Goal: Task Accomplishment & Management: Manage account settings

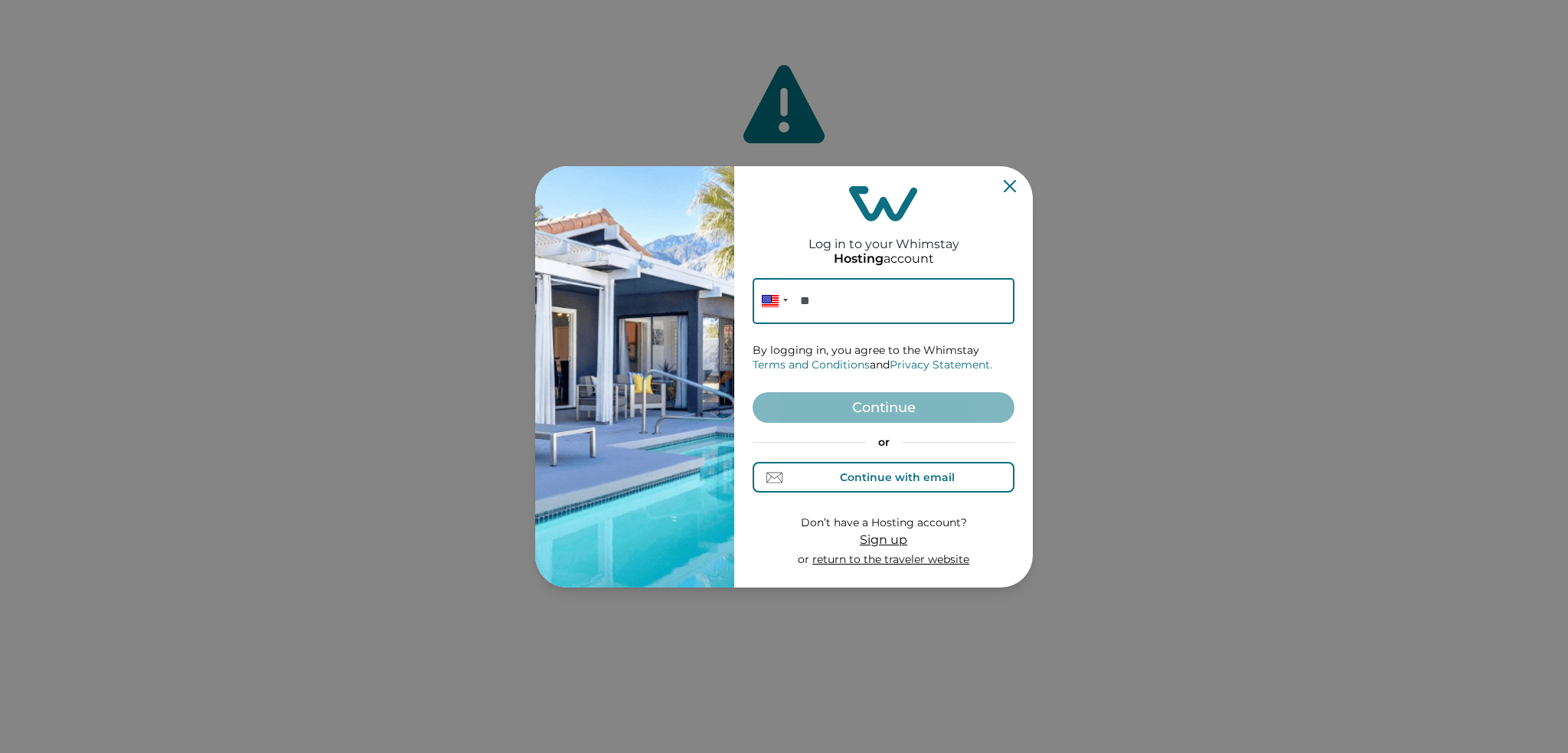
click at [854, 490] on button "Continue with email" at bounding box center [883, 476] width 261 height 31
click at [826, 314] on input at bounding box center [883, 301] width 261 height 46
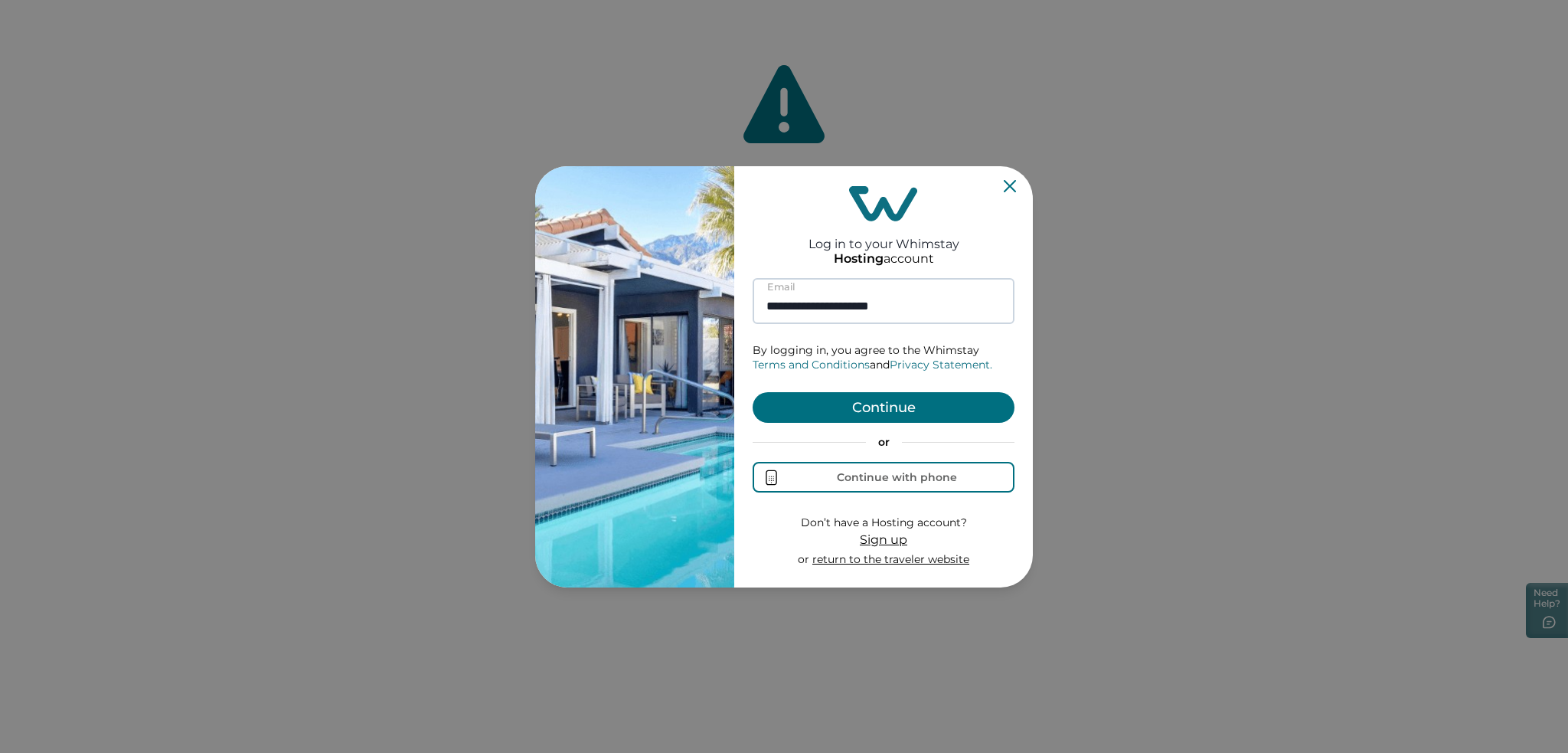
type input "**********"
click at [753, 392] on button "Continue" at bounding box center [883, 407] width 261 height 31
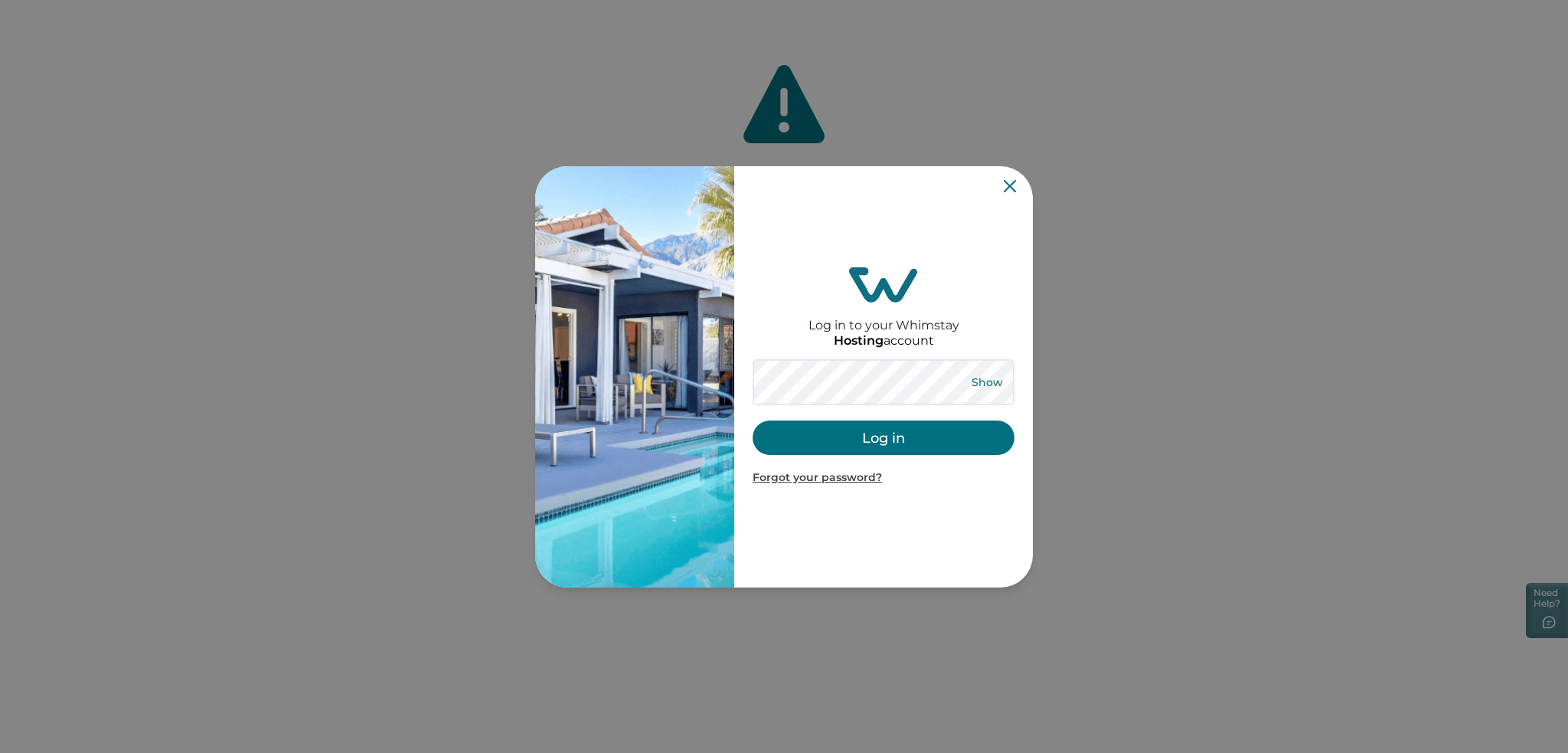
click at [986, 386] on button "Show" at bounding box center [986, 382] width 55 height 21
click at [894, 457] on div "Hide Log in Forgot your password?" at bounding box center [883, 421] width 261 height 126
click at [897, 436] on button "Log in" at bounding box center [883, 437] width 261 height 35
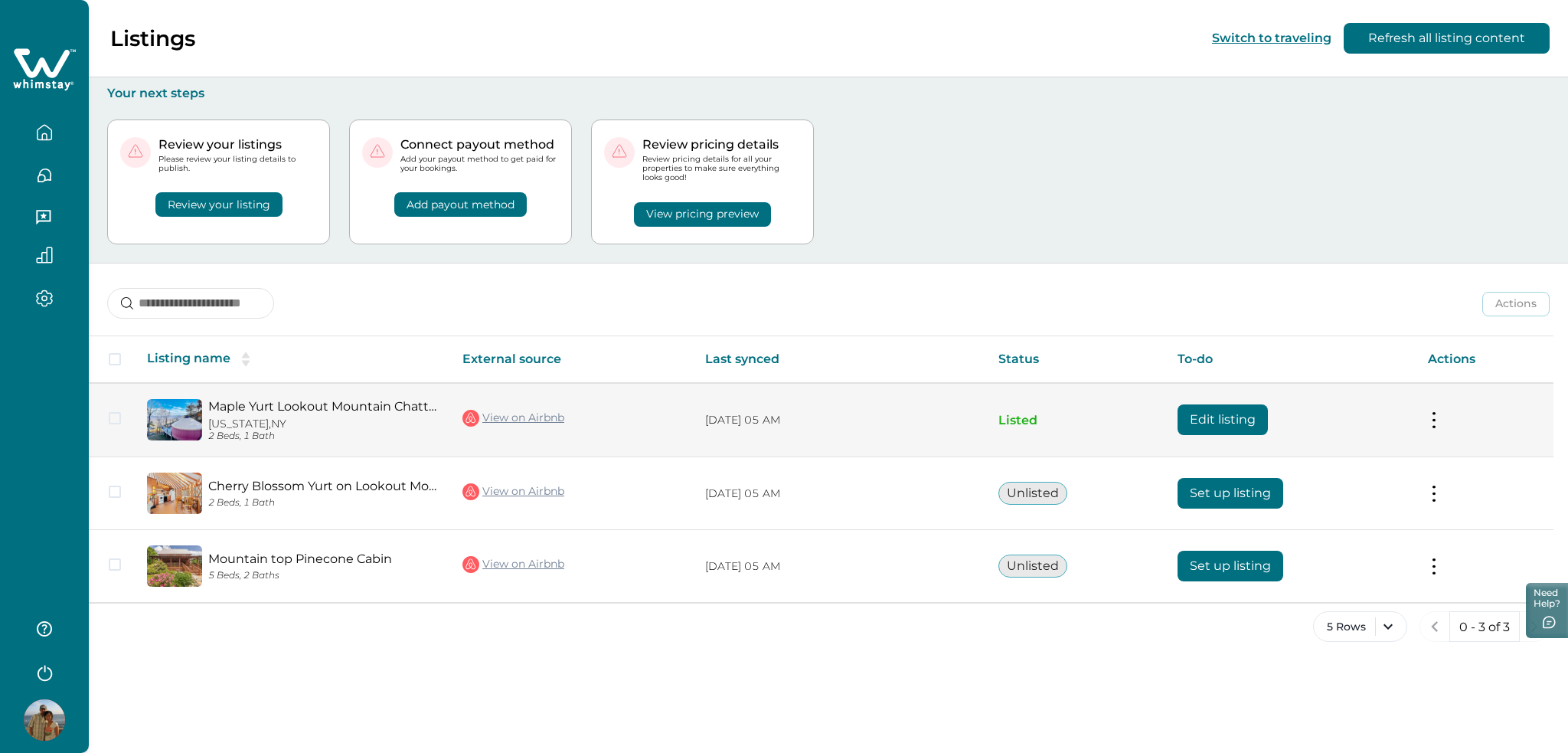
click at [1220, 405] on button "Edit listing" at bounding box center [1222, 419] width 91 height 31
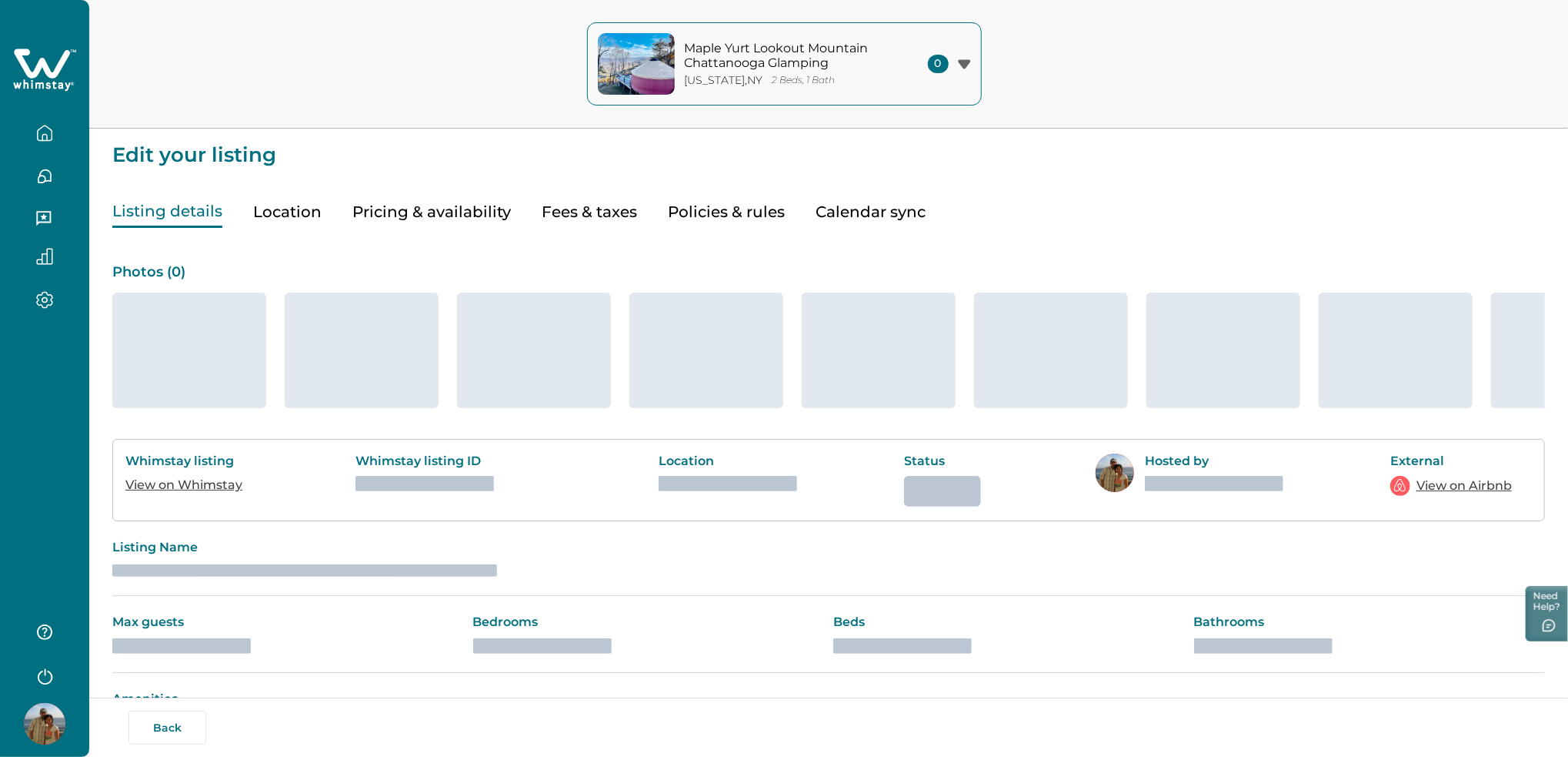
click at [465, 221] on button "Pricing & availability" at bounding box center [431, 212] width 159 height 32
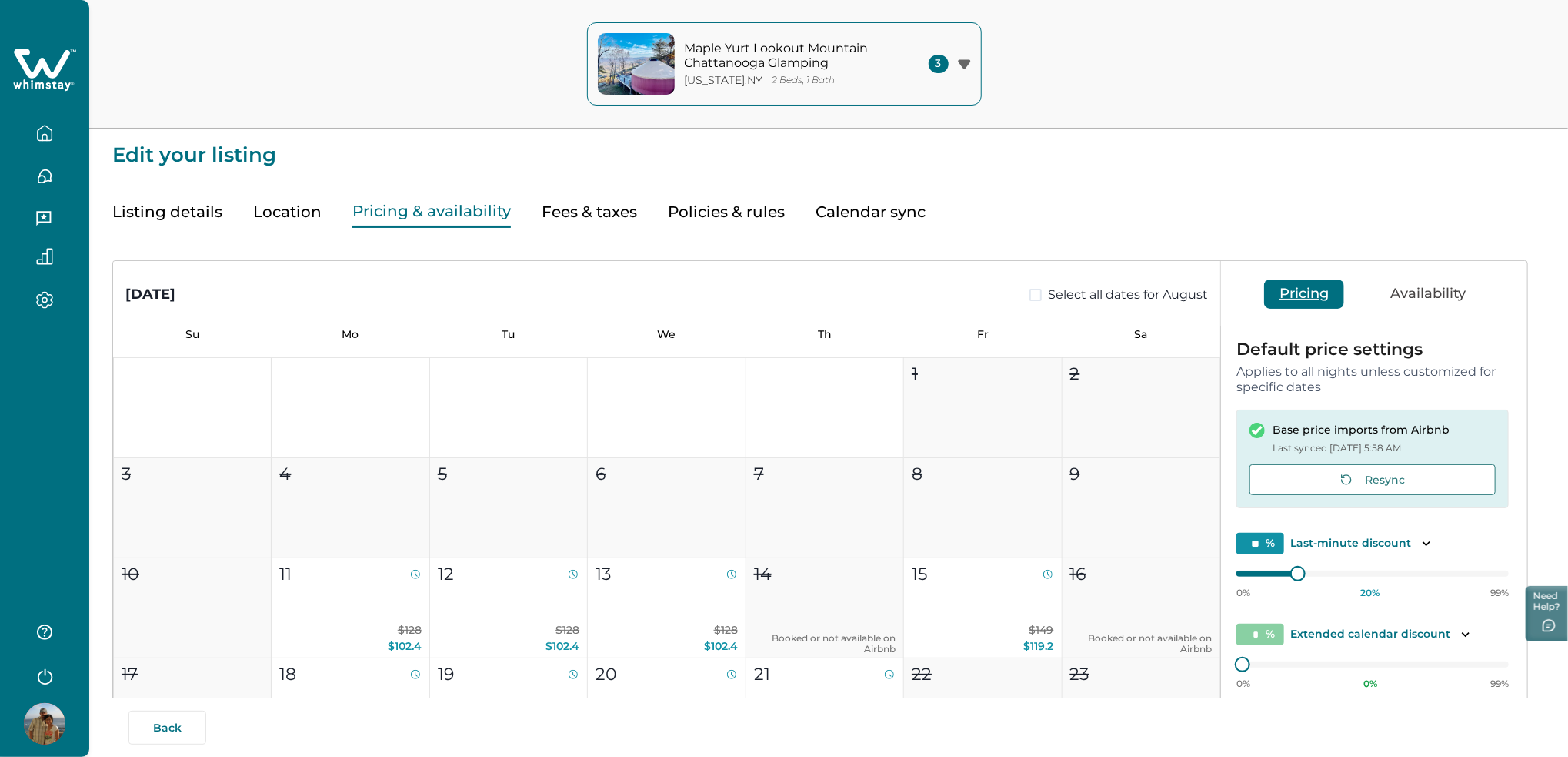
type input "**"
click at [1376, 705] on button "Preview pricing" at bounding box center [1373, 720] width 272 height 31
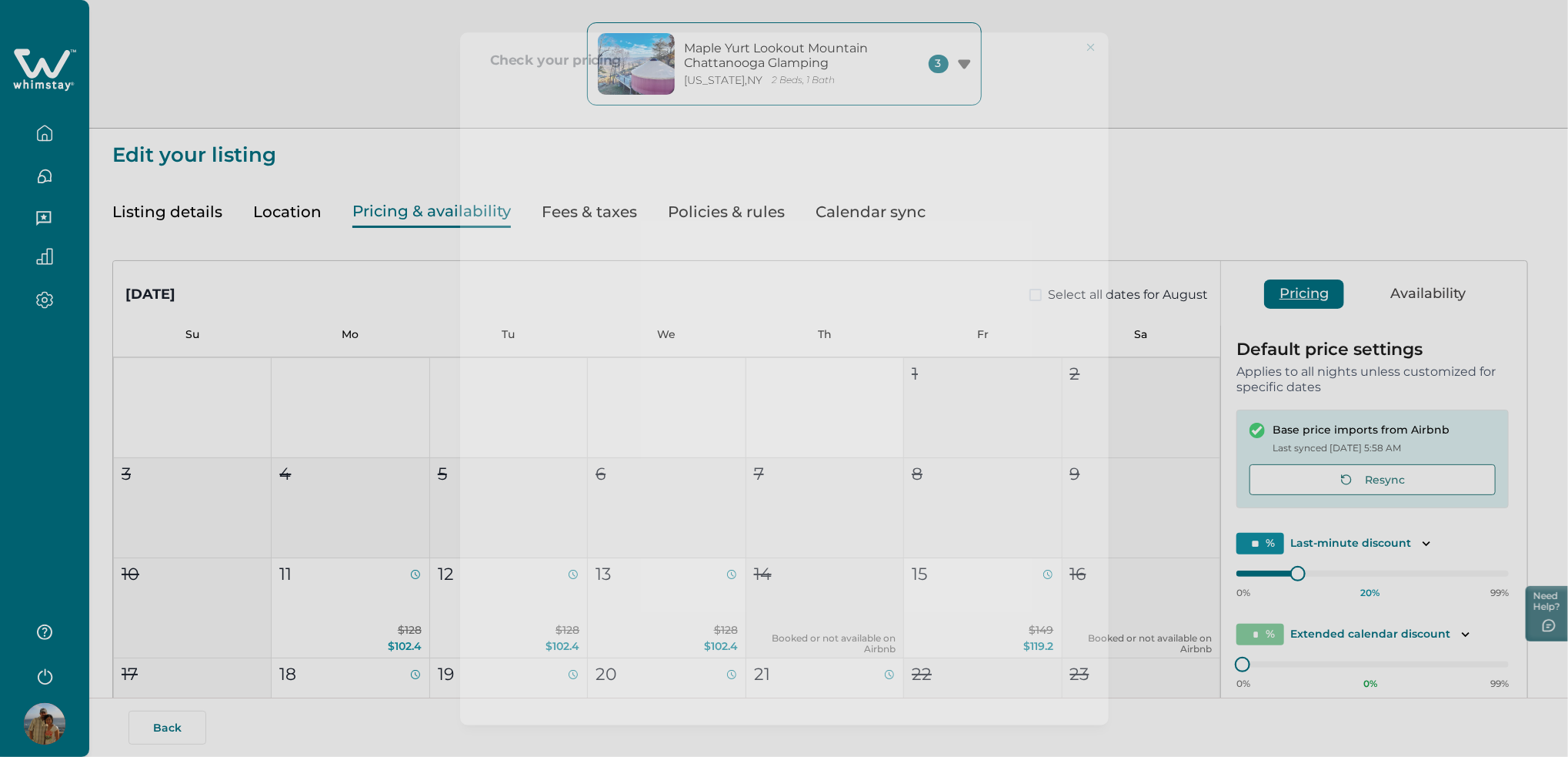
scroll to position [117, 0]
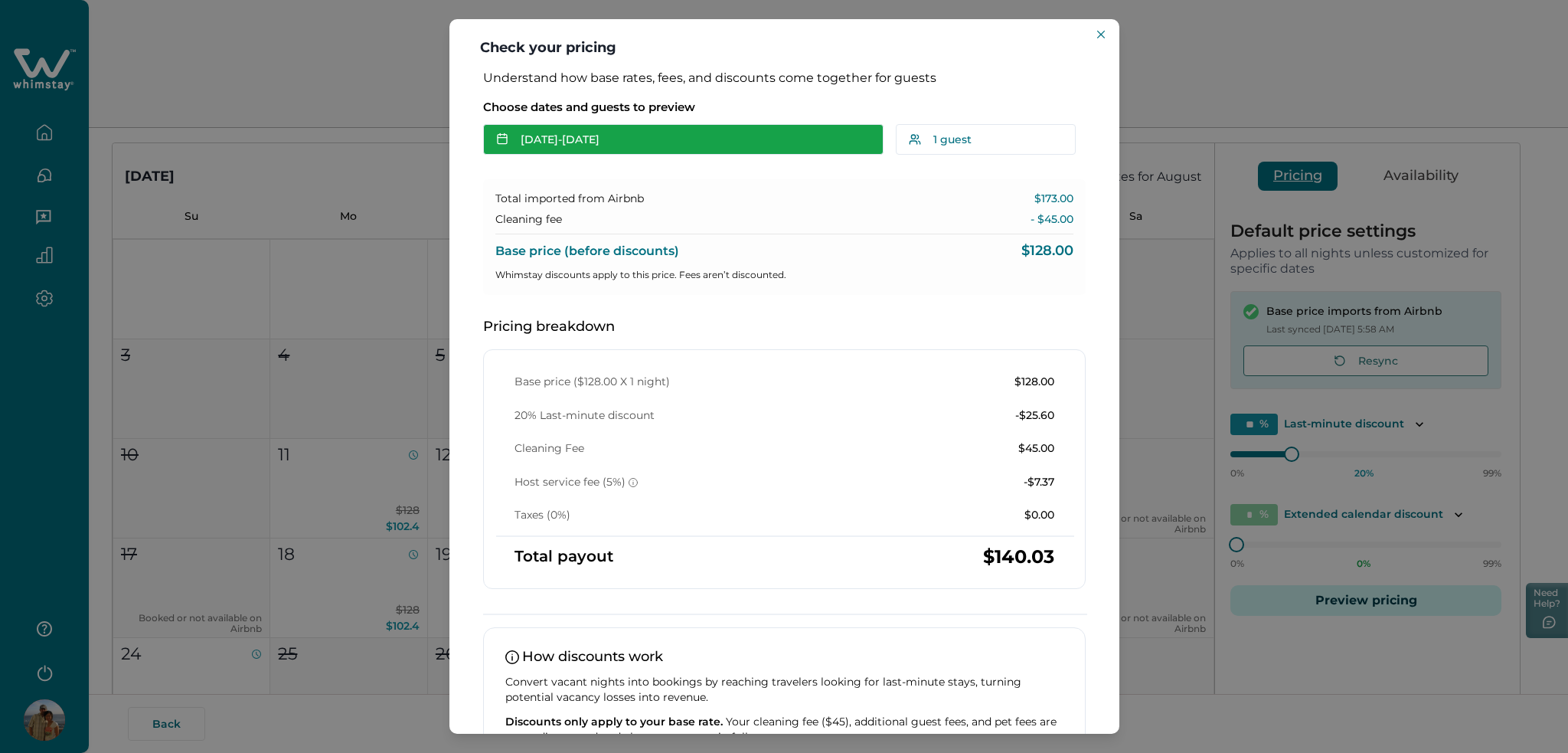
click at [602, 148] on button "[DATE] - [DATE]" at bounding box center [683, 139] width 401 height 31
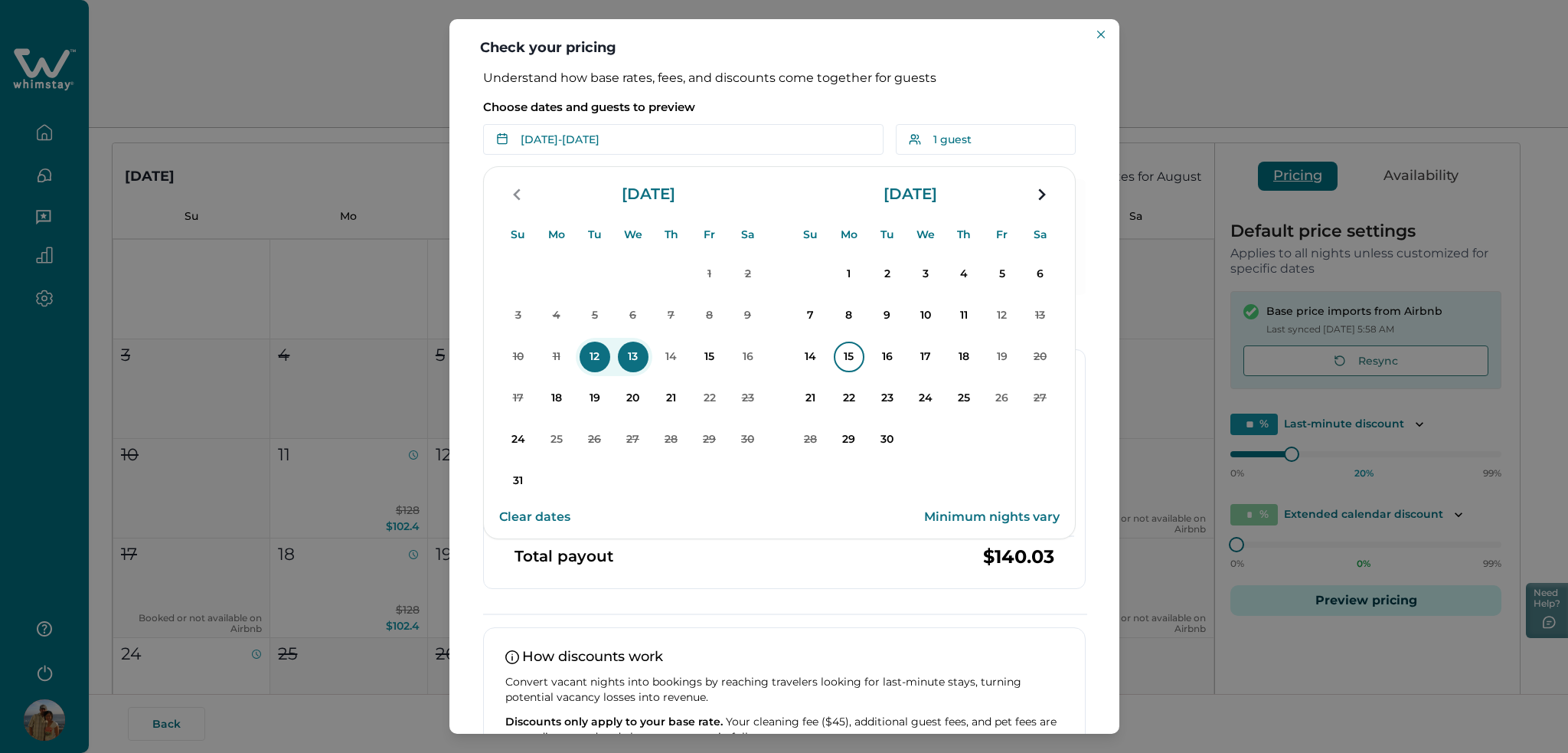
click at [858, 348] on p "15" at bounding box center [849, 357] width 31 height 31
click at [957, 347] on p "18" at bounding box center [964, 357] width 31 height 31
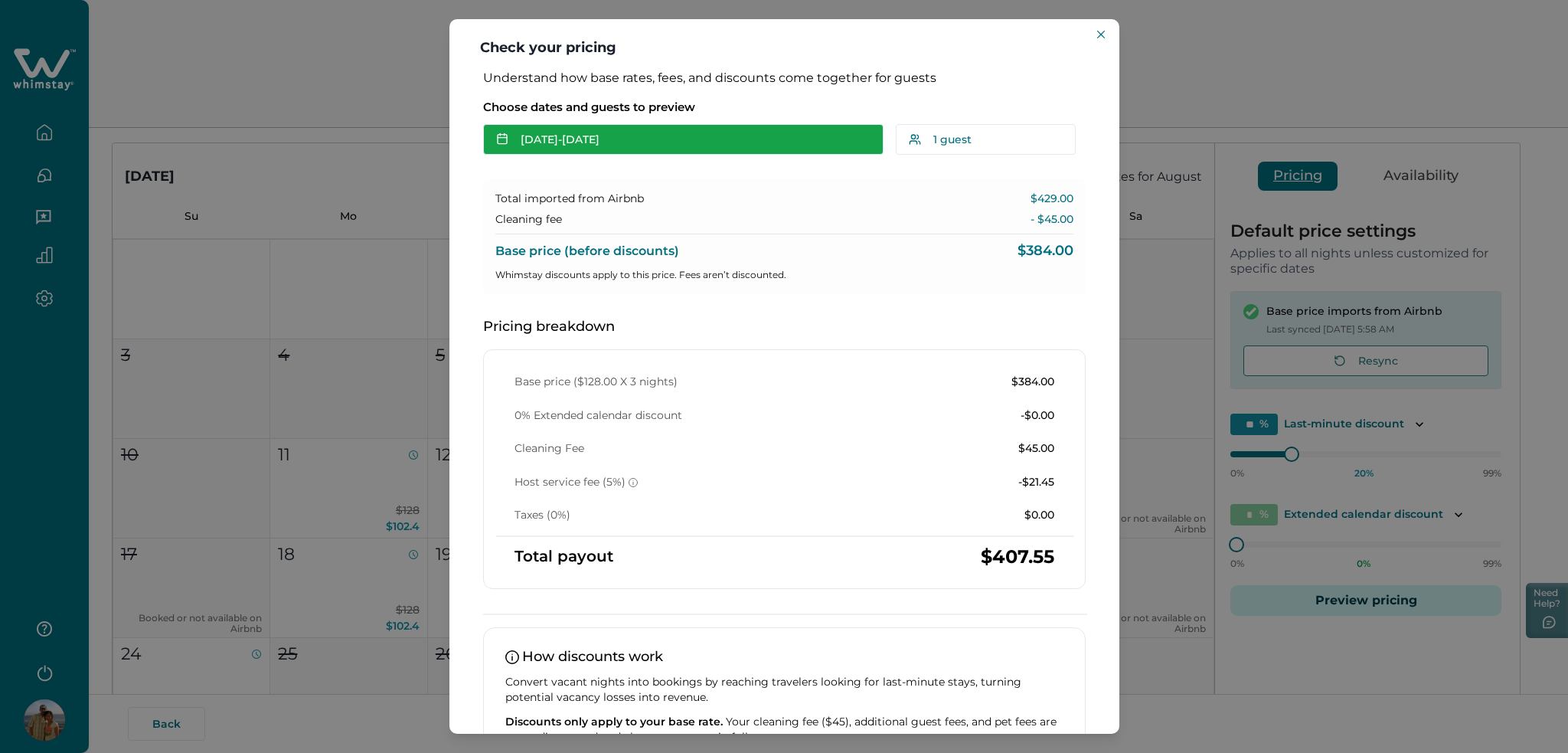
click at [580, 134] on button "[DATE] - [DATE]" at bounding box center [683, 139] width 401 height 31
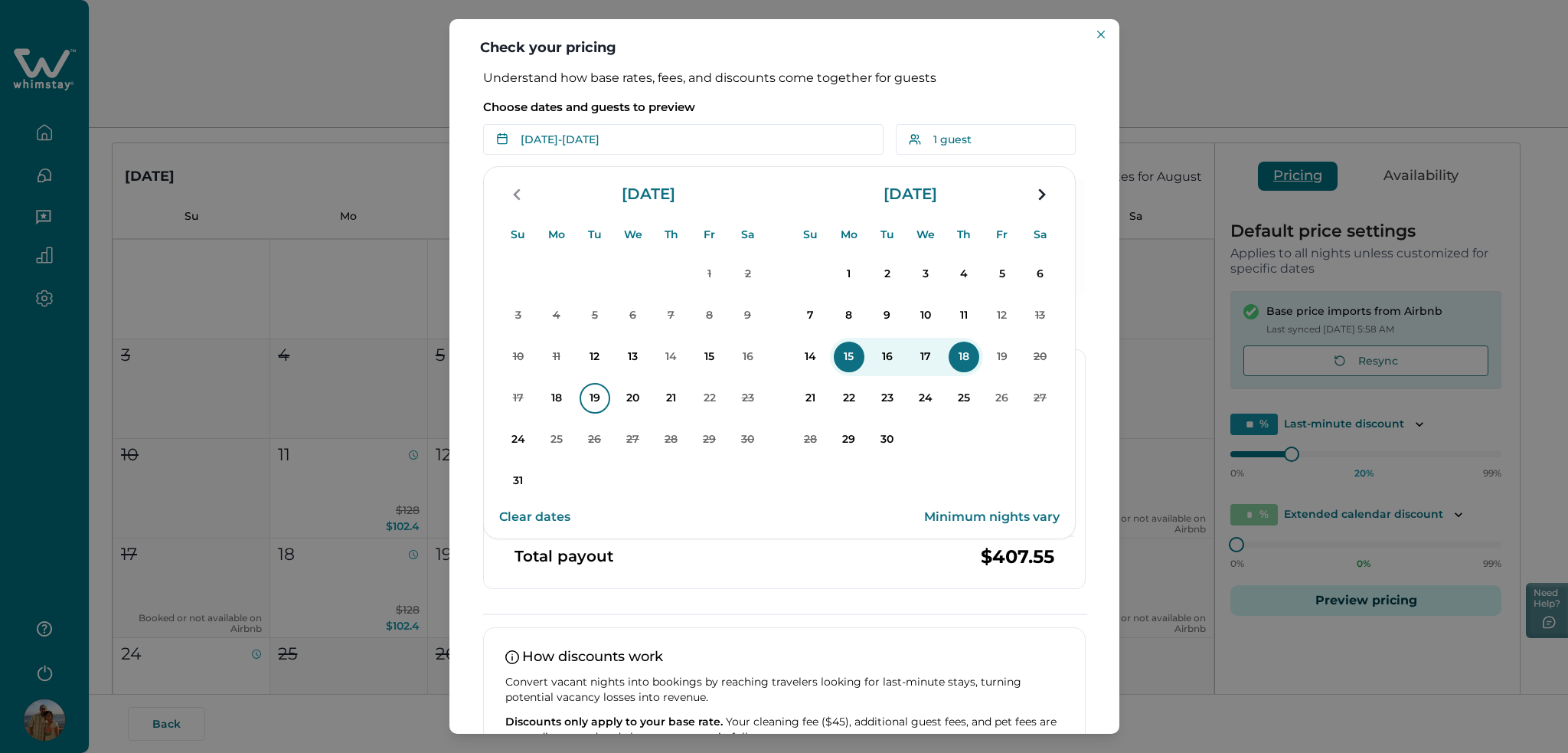
click at [592, 395] on p "19" at bounding box center [594, 398] width 31 height 31
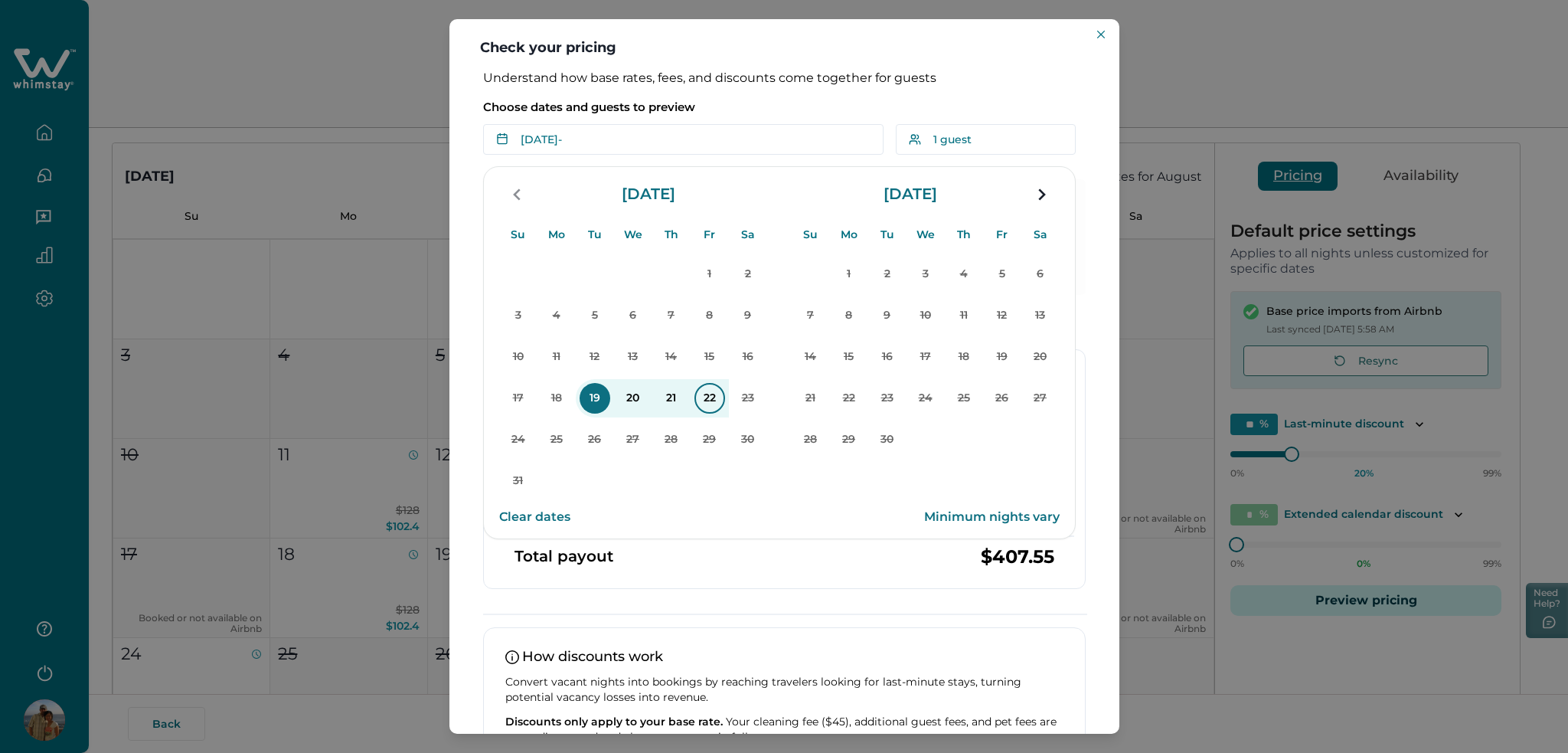
click at [723, 391] on p "22" at bounding box center [709, 398] width 31 height 31
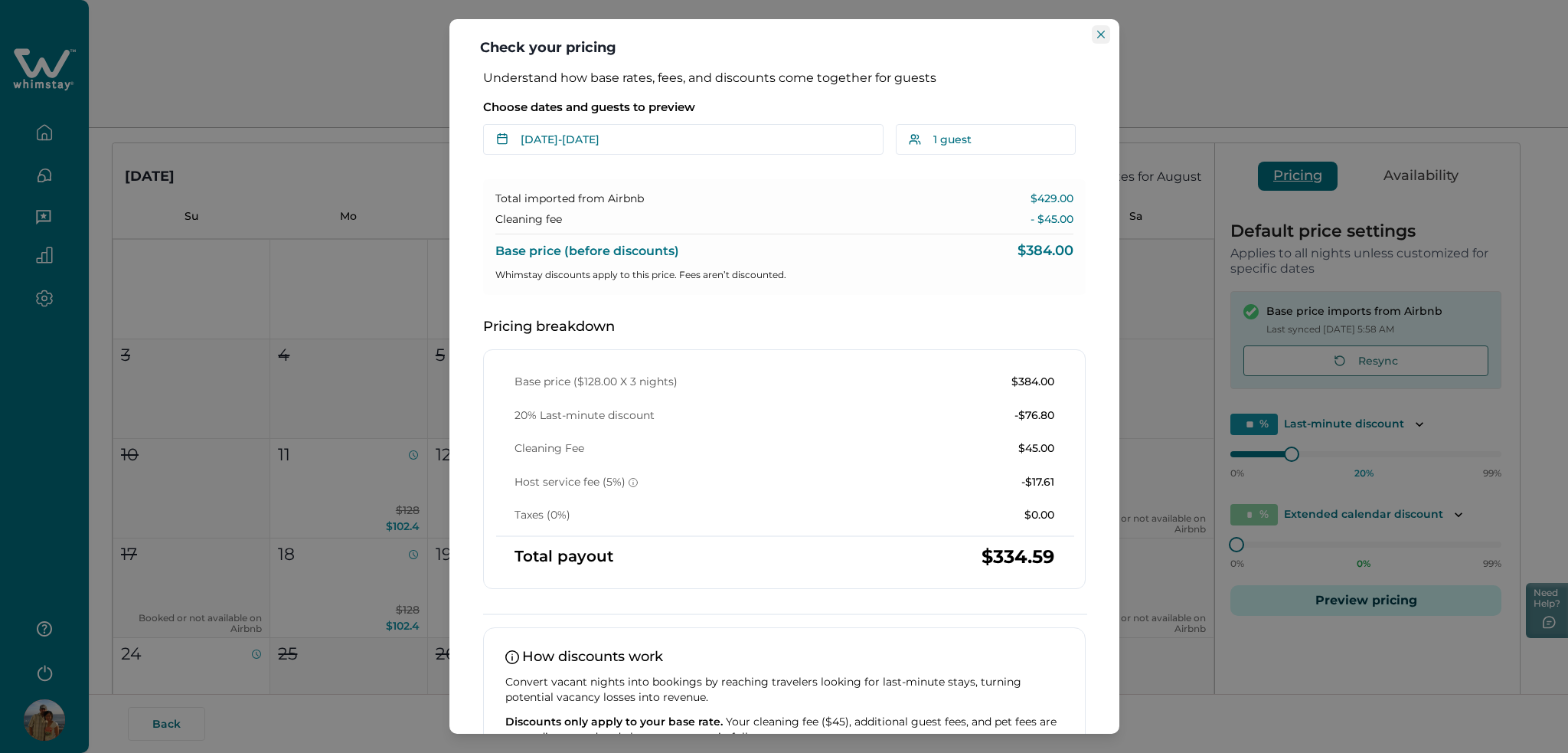
click at [1097, 32] on icon "Close" at bounding box center [1101, 35] width 7 height 7
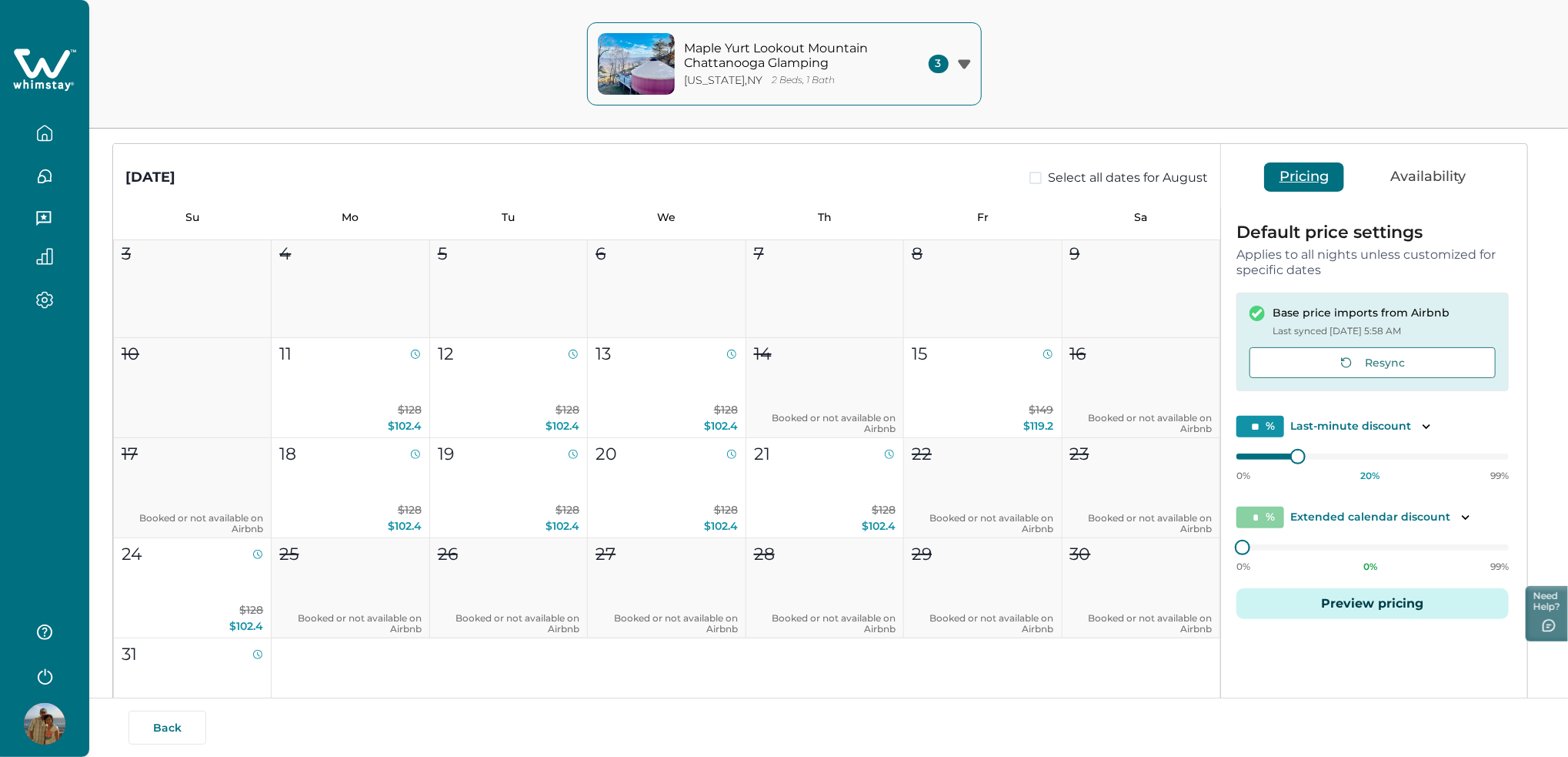
scroll to position [102, 0]
click at [1429, 610] on button "Preview pricing" at bounding box center [1373, 603] width 272 height 31
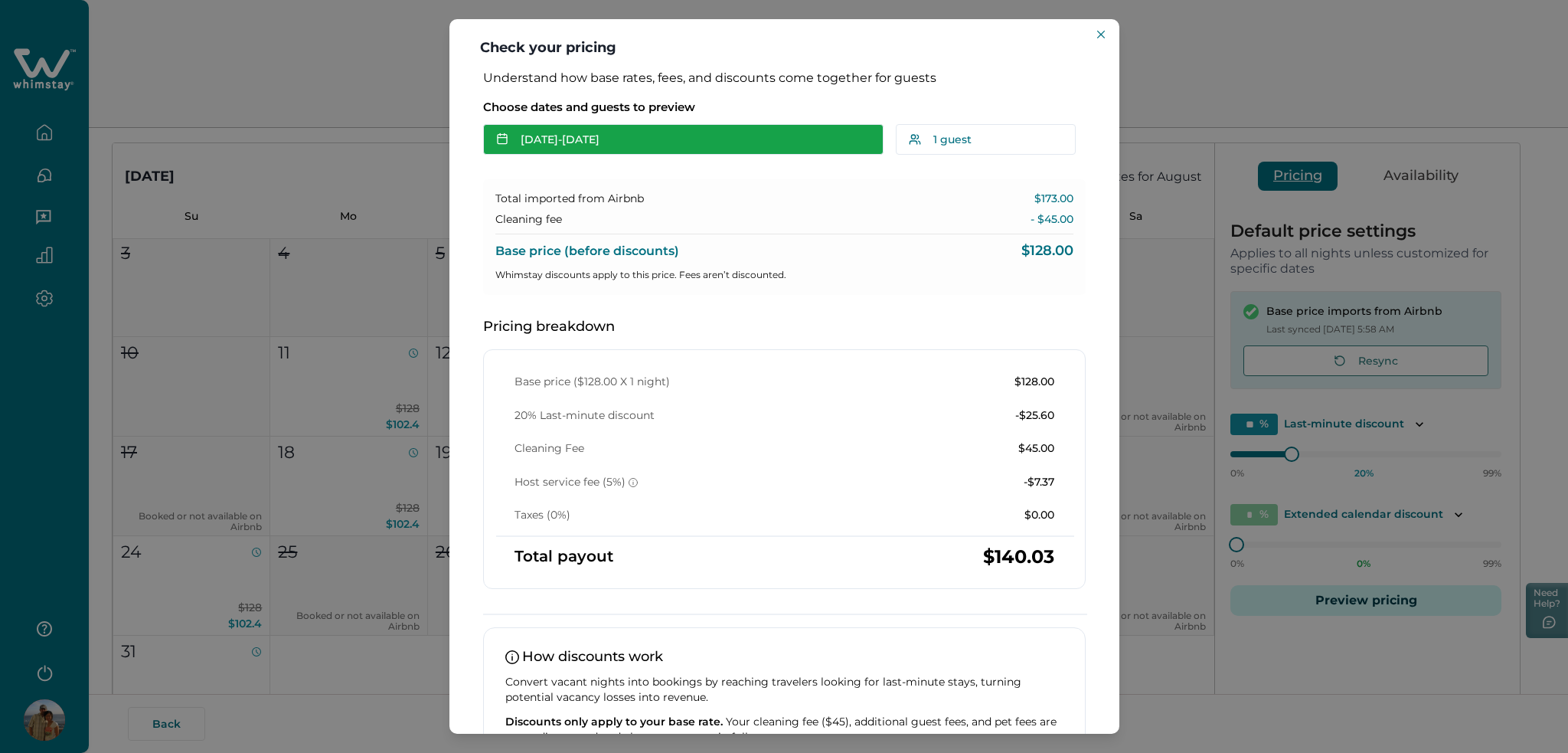
click at [622, 127] on button "[DATE] - [DATE]" at bounding box center [683, 139] width 401 height 31
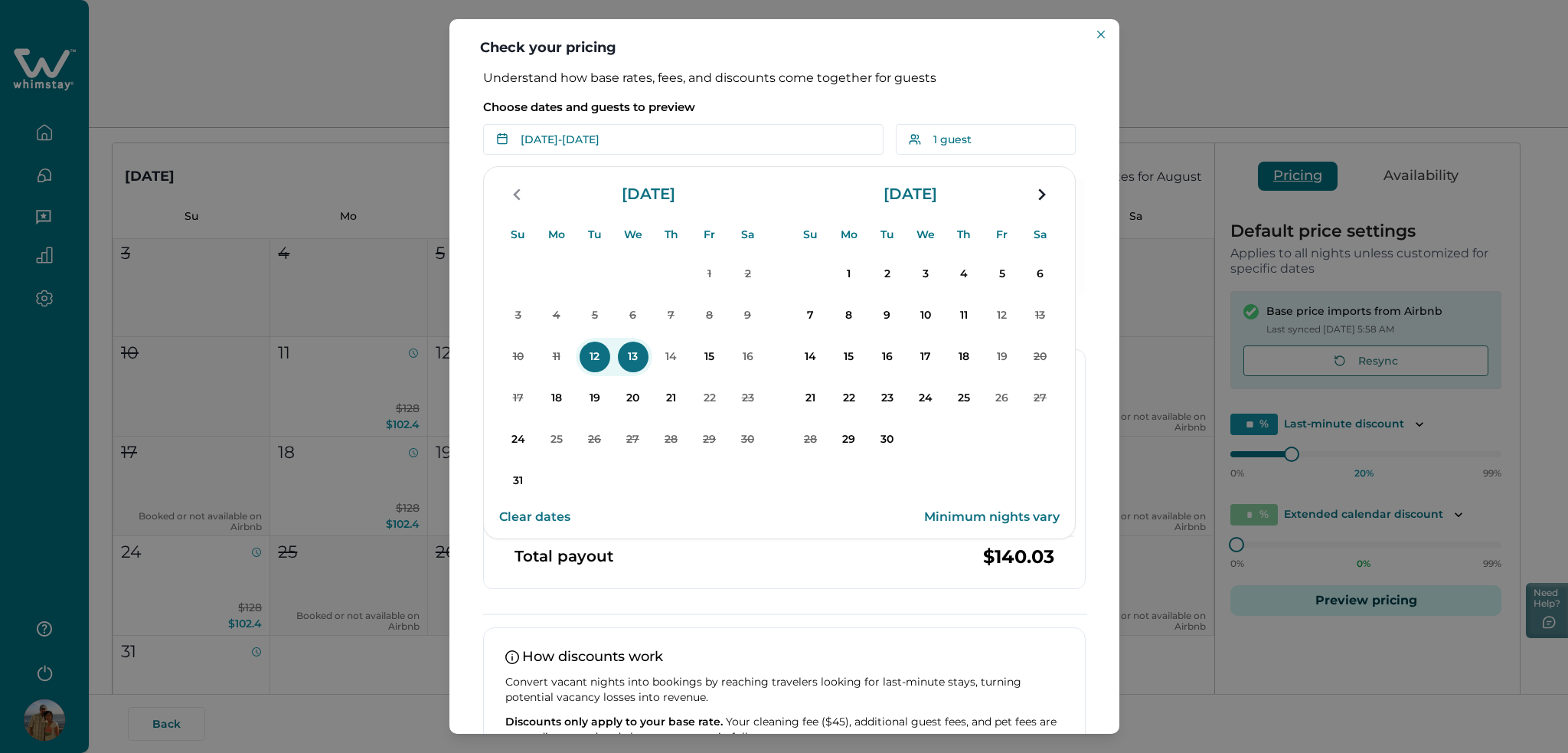
click at [540, 520] on button "Clear dates" at bounding box center [534, 517] width 71 height 31
click at [591, 367] on p "12" at bounding box center [594, 357] width 31 height 31
click at [673, 365] on p "14" at bounding box center [671, 357] width 31 height 31
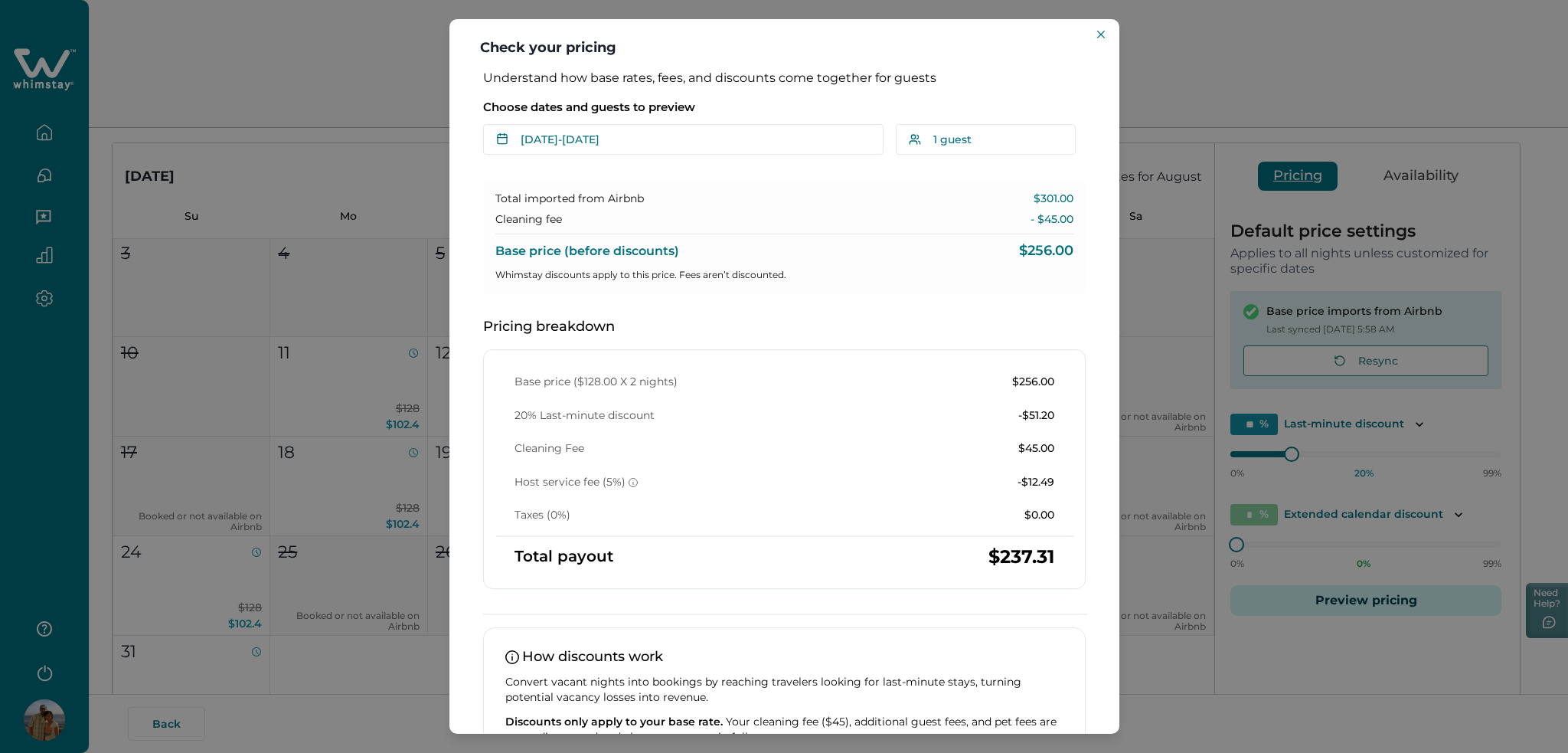
click at [1092, 36] on button "Close" at bounding box center [1101, 35] width 19 height 19
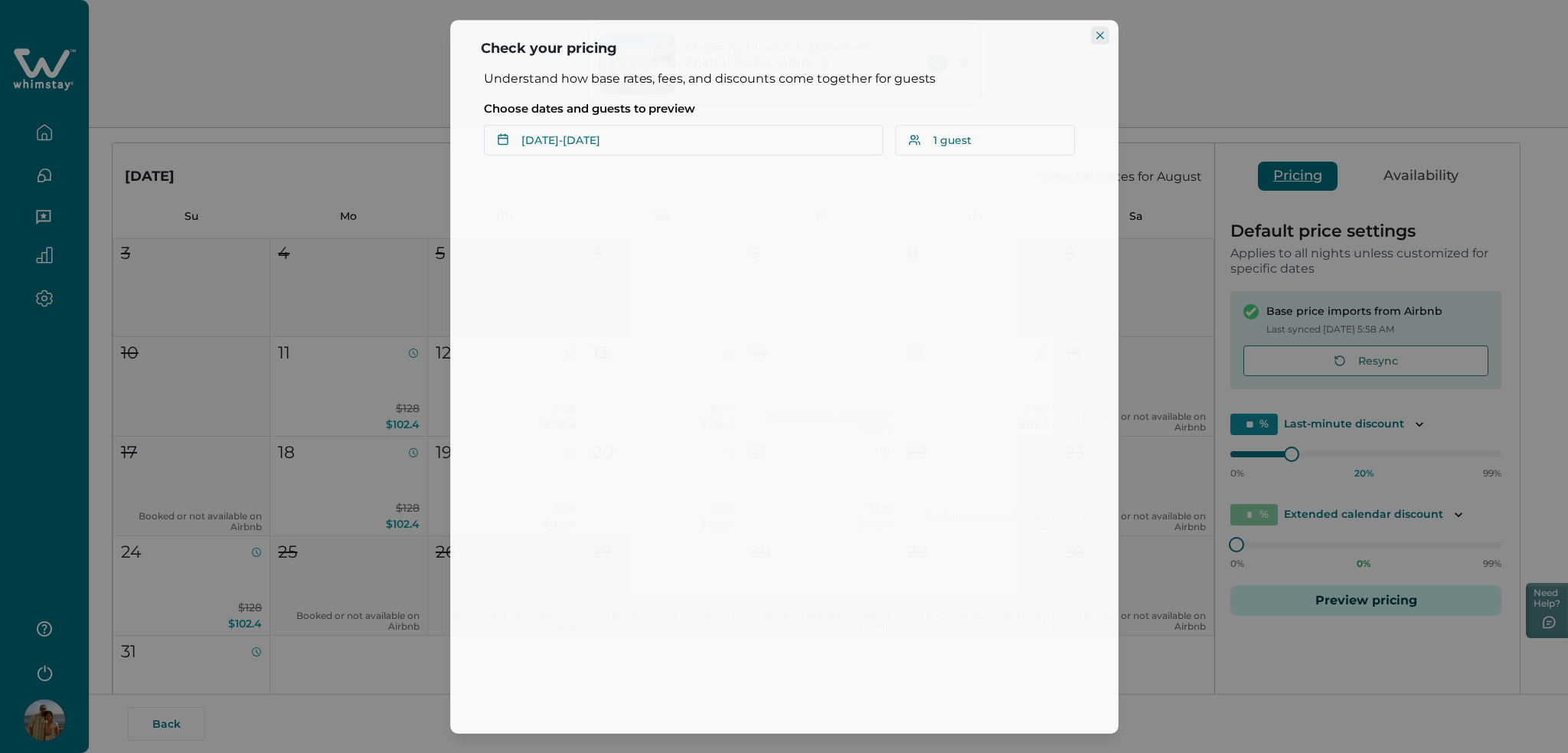
click at [1099, 36] on div "Maple Yurt Lookout Mountain [GEOGRAPHIC_DATA] [GEOGRAPHIC_DATA] [US_STATE] , [G…" at bounding box center [784, 64] width 1568 height 128
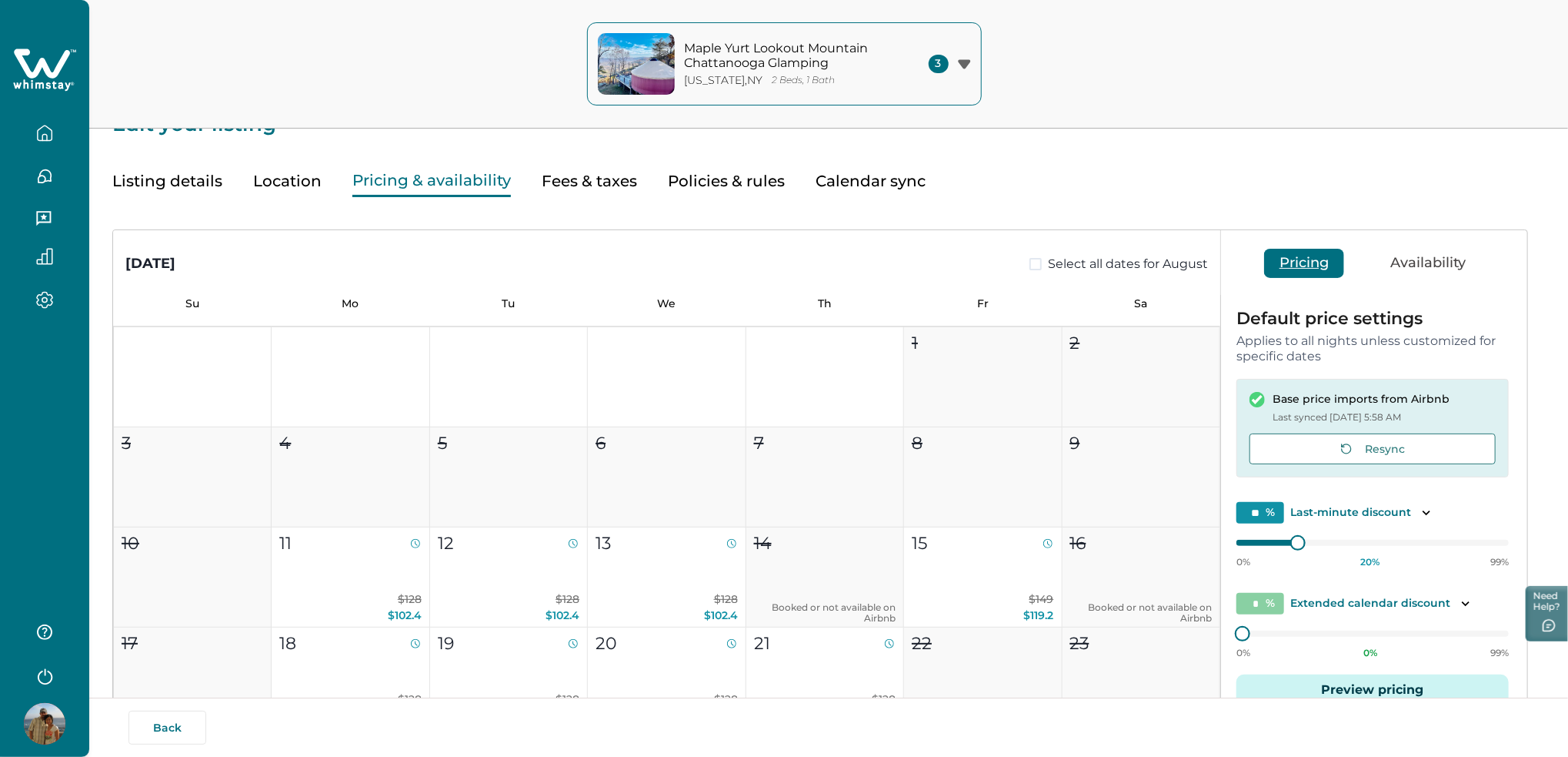
scroll to position [0, 0]
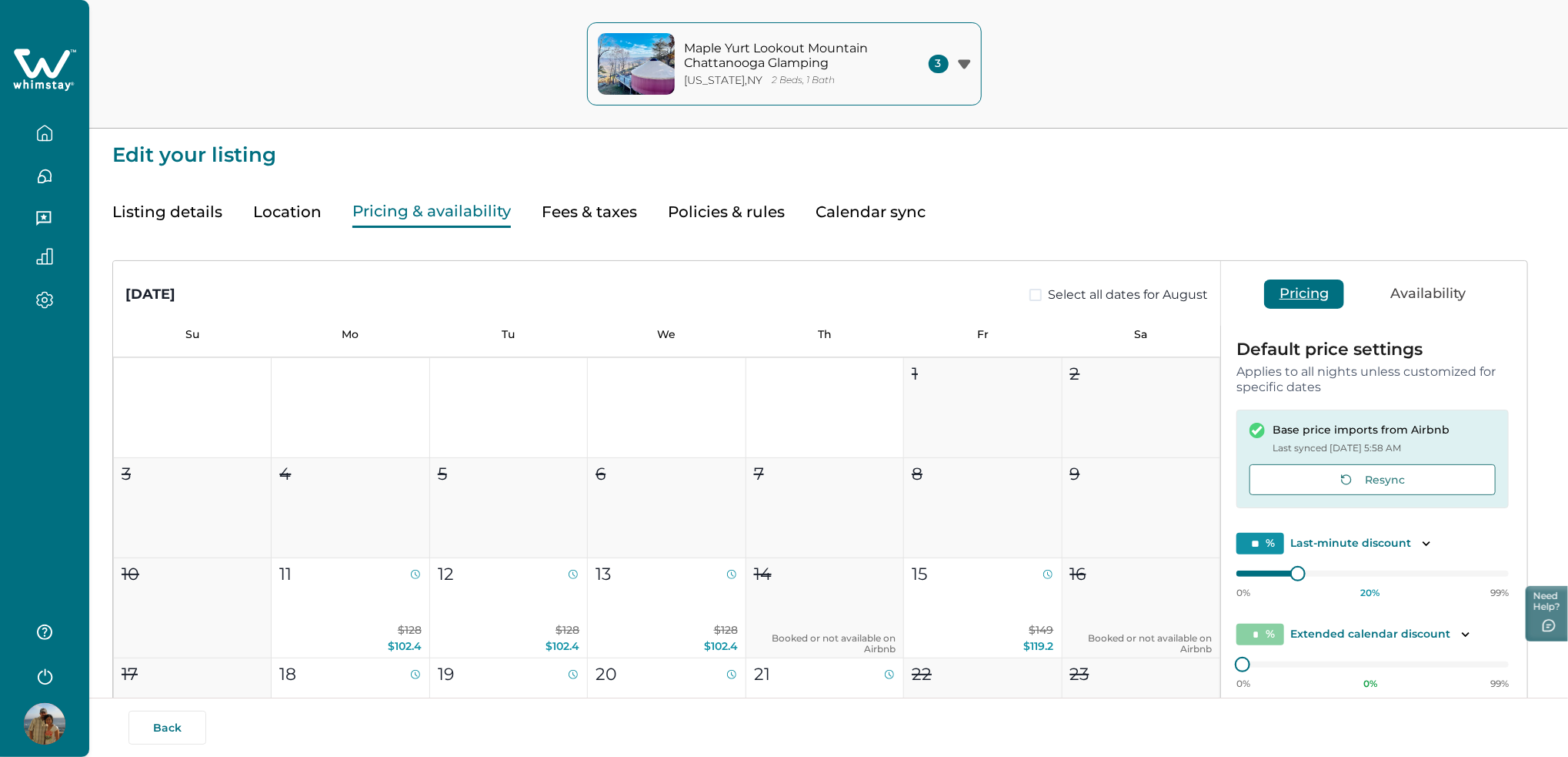
click at [190, 213] on button "Listing details" at bounding box center [167, 212] width 110 height 32
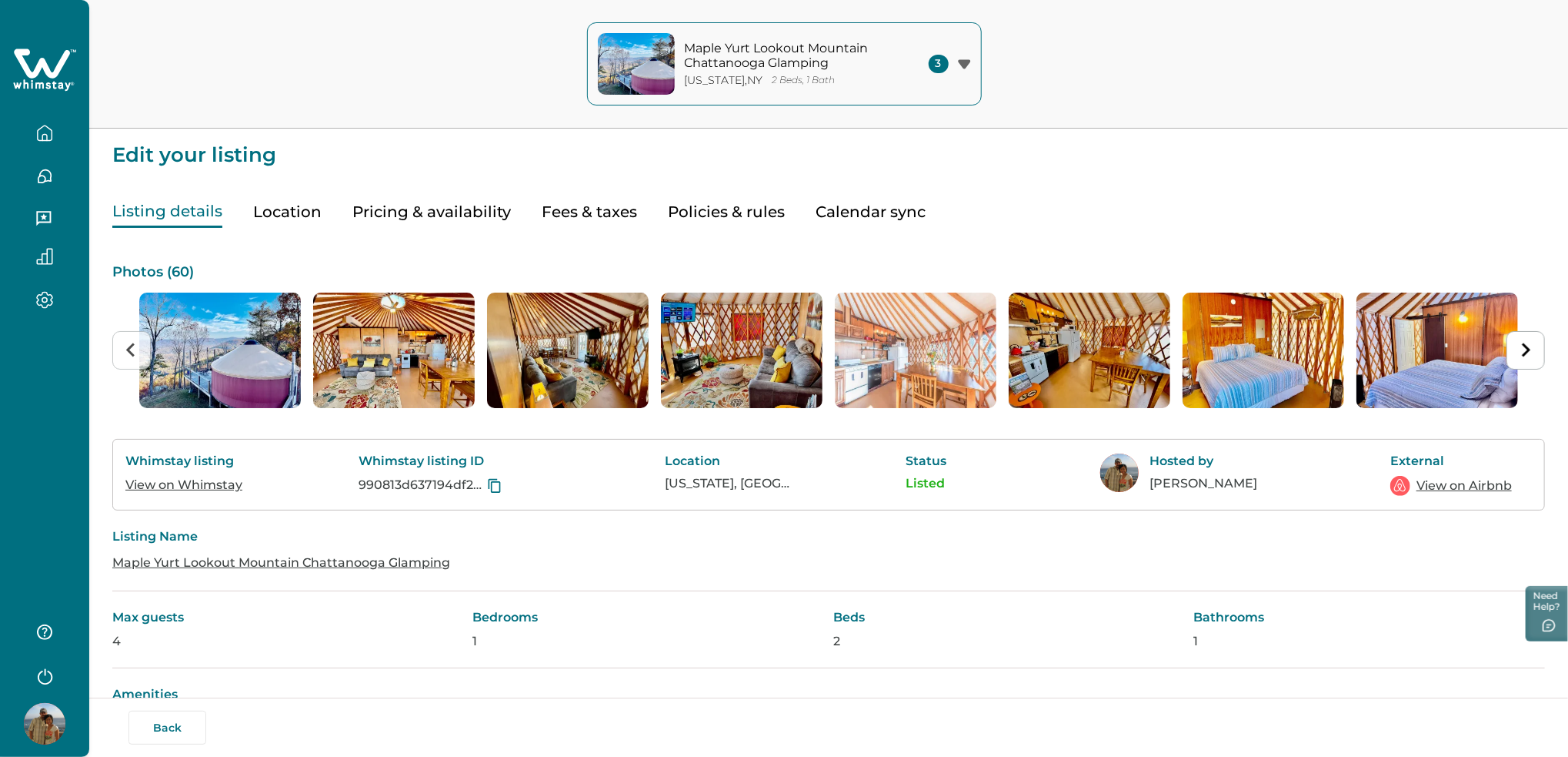
click at [1467, 485] on link "View on Airbnb" at bounding box center [1465, 486] width 96 height 19
click at [447, 213] on button "Pricing & availability" at bounding box center [431, 212] width 159 height 32
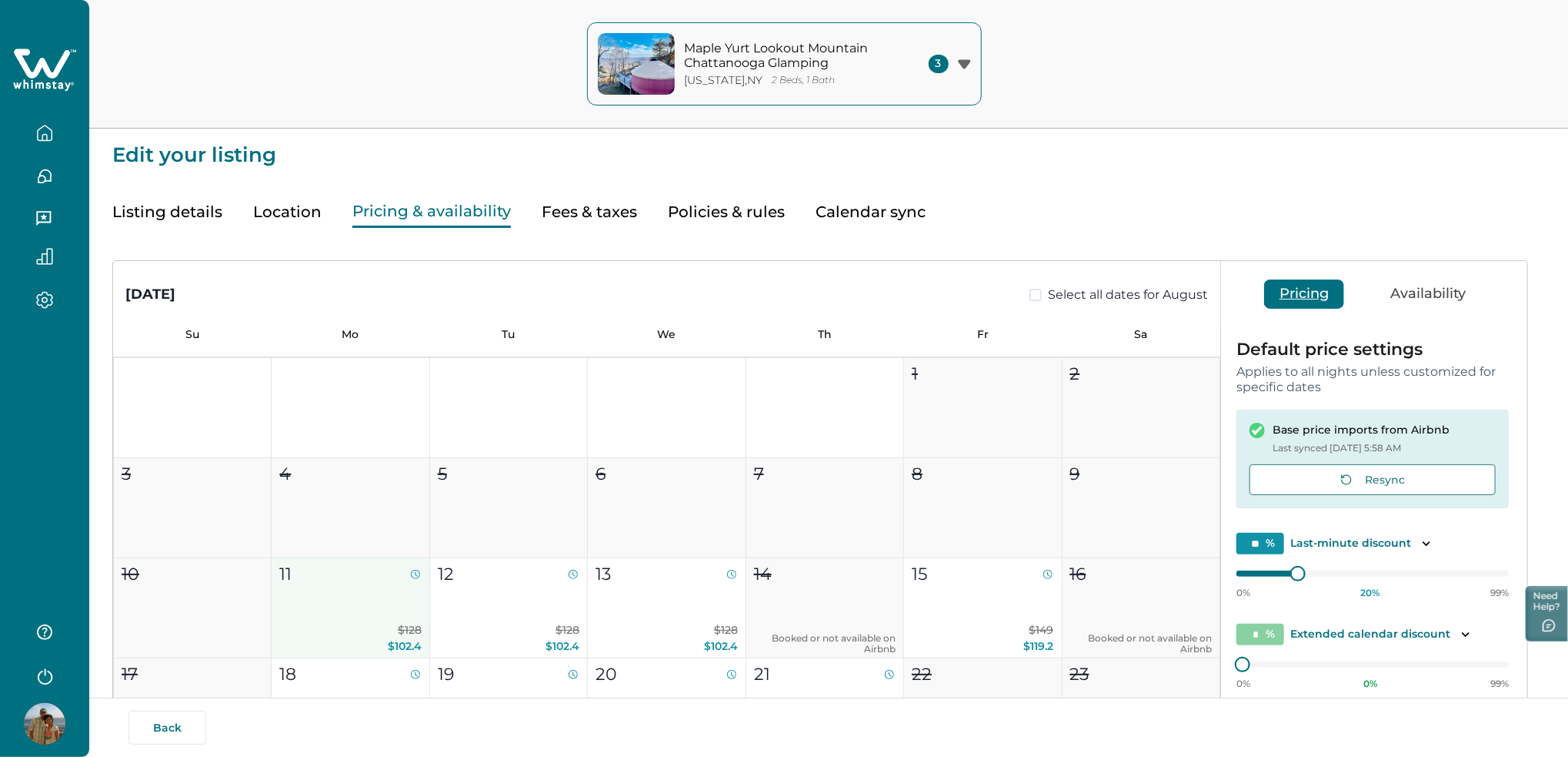
click at [309, 595] on button "11 $128 $102.4" at bounding box center [350, 608] width 158 height 100
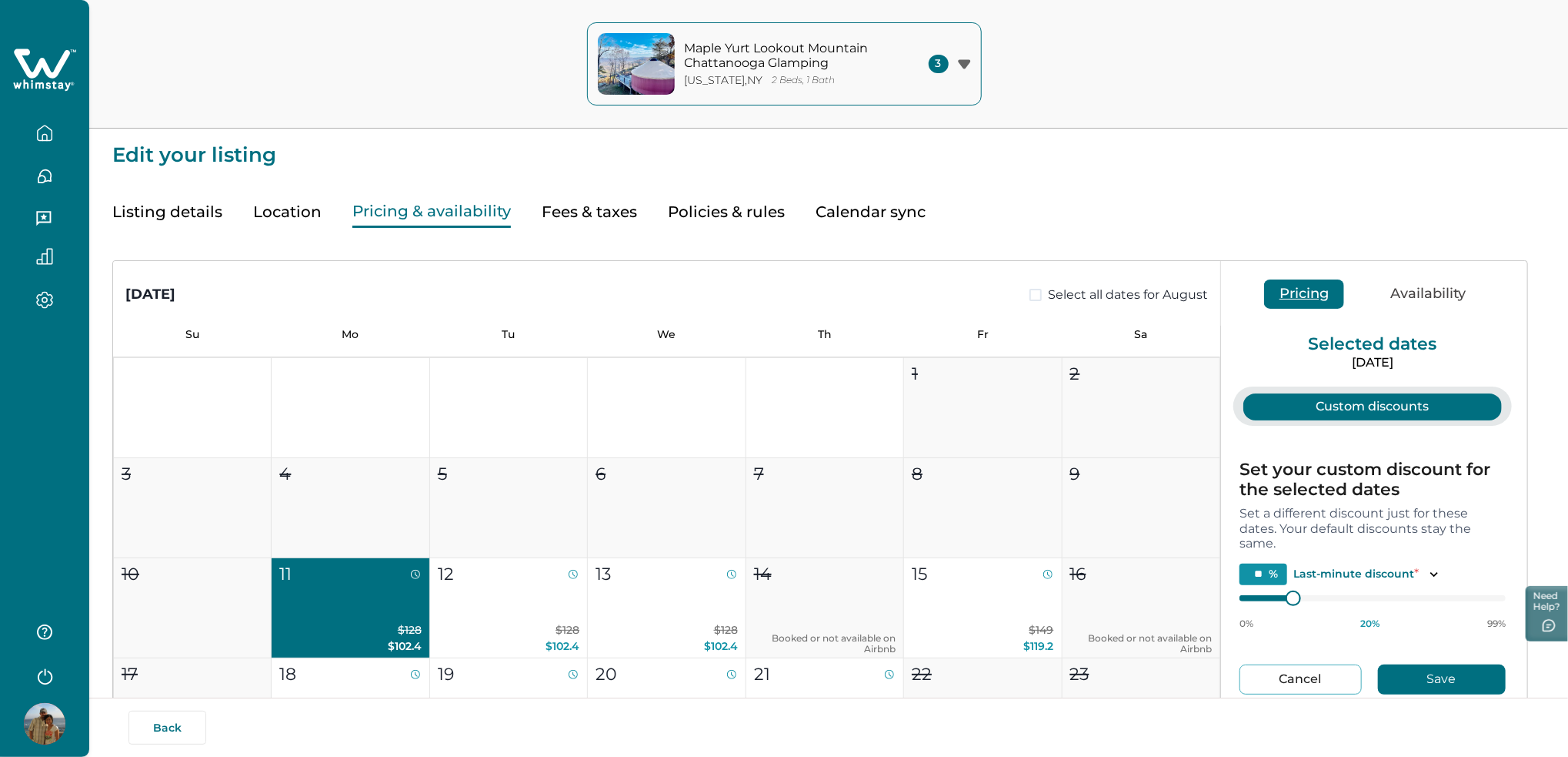
click at [1323, 685] on button "Cancel" at bounding box center [1300, 679] width 122 height 30
type input "*"
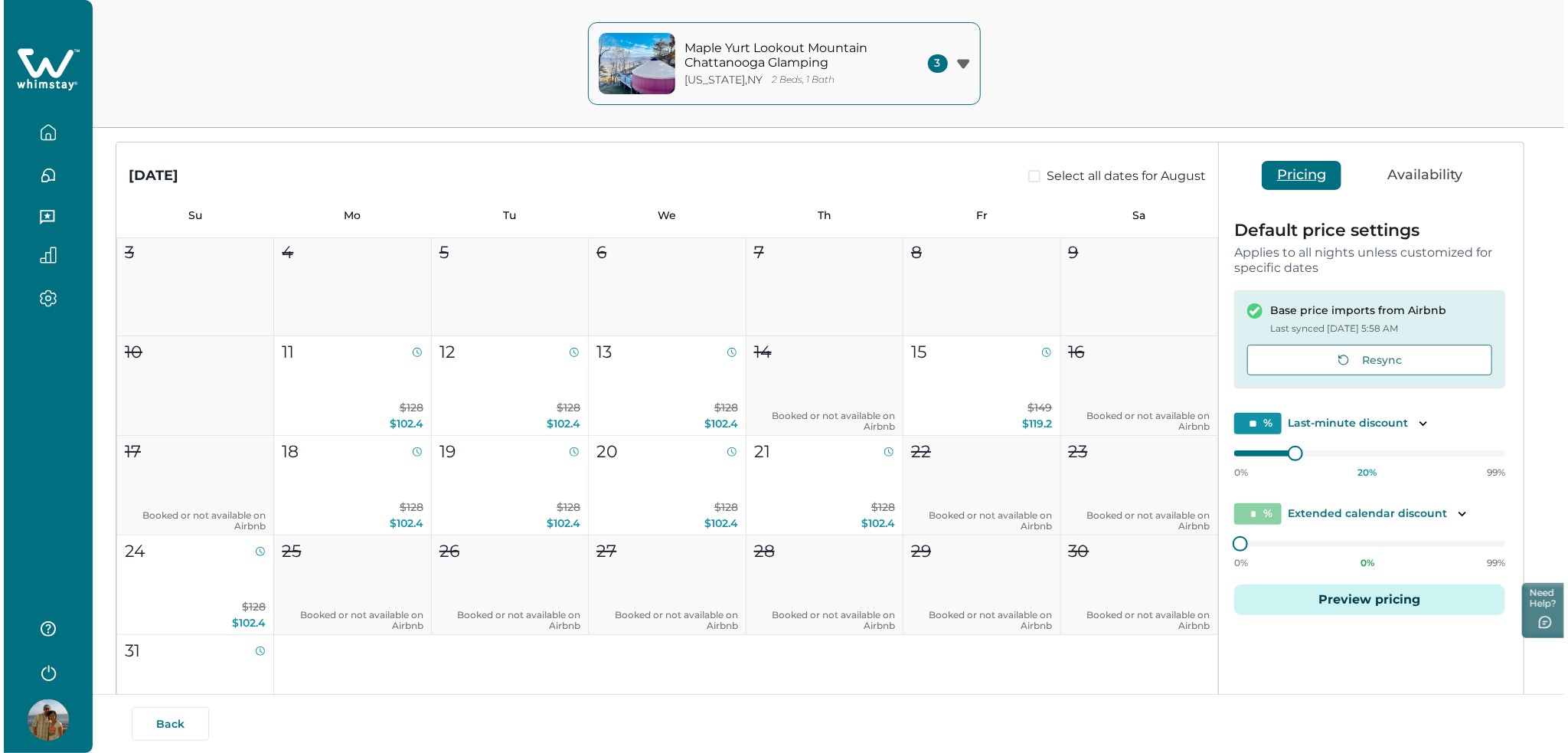
scroll to position [288, 0]
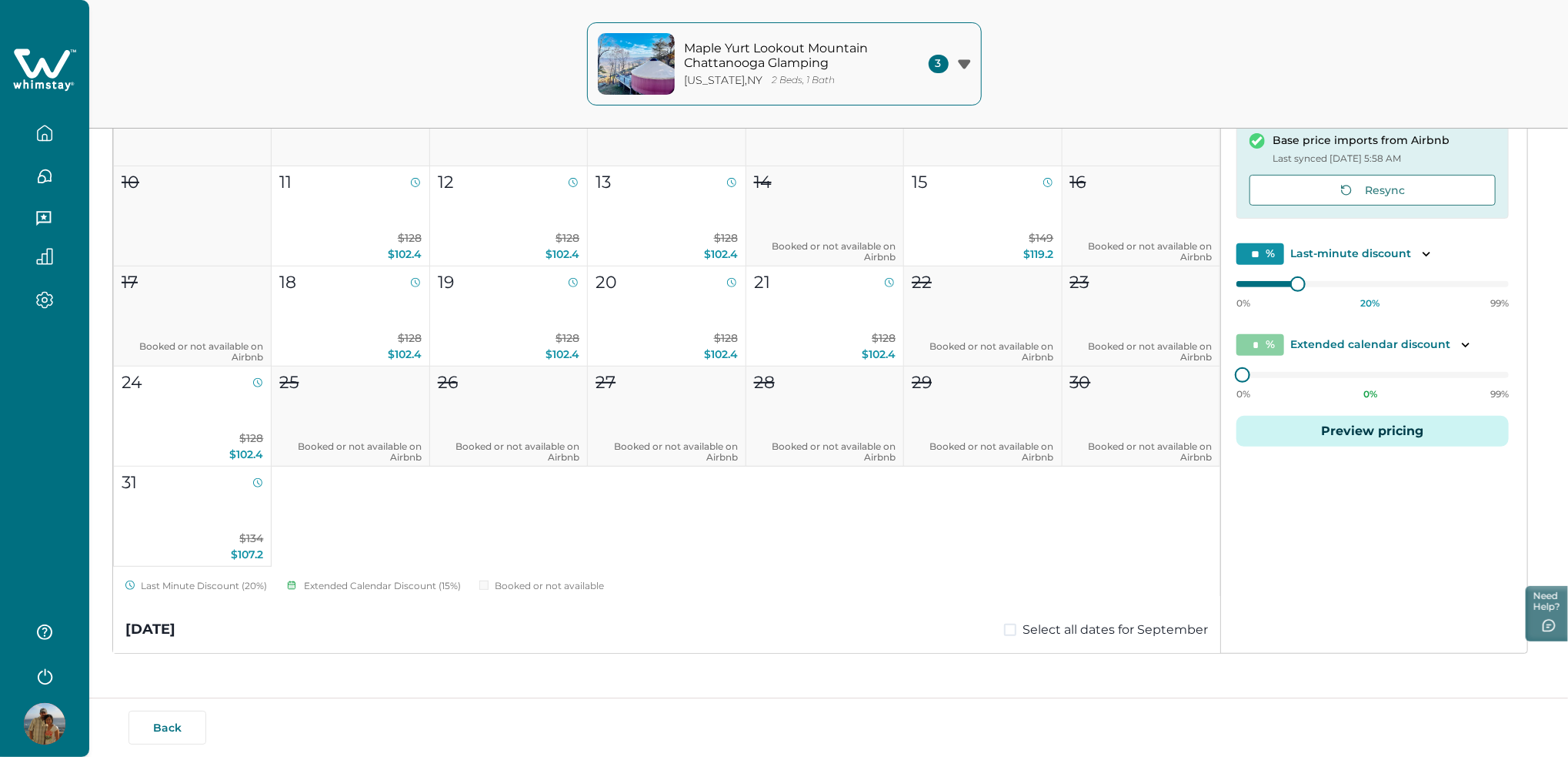
click at [1320, 439] on button "Preview pricing" at bounding box center [1373, 431] width 272 height 31
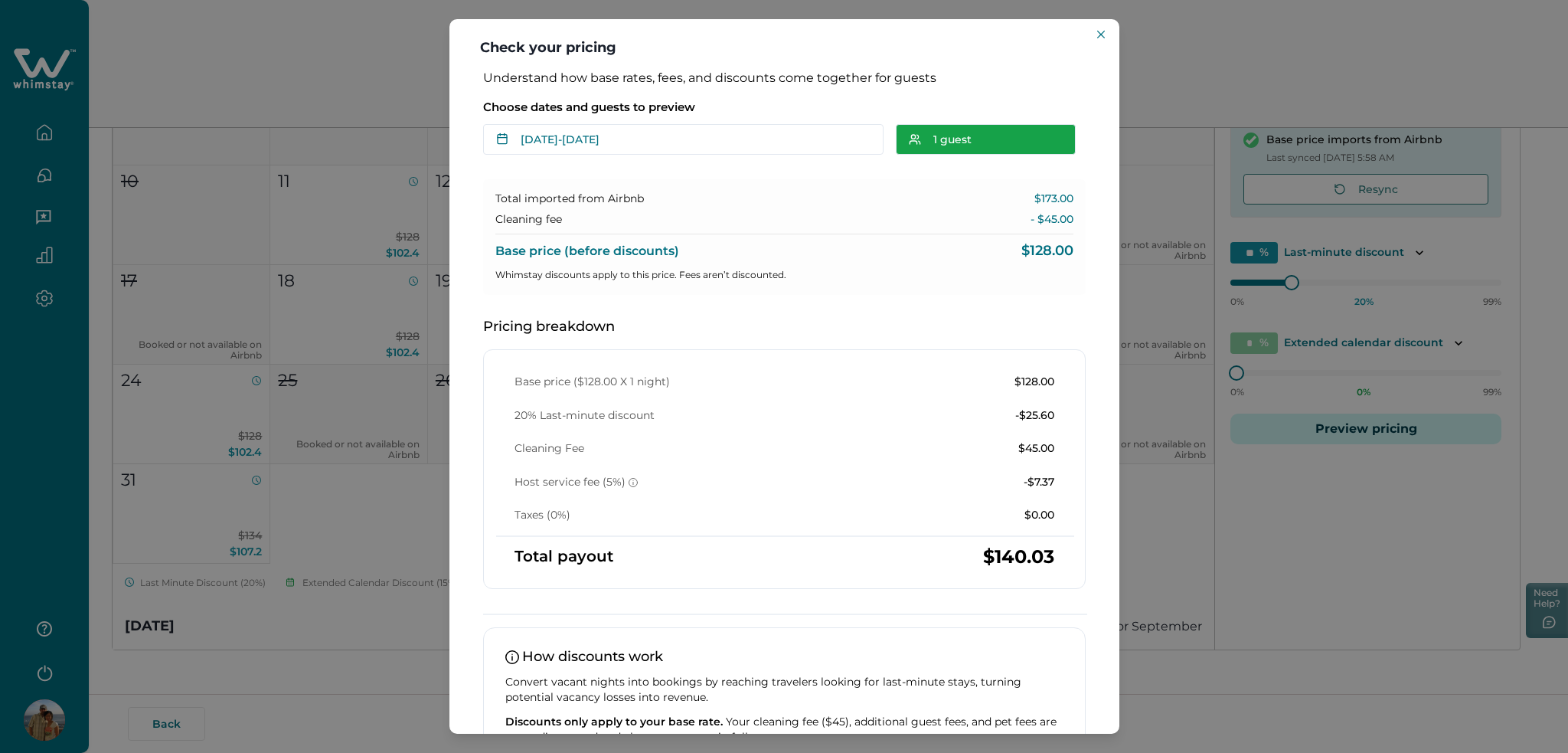
click at [953, 145] on button "1 guest" at bounding box center [985, 139] width 180 height 31
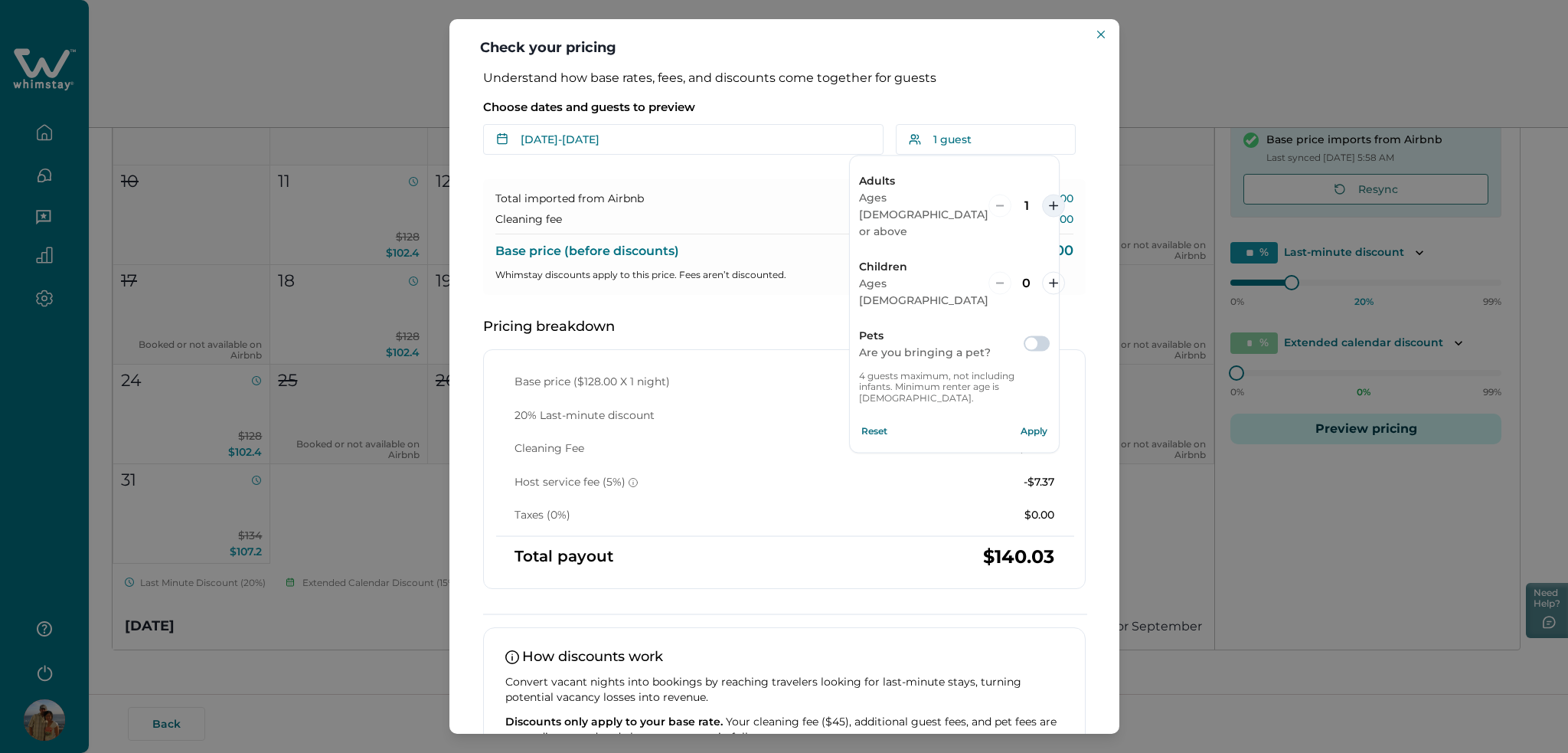
click at [1042, 193] on button "increment" at bounding box center [1053, 205] width 23 height 23
click at [1036, 337] on span at bounding box center [1030, 343] width 12 height 12
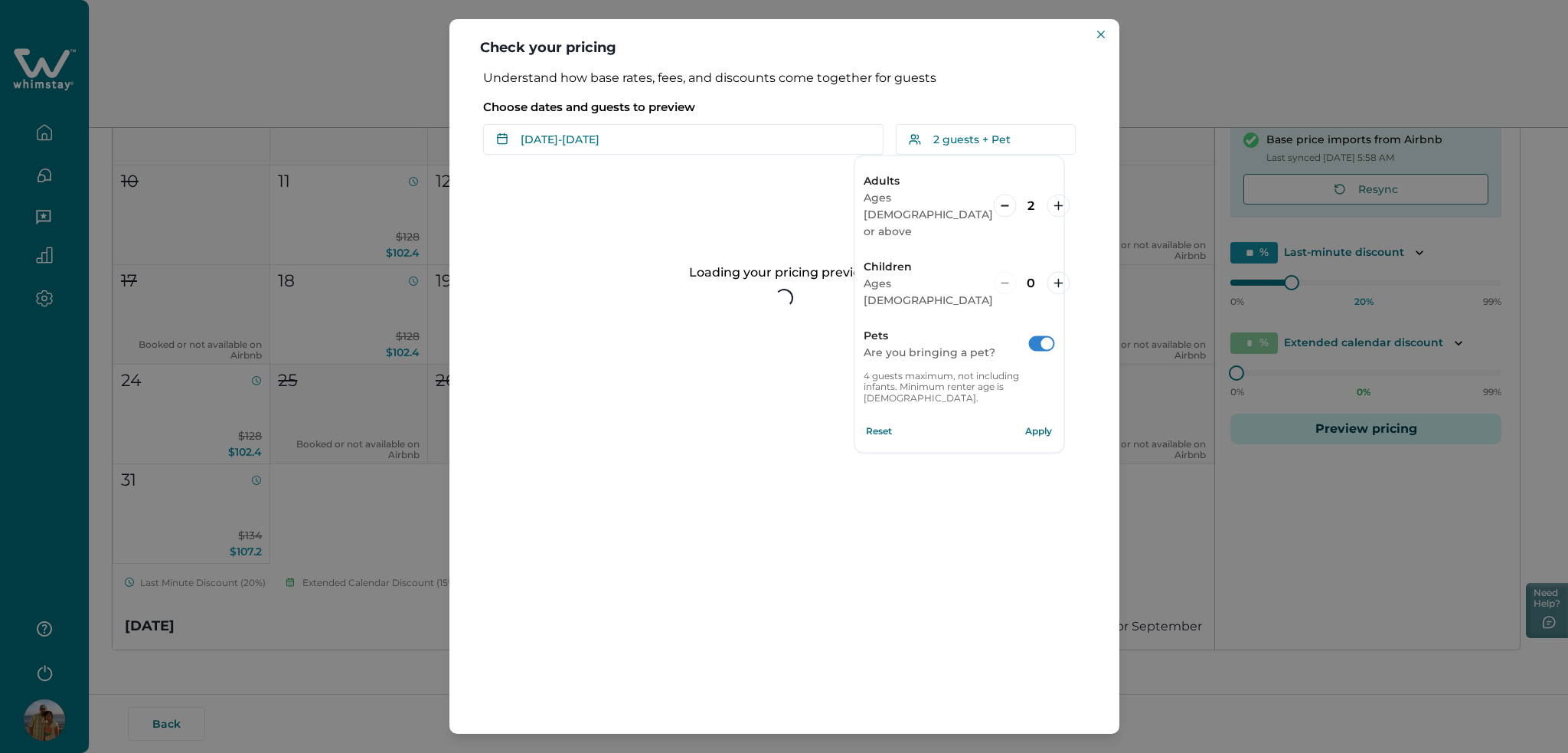
click at [1029, 416] on button "Apply" at bounding box center [1038, 431] width 31 height 31
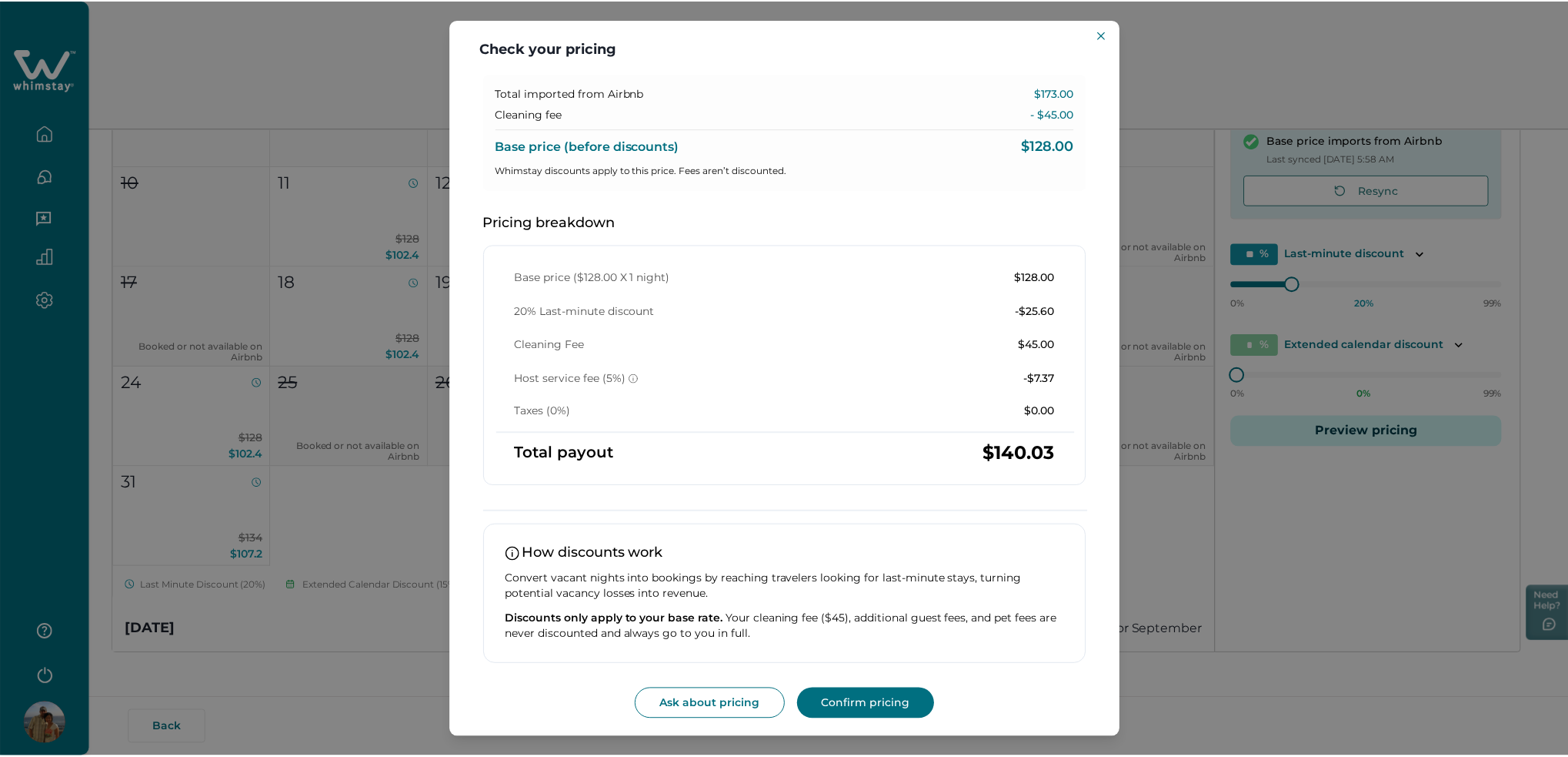
scroll to position [0, 0]
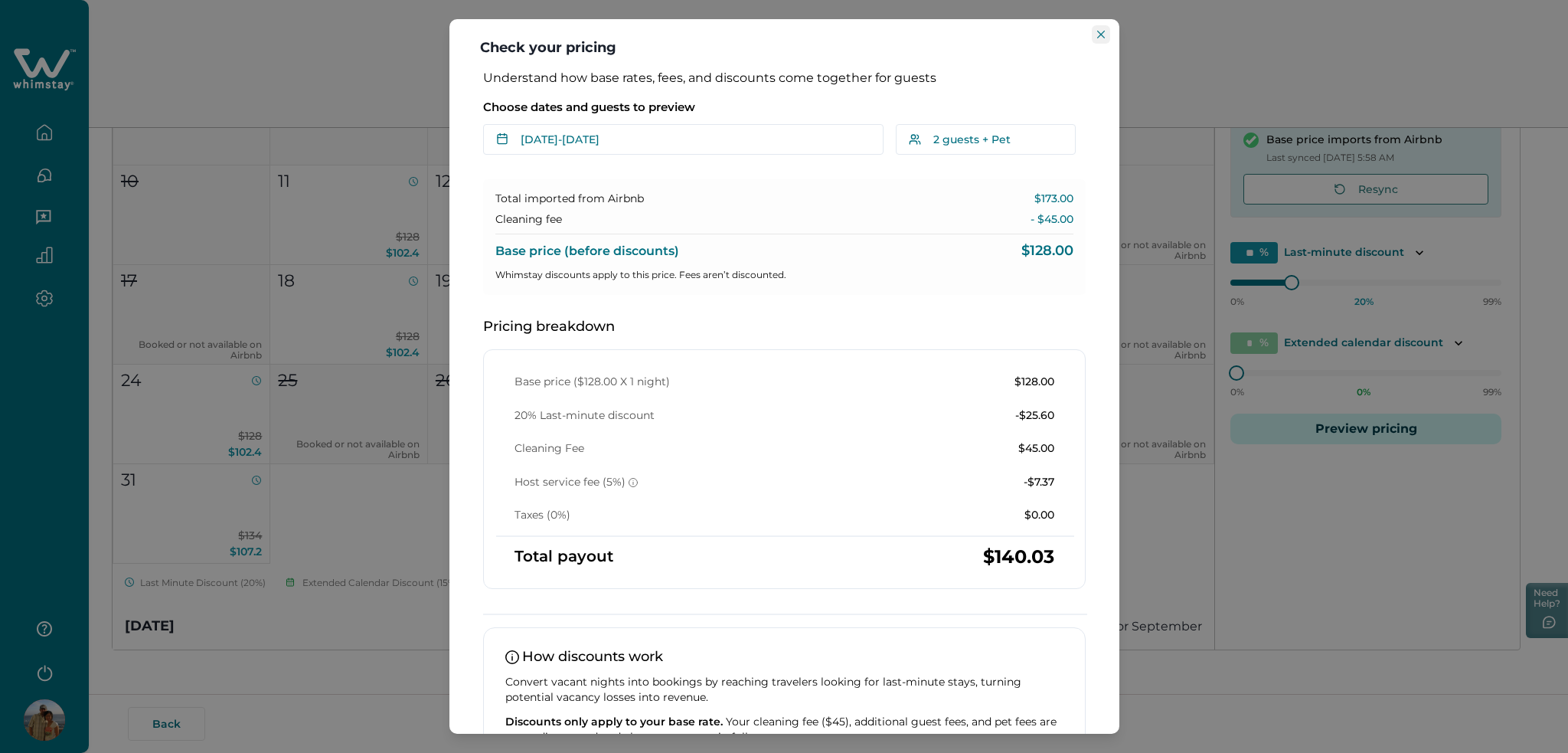
click at [1100, 32] on icon "Close" at bounding box center [1101, 35] width 7 height 7
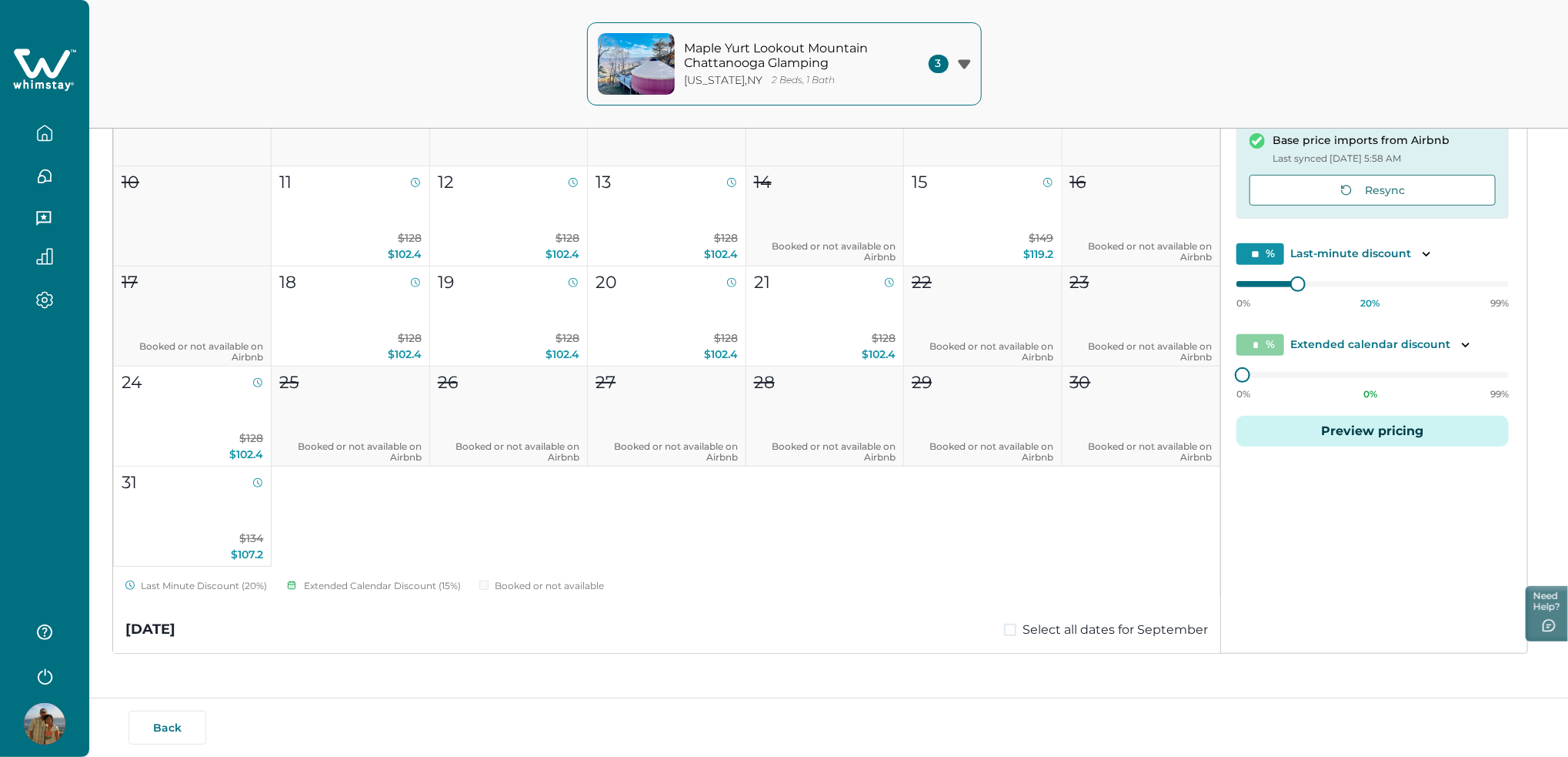
scroll to position [187, 0]
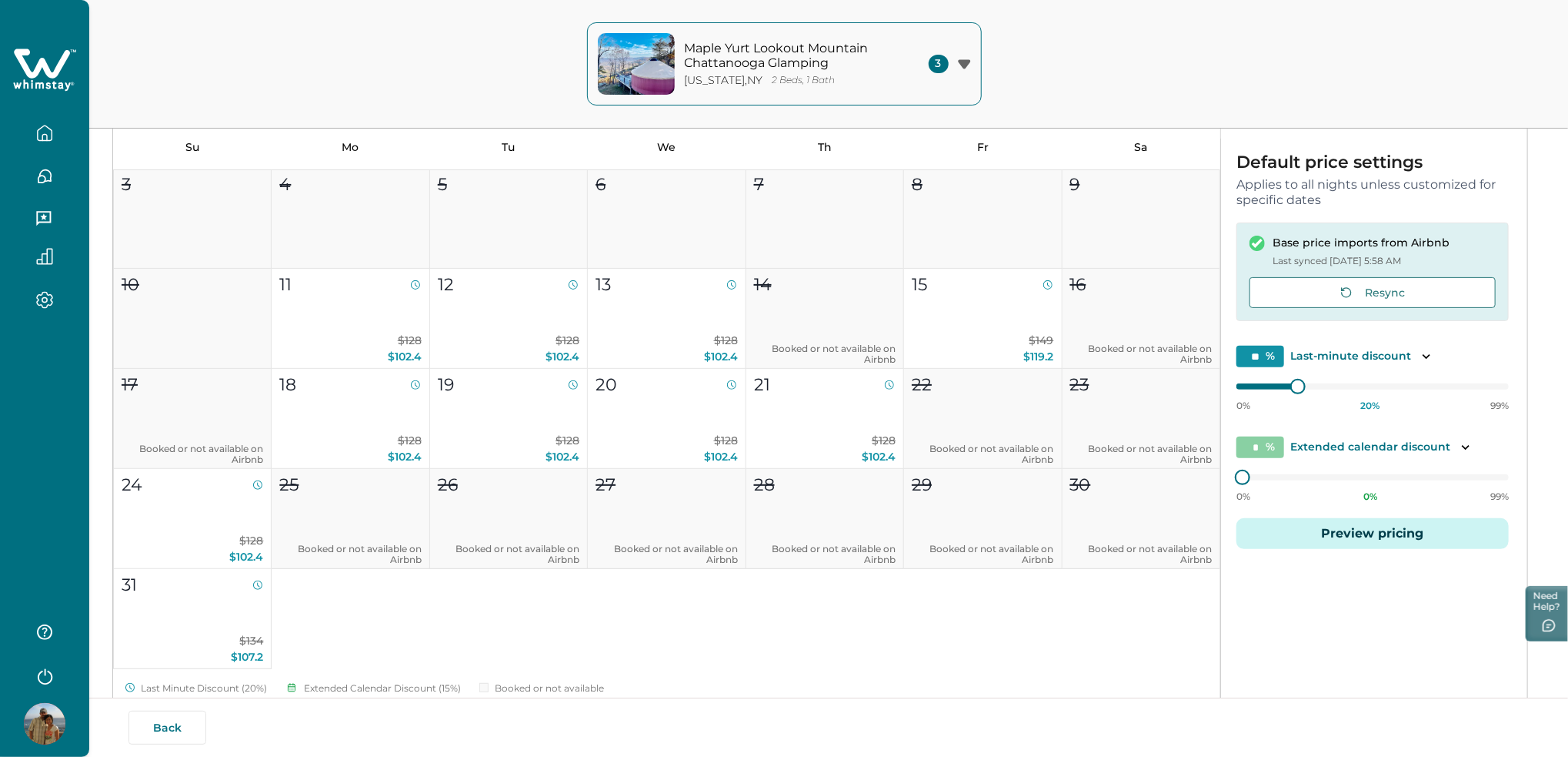
click at [1331, 535] on button "Preview pricing" at bounding box center [1373, 533] width 272 height 31
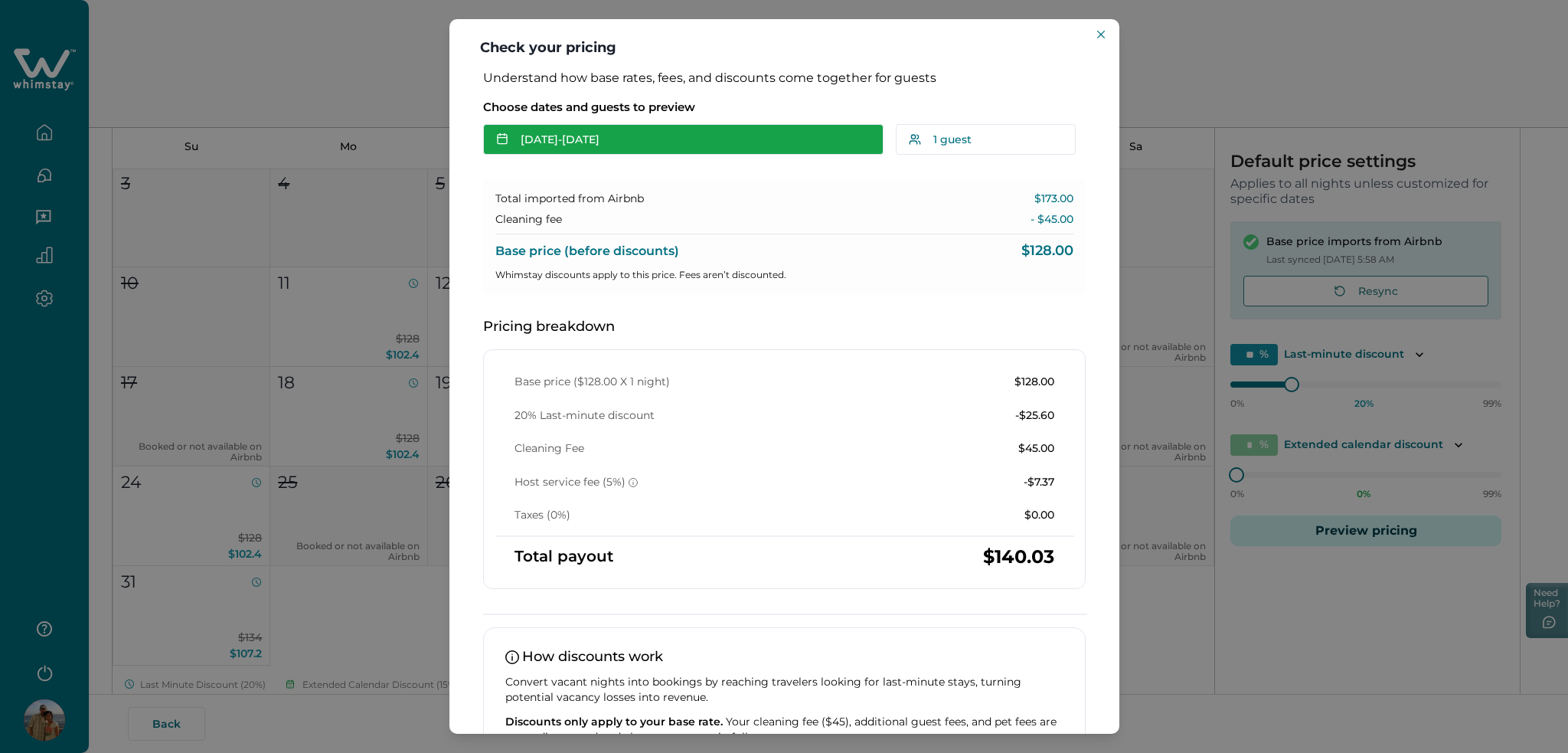
click at [601, 141] on button "[DATE] - [DATE]" at bounding box center [683, 139] width 401 height 31
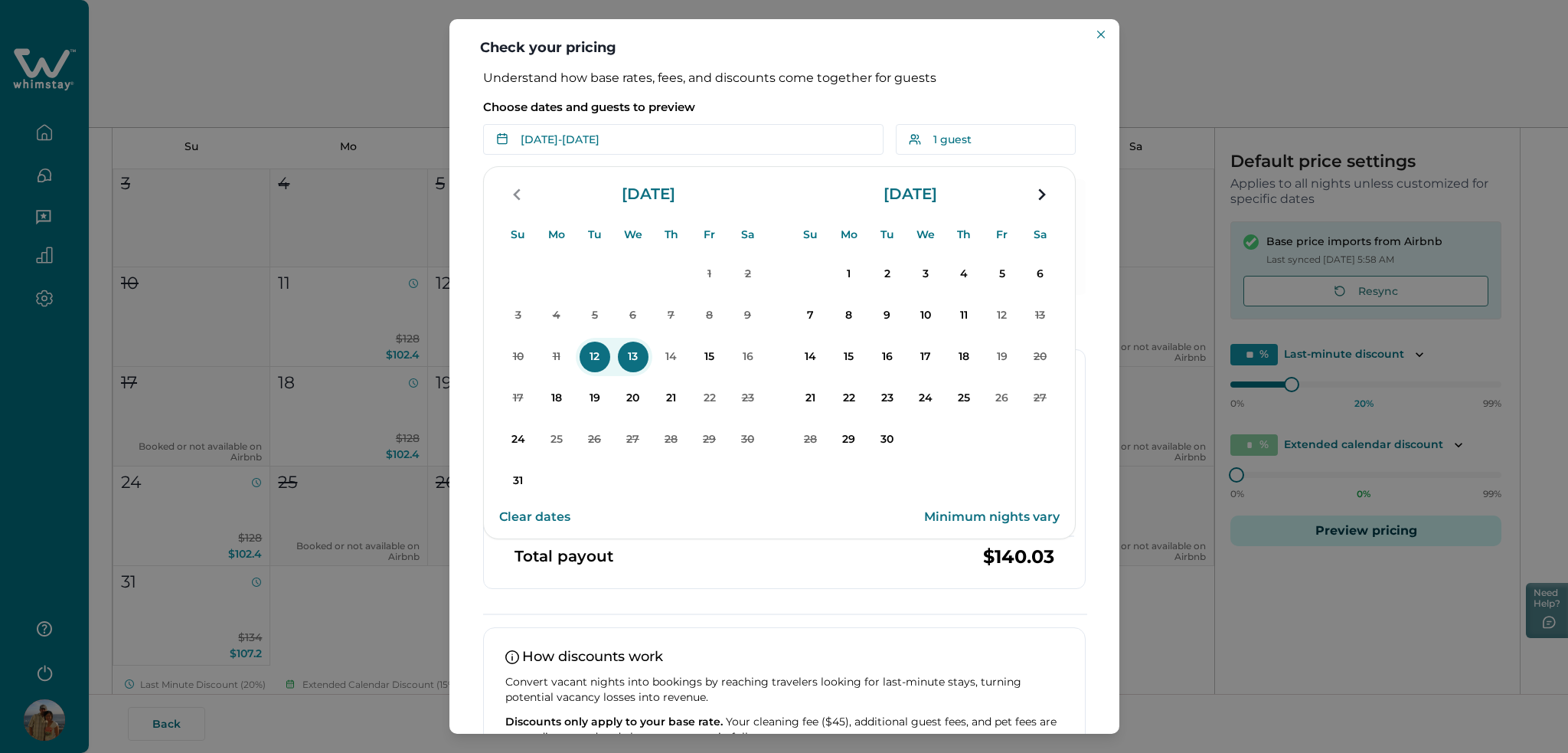
click at [544, 512] on button "Clear dates" at bounding box center [534, 517] width 71 height 31
click at [586, 357] on p "12" at bounding box center [594, 357] width 31 height 31
click at [685, 356] on p "14" at bounding box center [671, 357] width 31 height 31
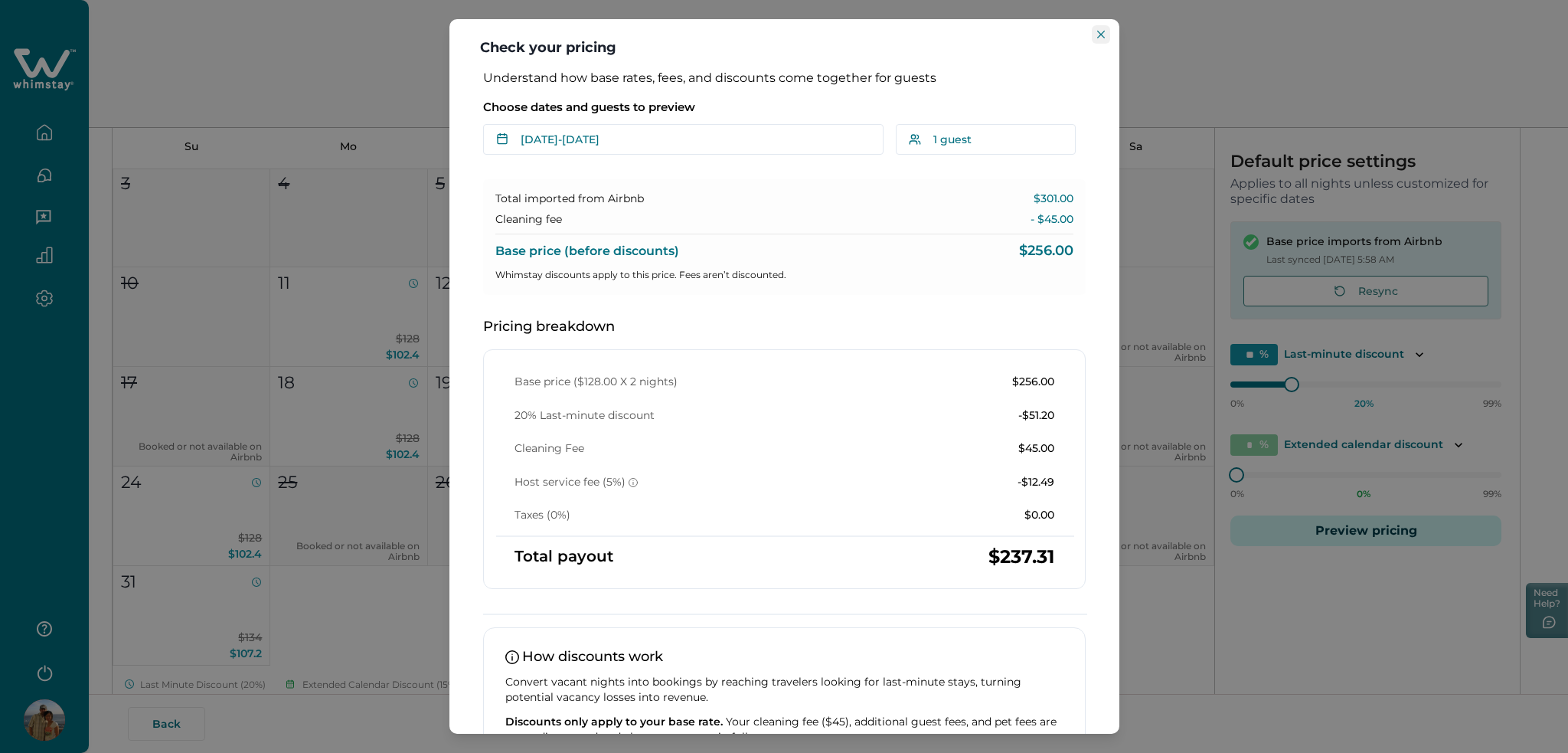
click at [1099, 32] on icon "Close" at bounding box center [1101, 35] width 7 height 7
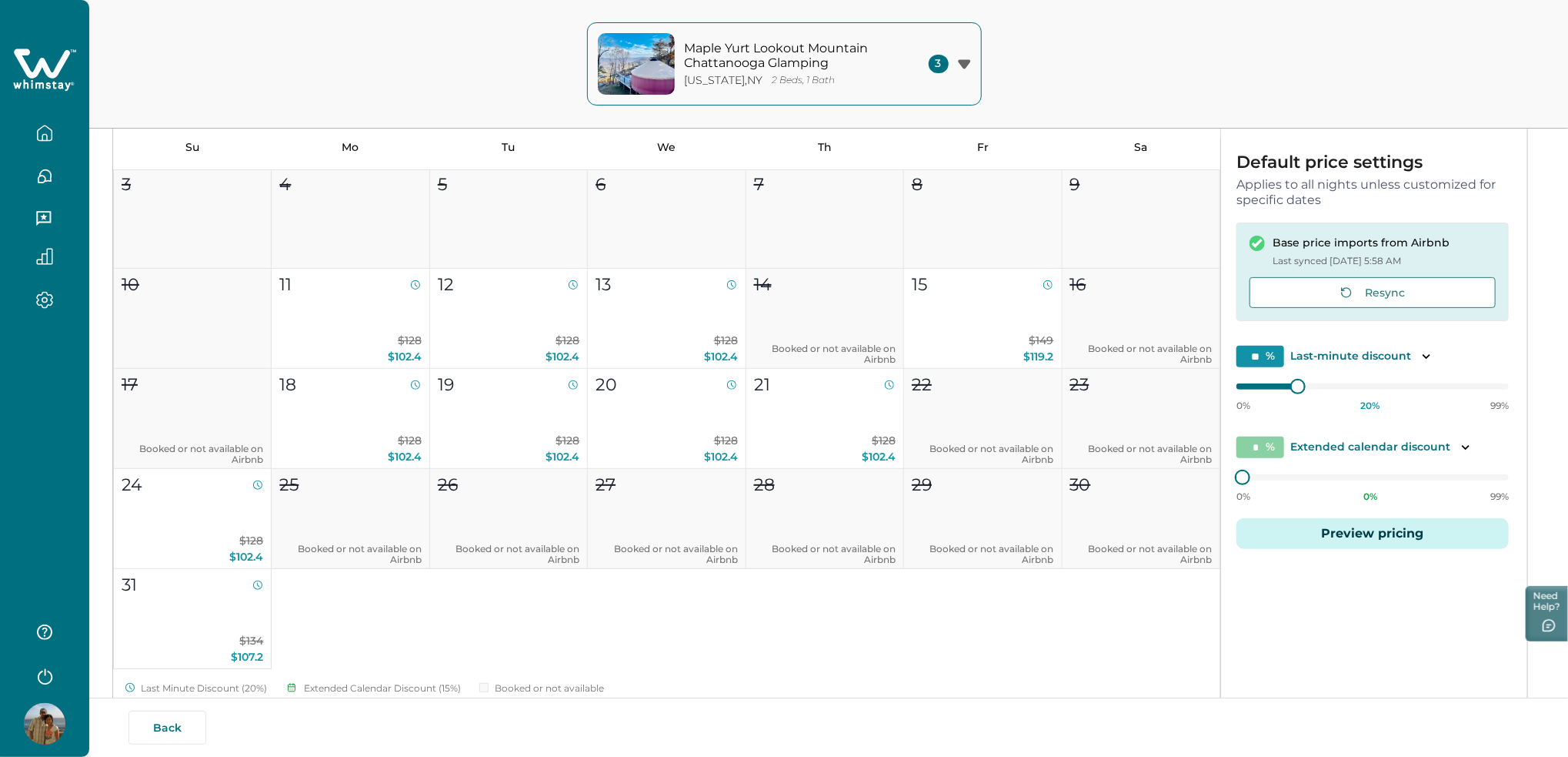
click at [1343, 523] on button "Preview pricing" at bounding box center [1373, 533] width 272 height 31
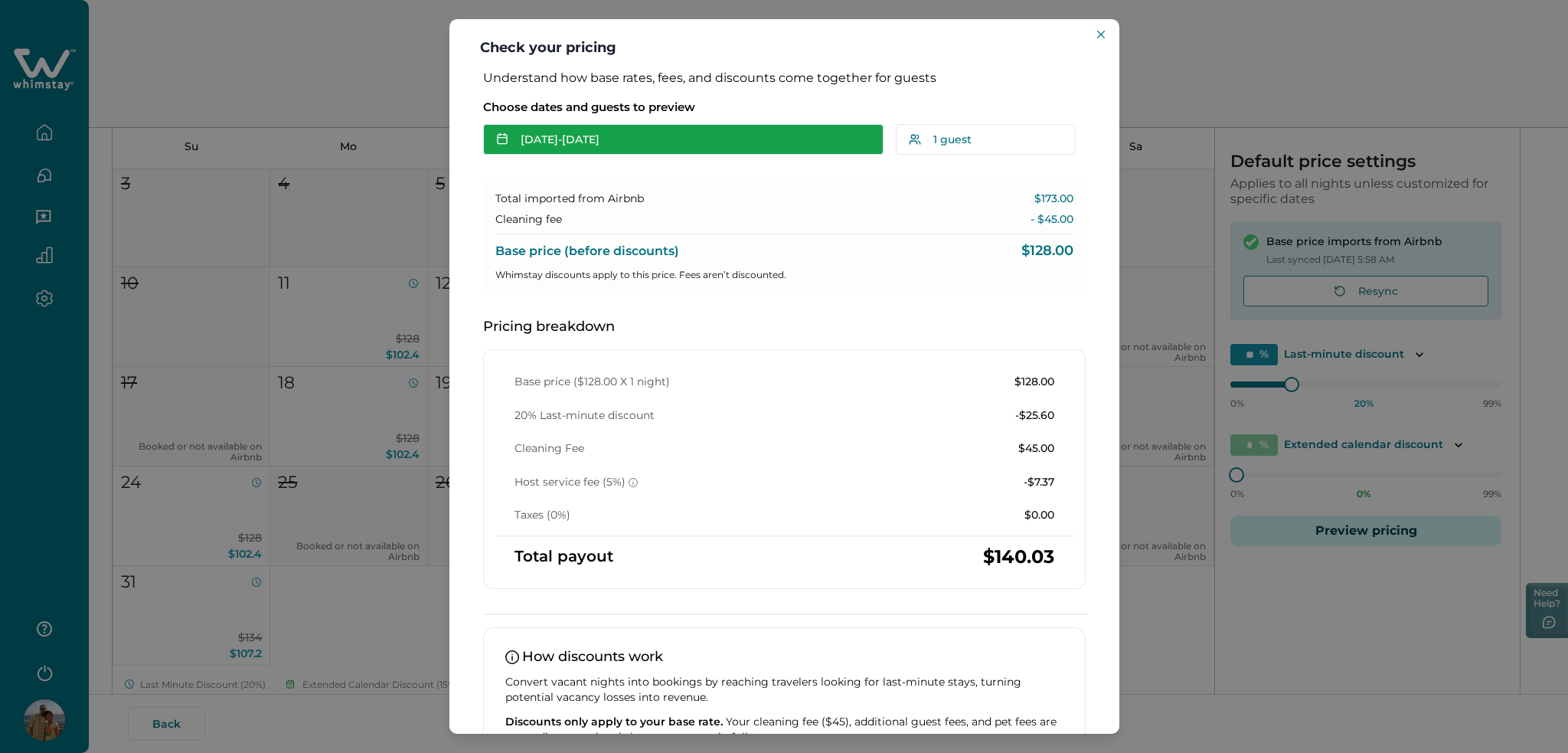
click at [572, 130] on button "[DATE] - [DATE]" at bounding box center [683, 139] width 401 height 31
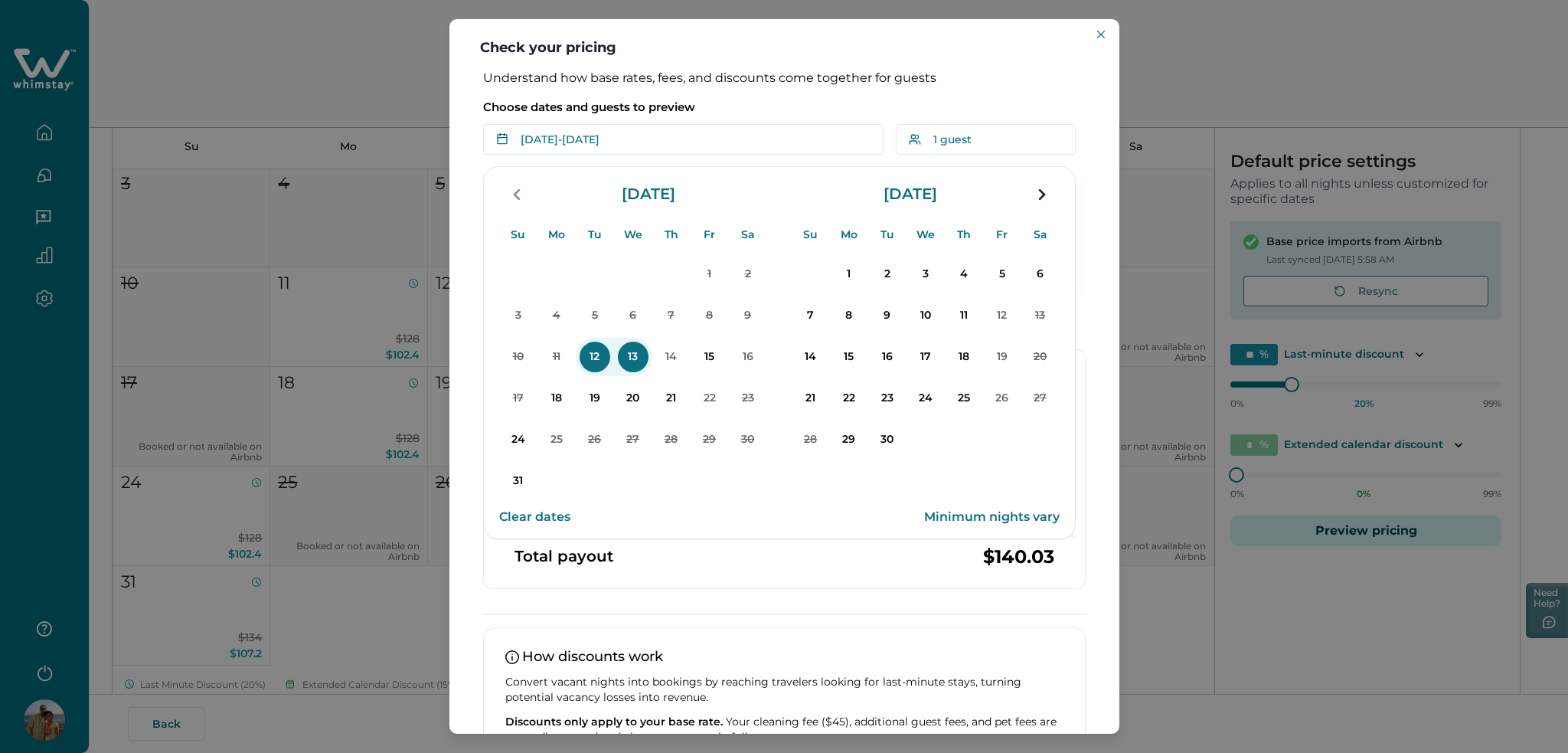
click at [536, 516] on button "Clear dates" at bounding box center [534, 517] width 71 height 31
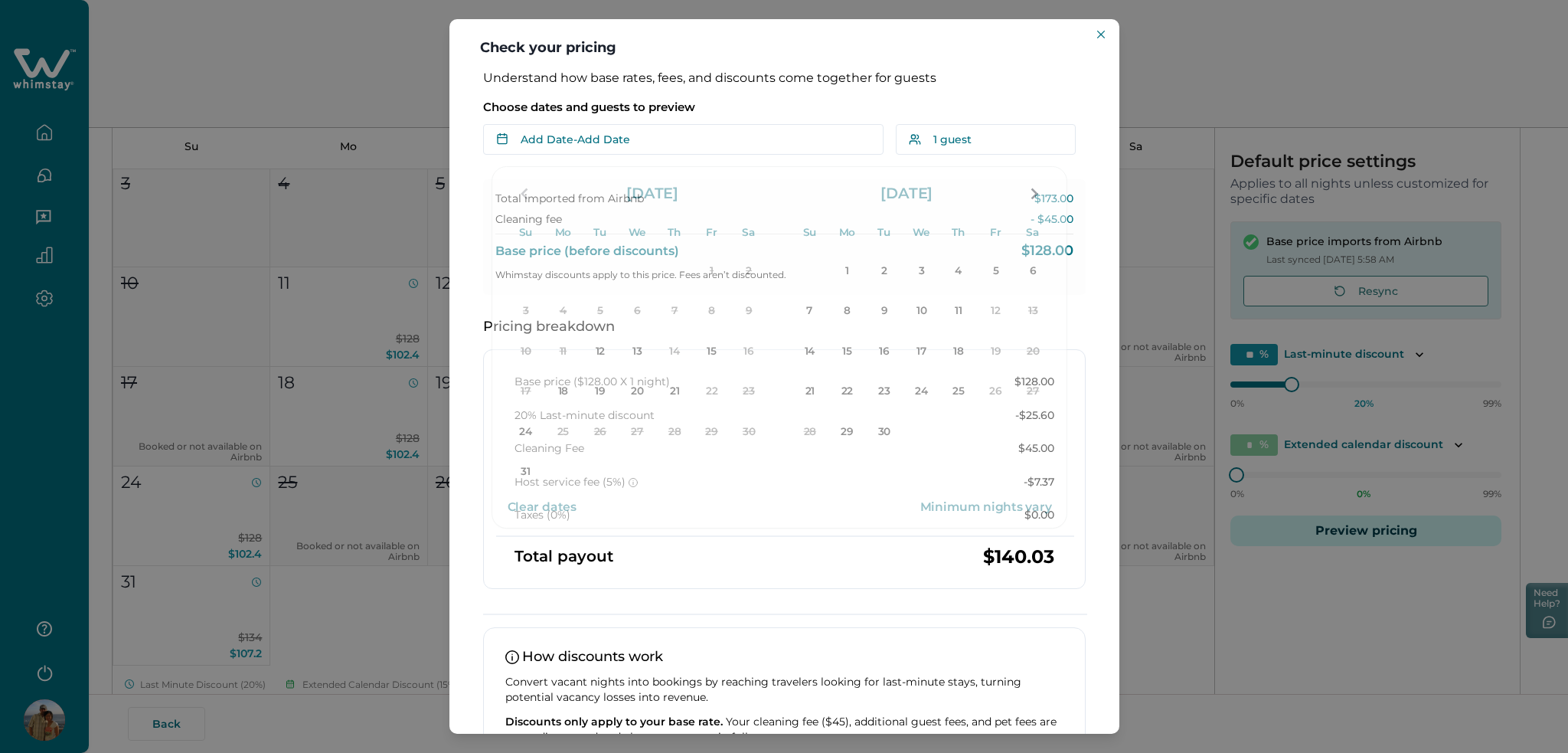
click at [38, 54] on div "Check your pricing Understand how base rates, fees, and discounts come together…" at bounding box center [784, 376] width 1568 height 753
click at [38, 64] on div "Check your pricing Understand how base rates, fees, and discounts come together…" at bounding box center [784, 376] width 1568 height 753
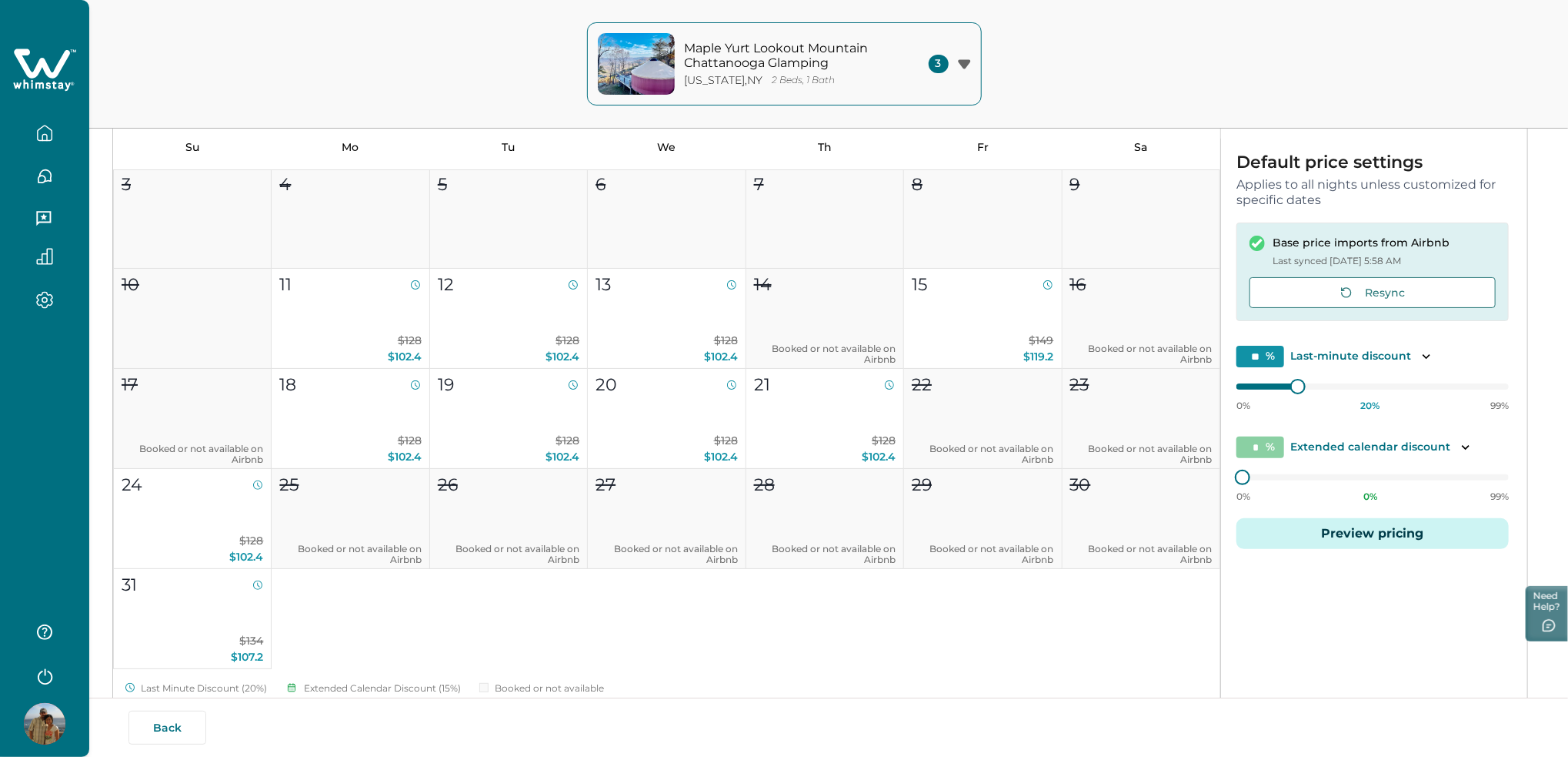
click at [36, 70] on icon at bounding box center [42, 63] width 56 height 29
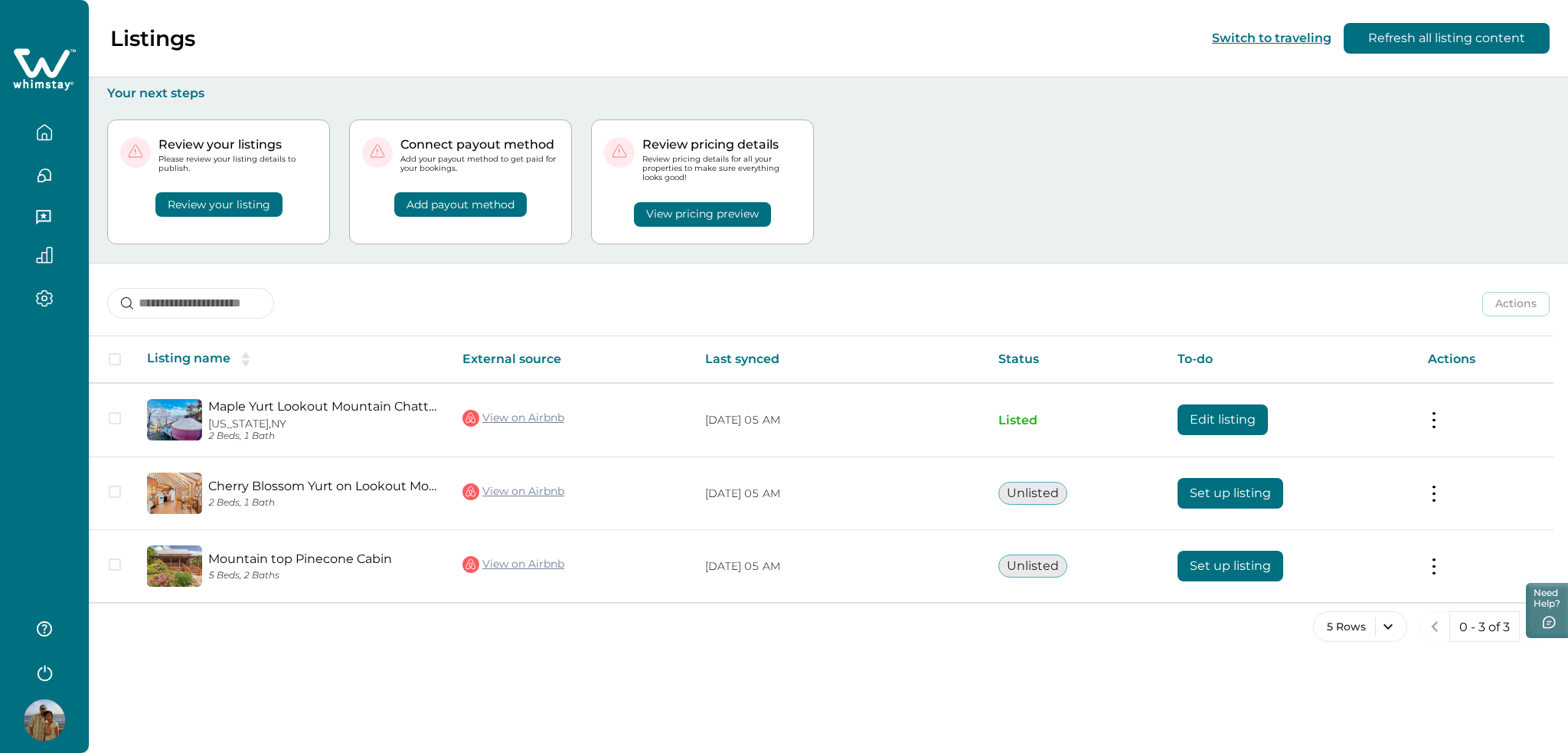
click at [1496, 50] on button "Refresh all listing content" at bounding box center [1446, 38] width 205 height 31
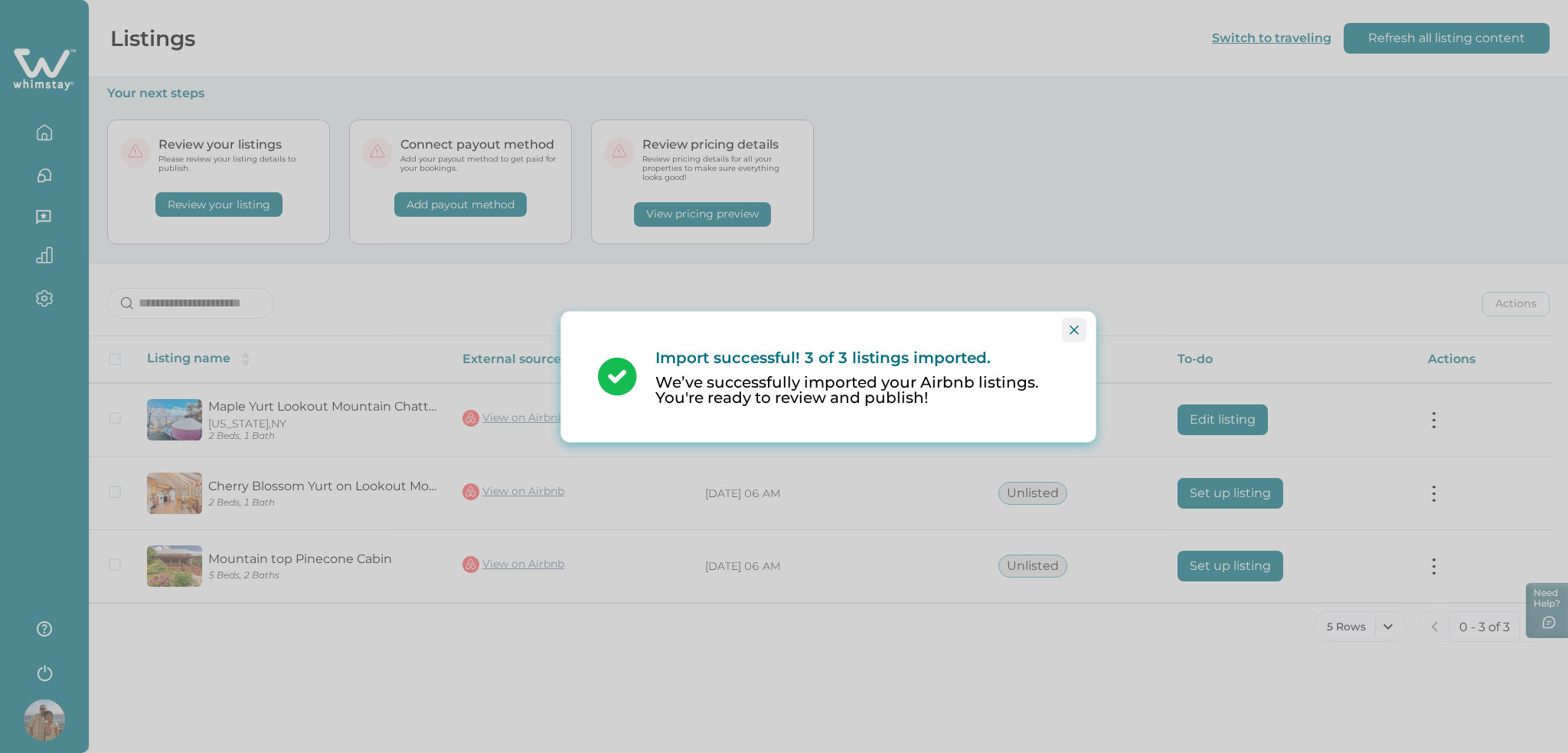
click at [1063, 332] on button "Close" at bounding box center [1074, 329] width 24 height 24
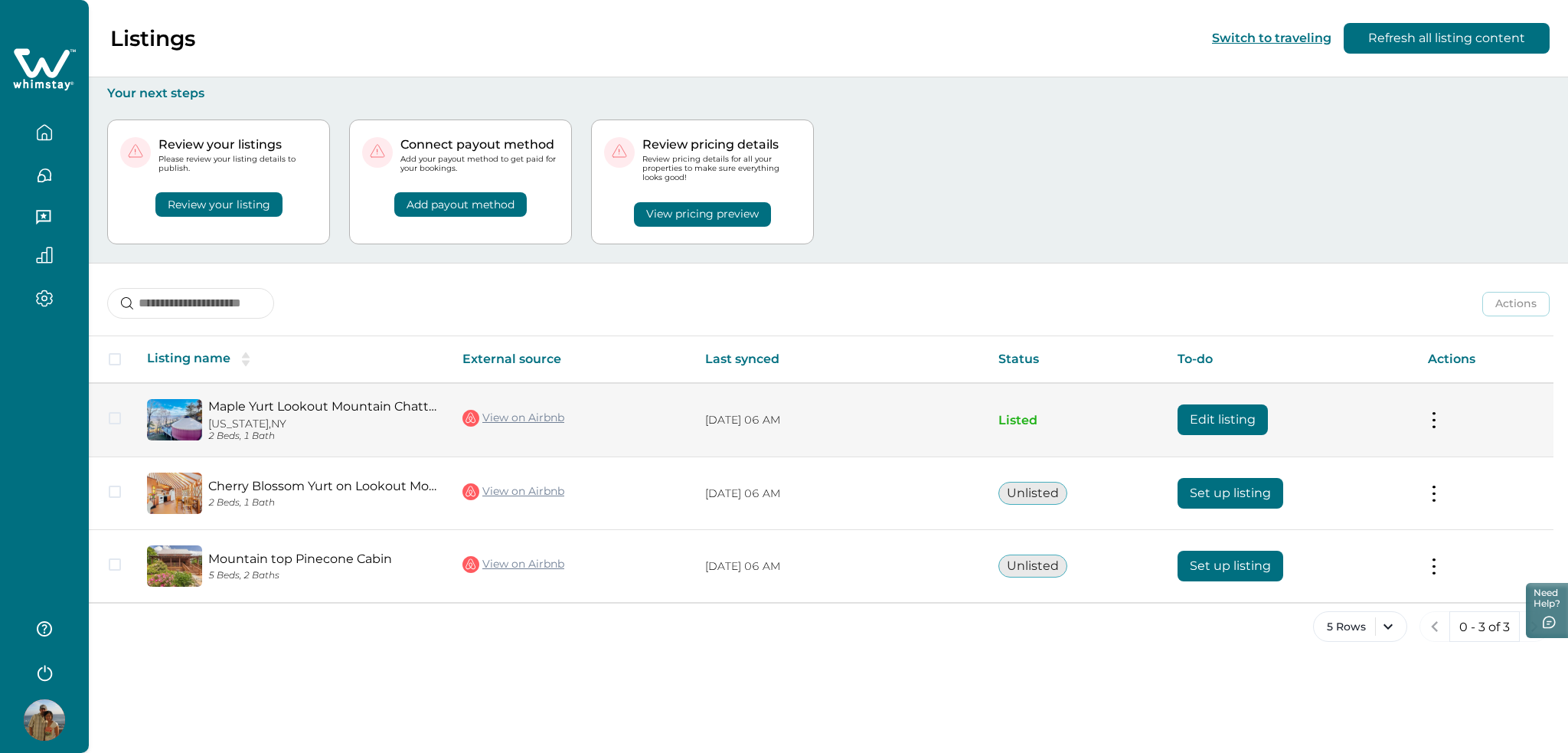
click at [1205, 410] on button "Edit listing" at bounding box center [1222, 419] width 91 height 31
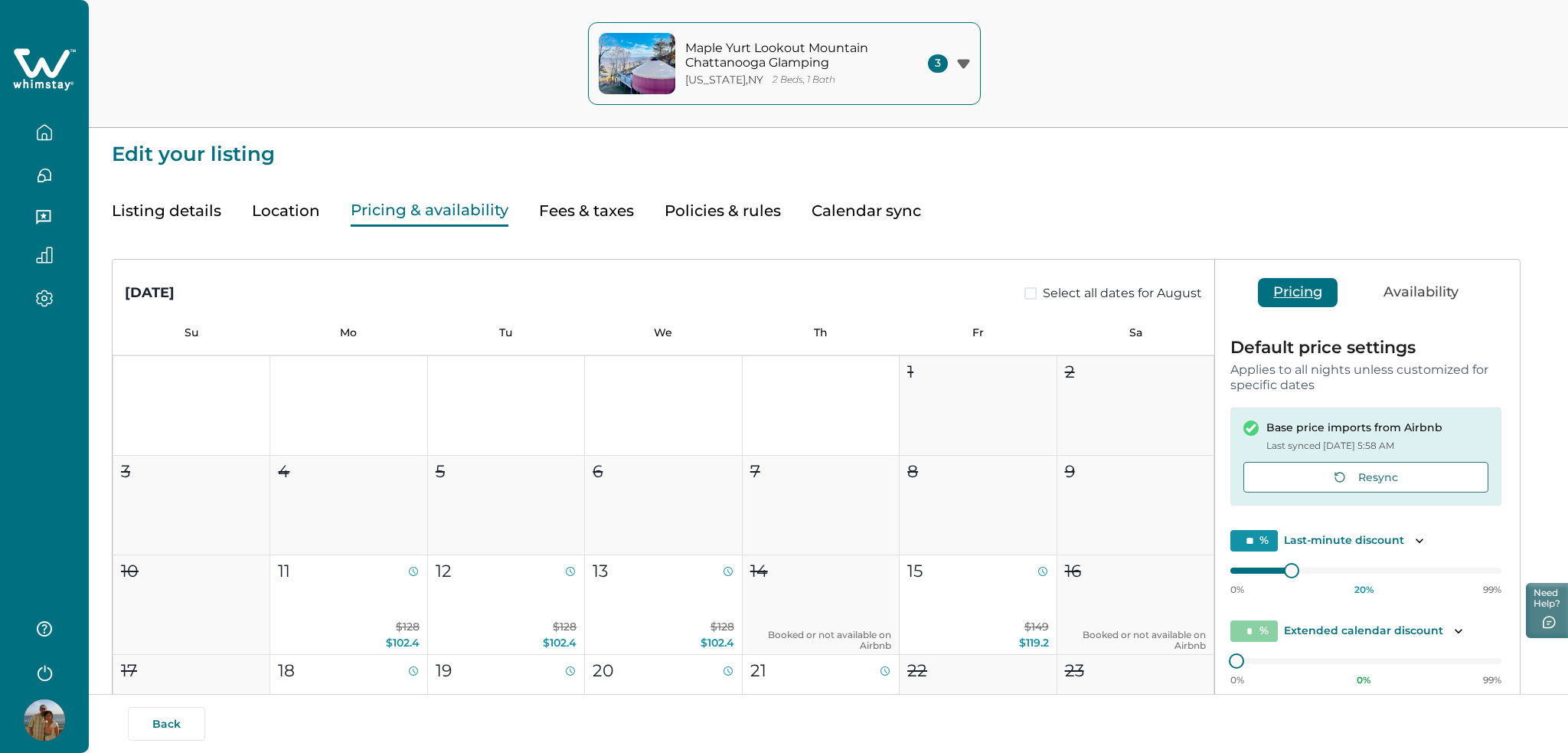
click at [1339, 438] on p "Last synced [DATE] 5:58 AM" at bounding box center [1354, 446] width 177 height 15
type input "**"
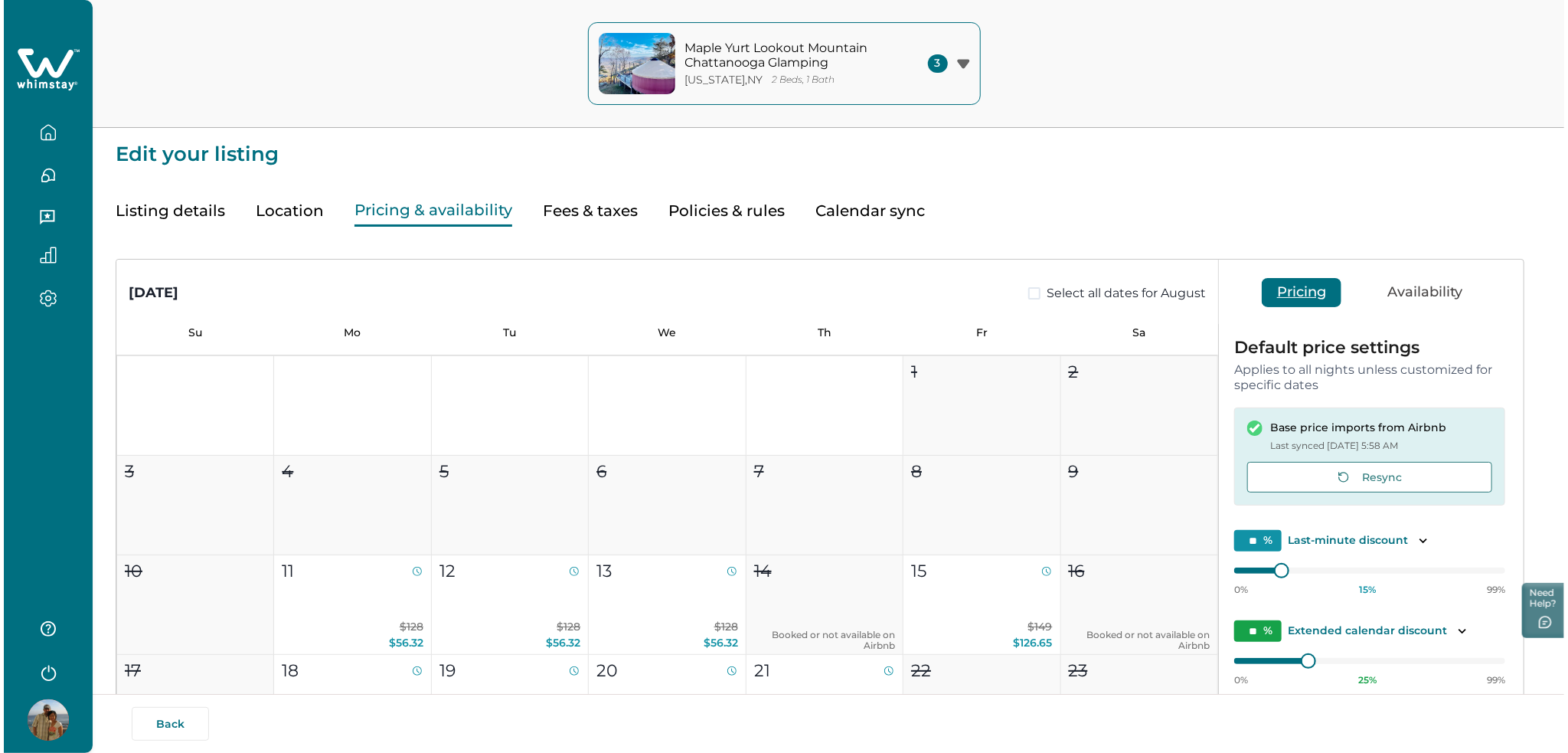
scroll to position [288, 0]
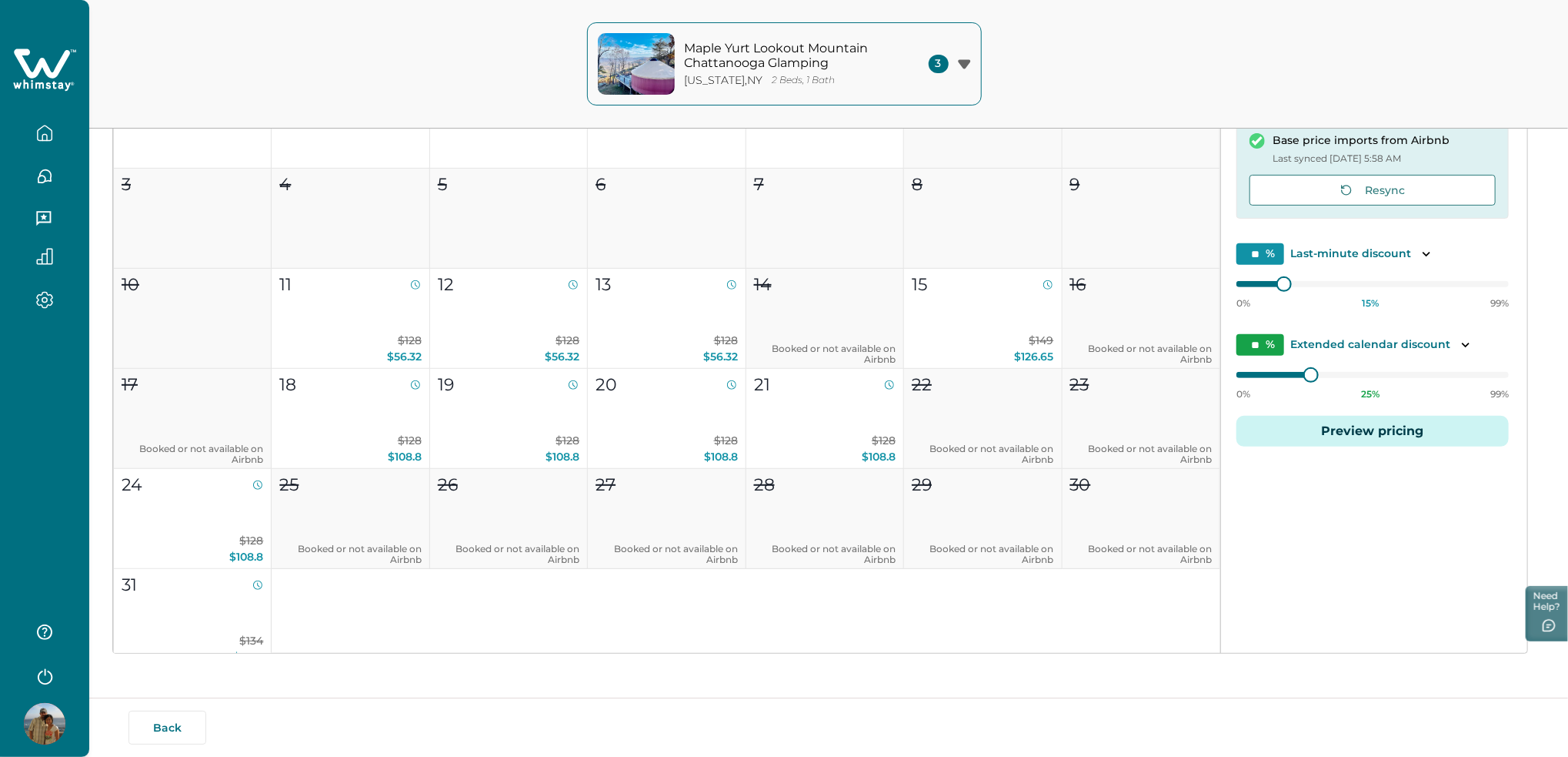
click at [1328, 430] on button "Preview pricing" at bounding box center [1373, 431] width 272 height 31
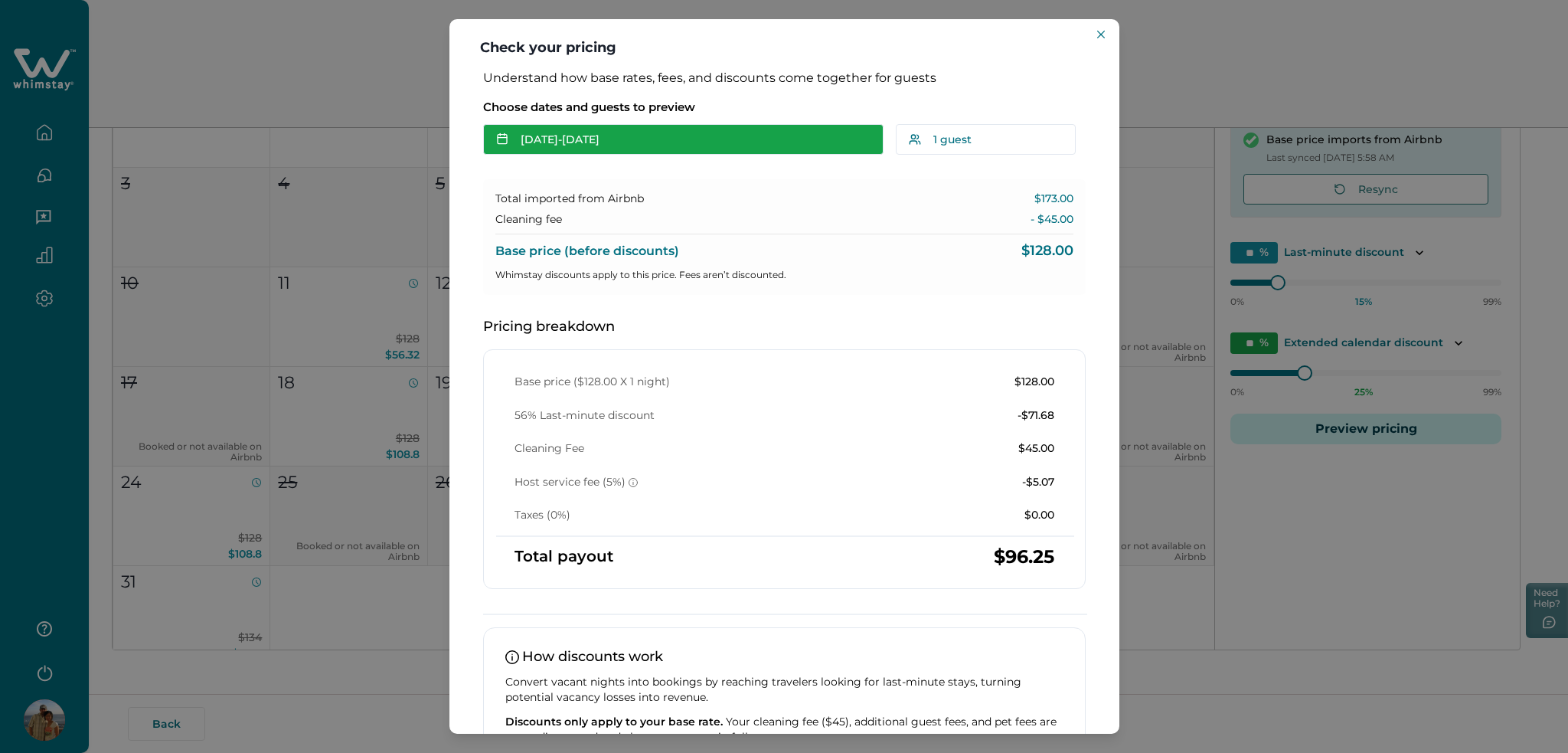
click at [547, 130] on button "[DATE] - [DATE]" at bounding box center [683, 139] width 401 height 31
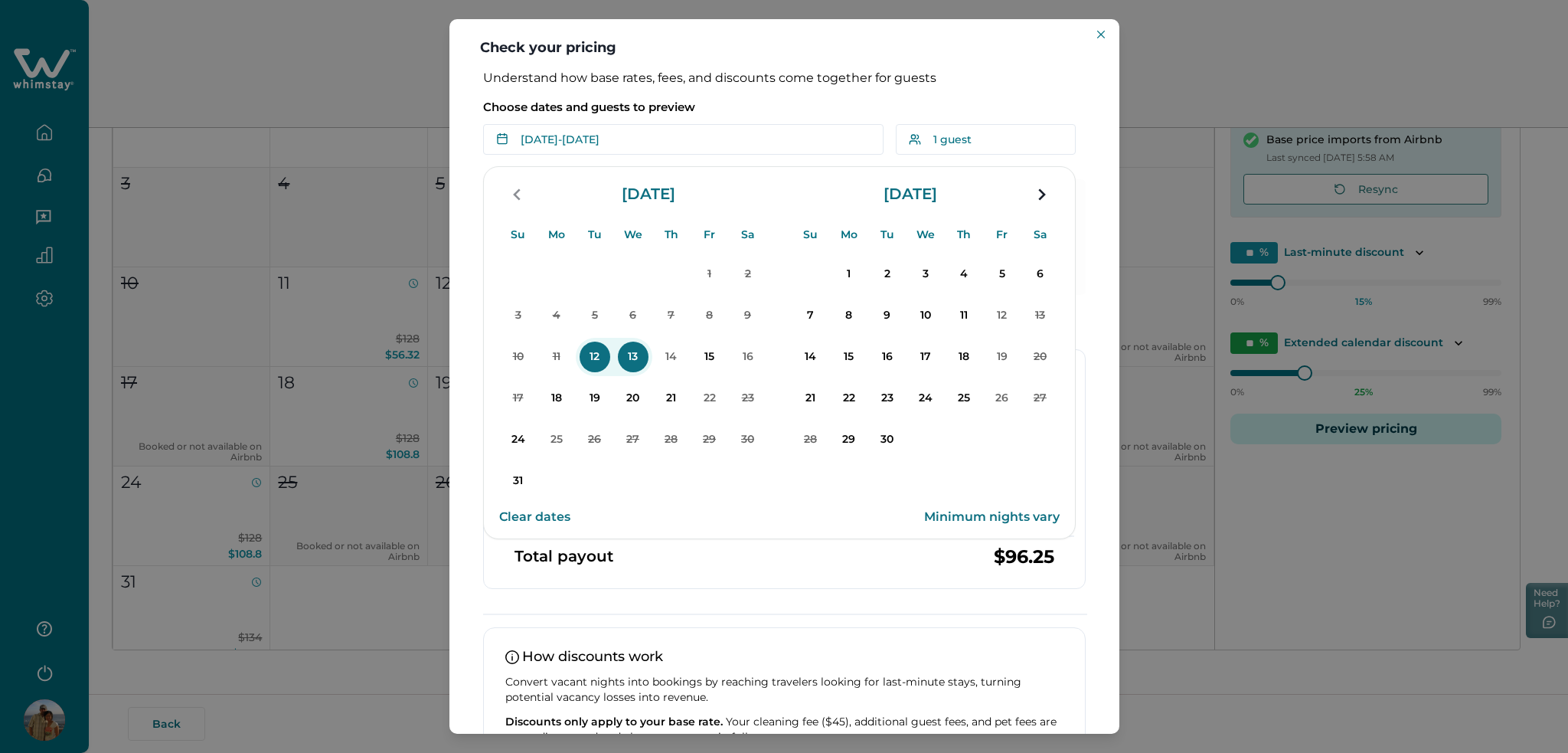
click at [539, 518] on button "Clear dates" at bounding box center [534, 517] width 71 height 31
click at [1101, 31] on icon "Close" at bounding box center [1101, 35] width 7 height 7
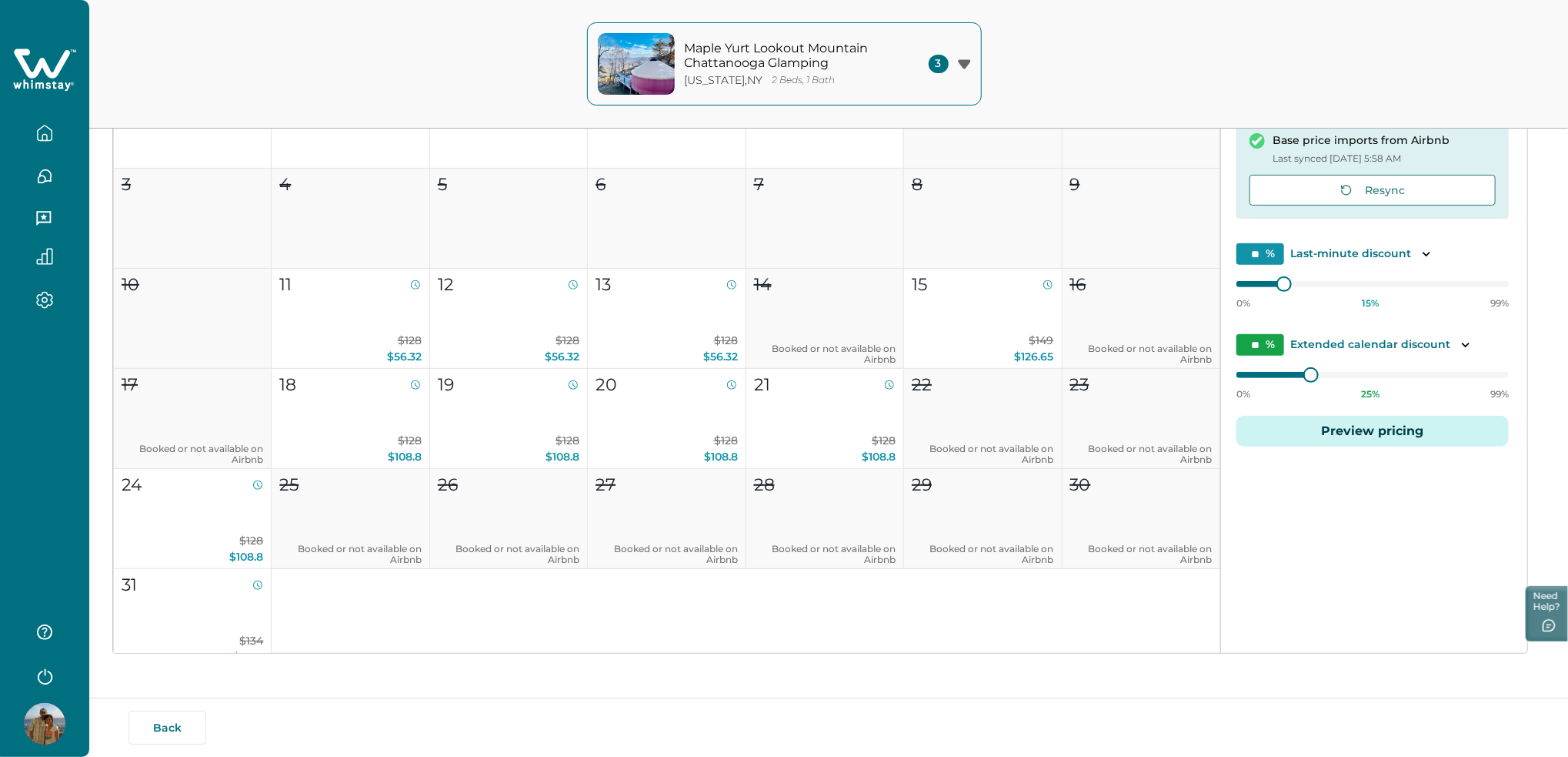
click at [1364, 433] on button "Preview pricing" at bounding box center [1373, 431] width 272 height 31
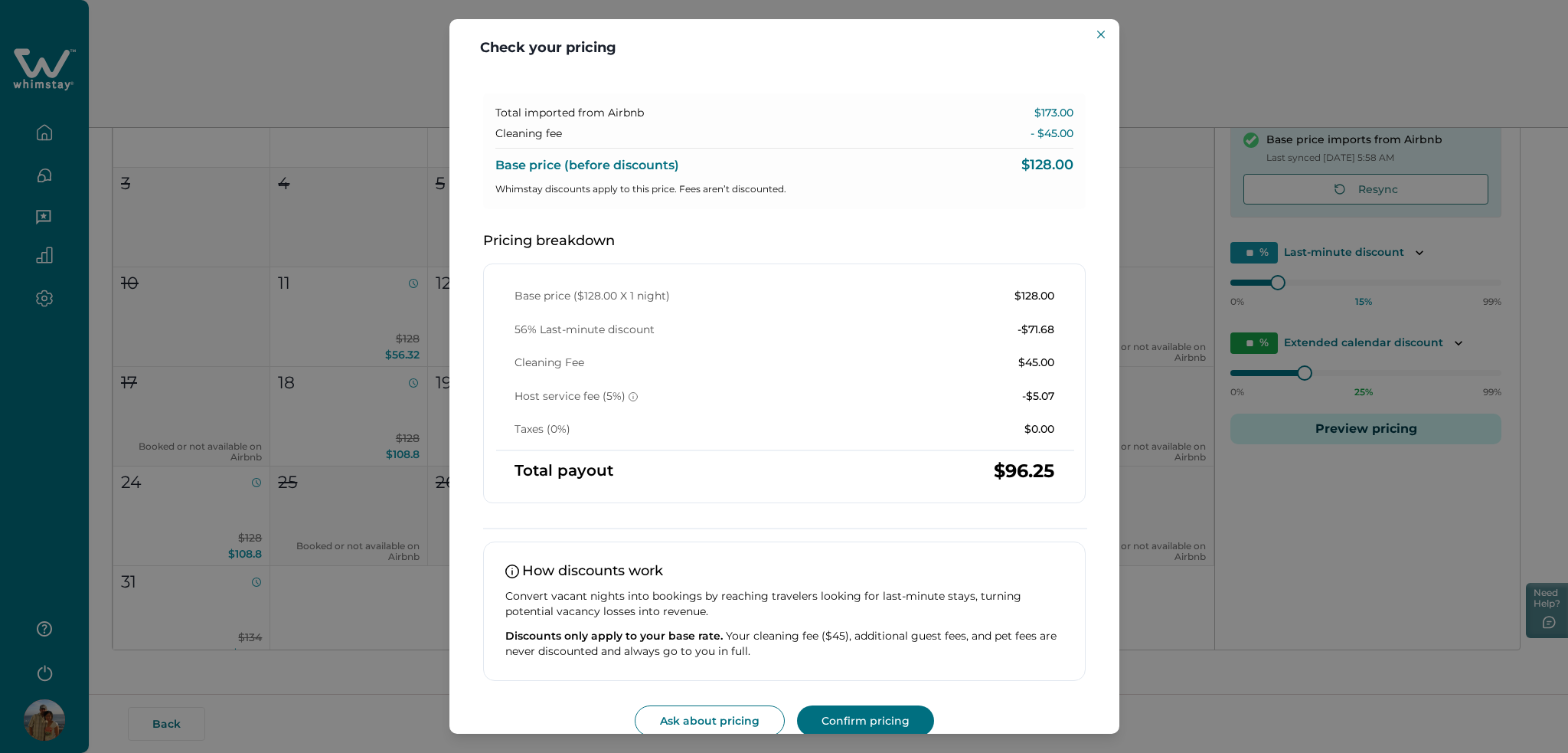
scroll to position [102, 0]
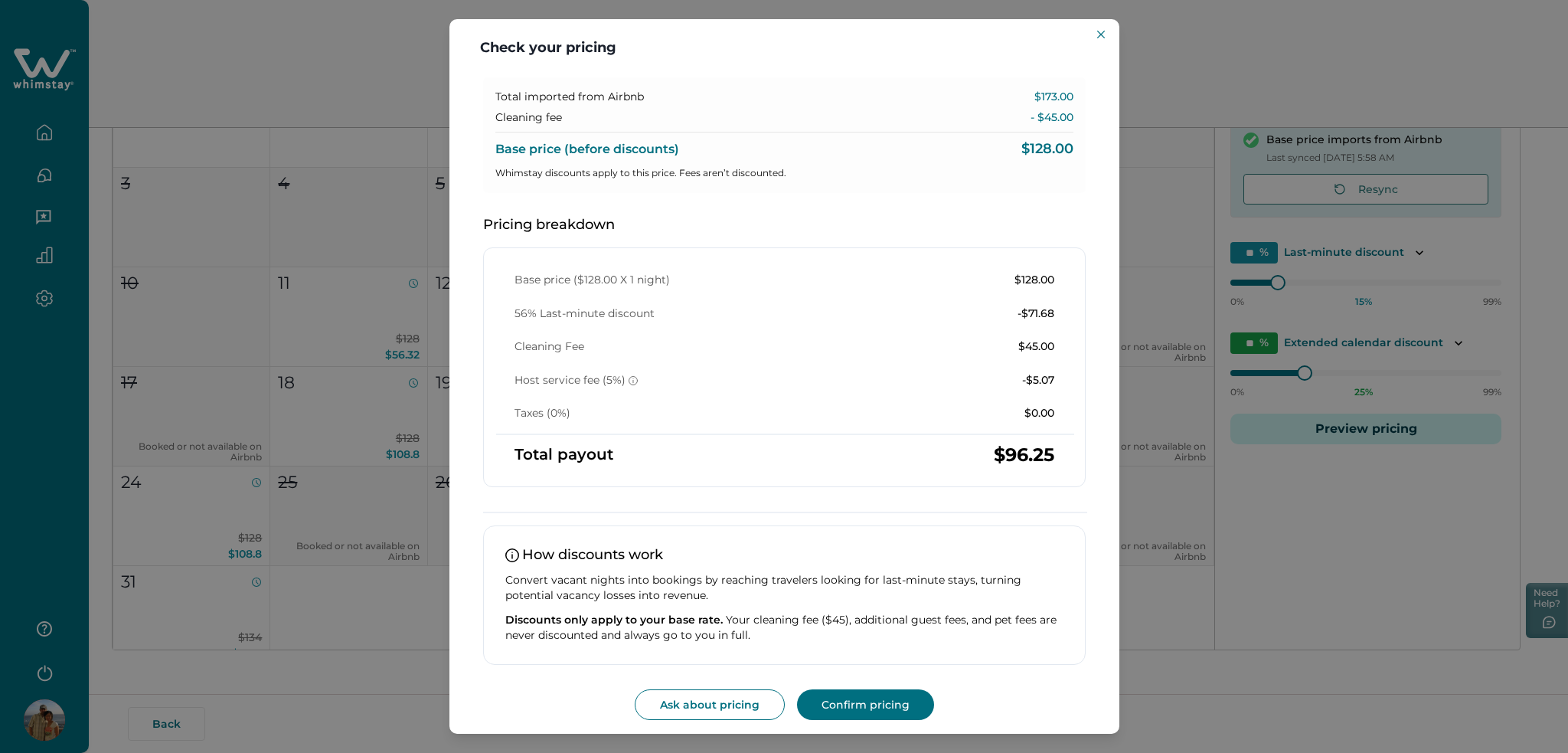
click at [1386, 478] on div "Check your pricing Understand how base rates, fees, and discounts come together…" at bounding box center [784, 376] width 1568 height 753
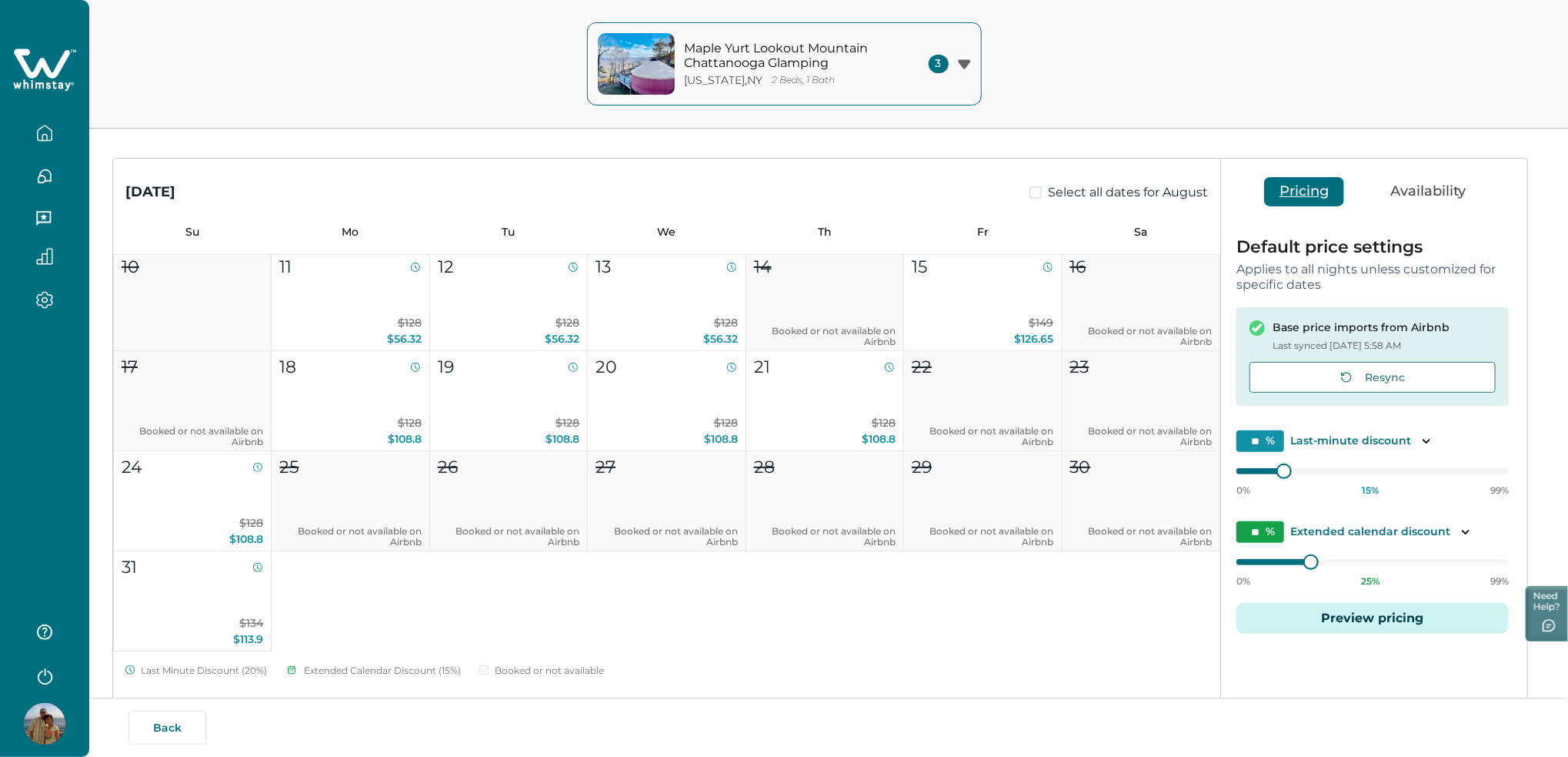
click at [1365, 616] on button "Preview pricing" at bounding box center [1373, 618] width 272 height 31
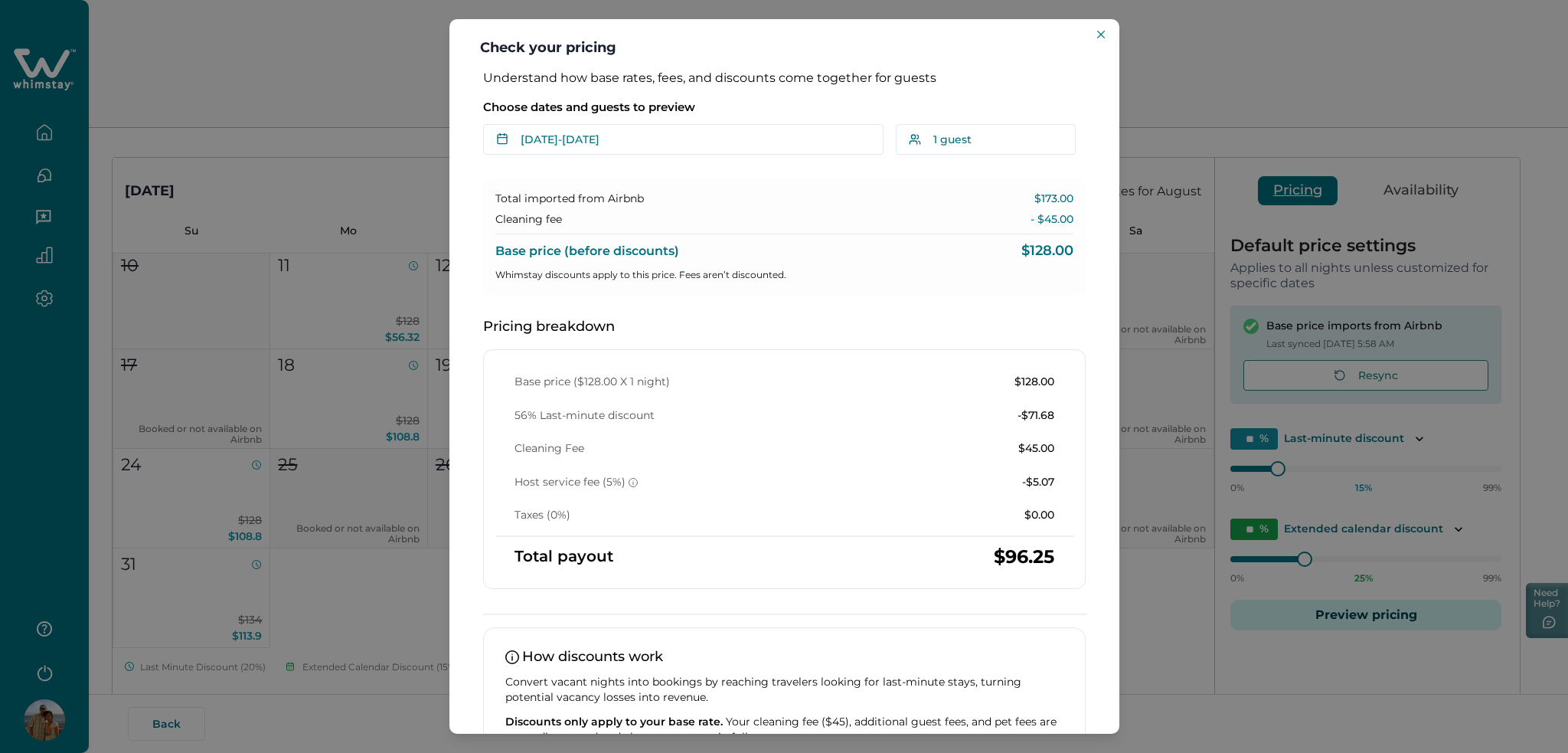
click at [1356, 436] on div "Check your pricing Understand how base rates, fees, and discounts come together…" at bounding box center [784, 376] width 1568 height 753
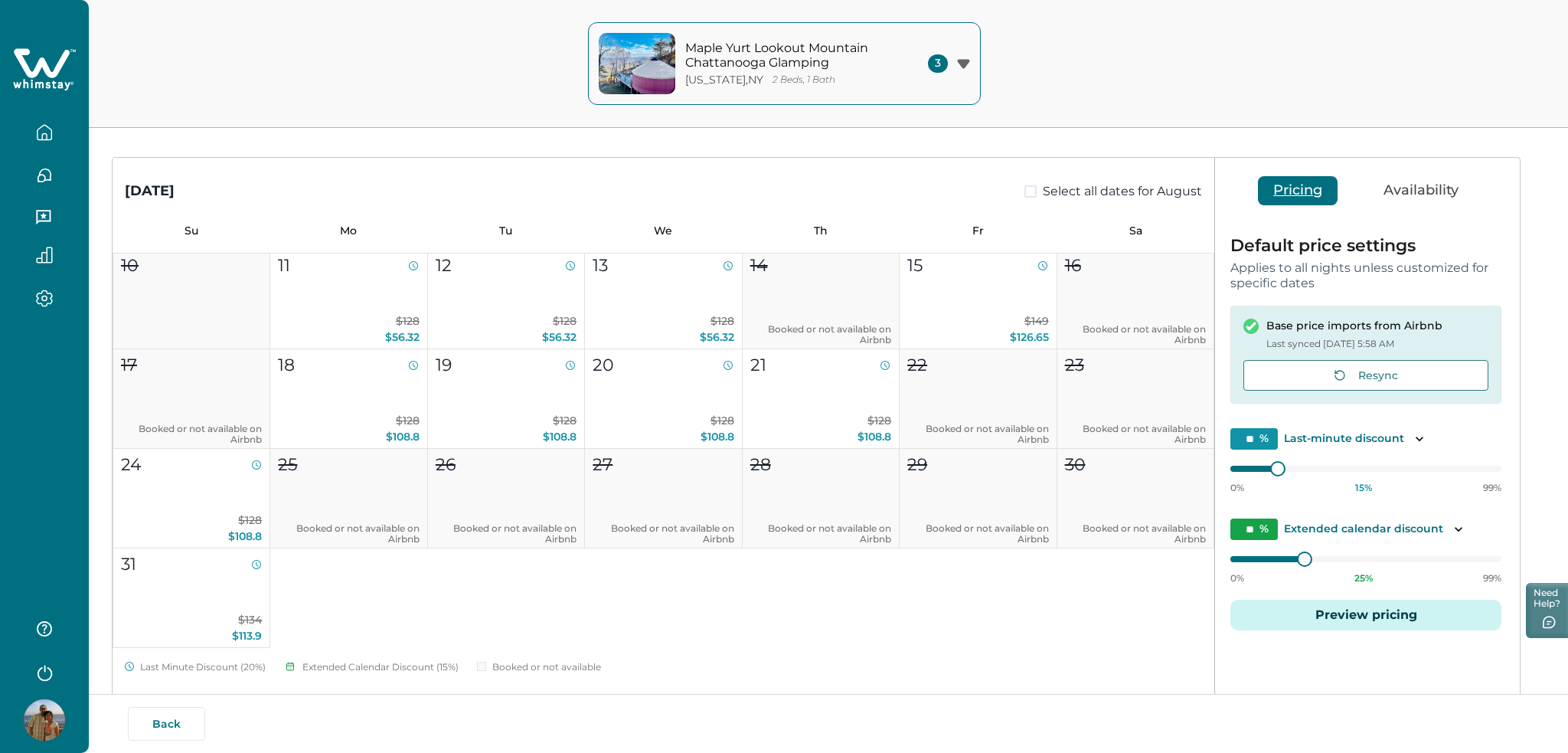
click at [1356, 436] on p "Last-minute discount" at bounding box center [1344, 438] width 120 height 15
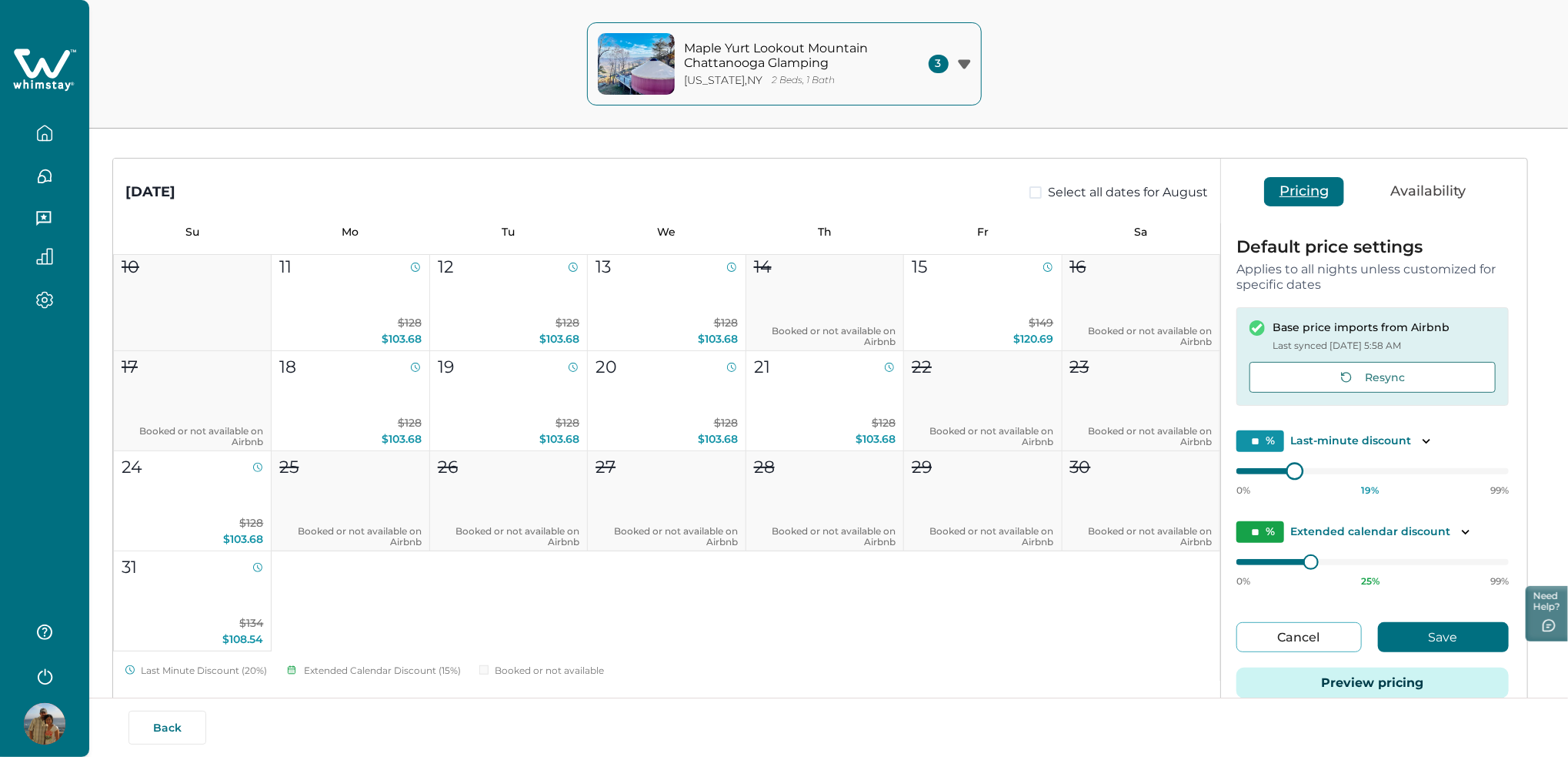
click at [1294, 464] on div at bounding box center [1295, 471] width 14 height 14
click at [1271, 466] on div "0% 36 % 99%" at bounding box center [1373, 477] width 272 height 39
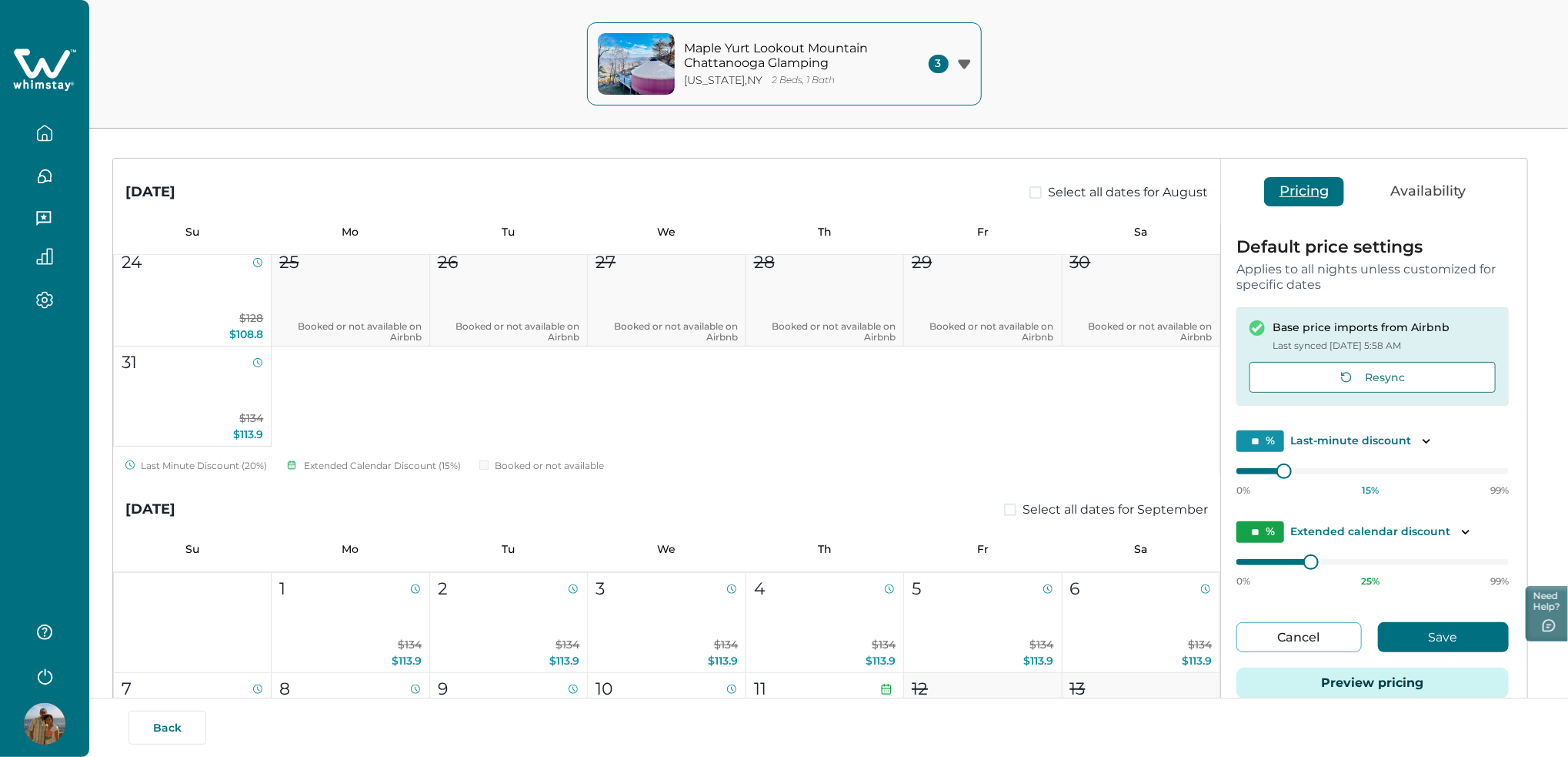
scroll to position [410, 0]
click at [1295, 629] on button "Cancel" at bounding box center [1299, 637] width 126 height 30
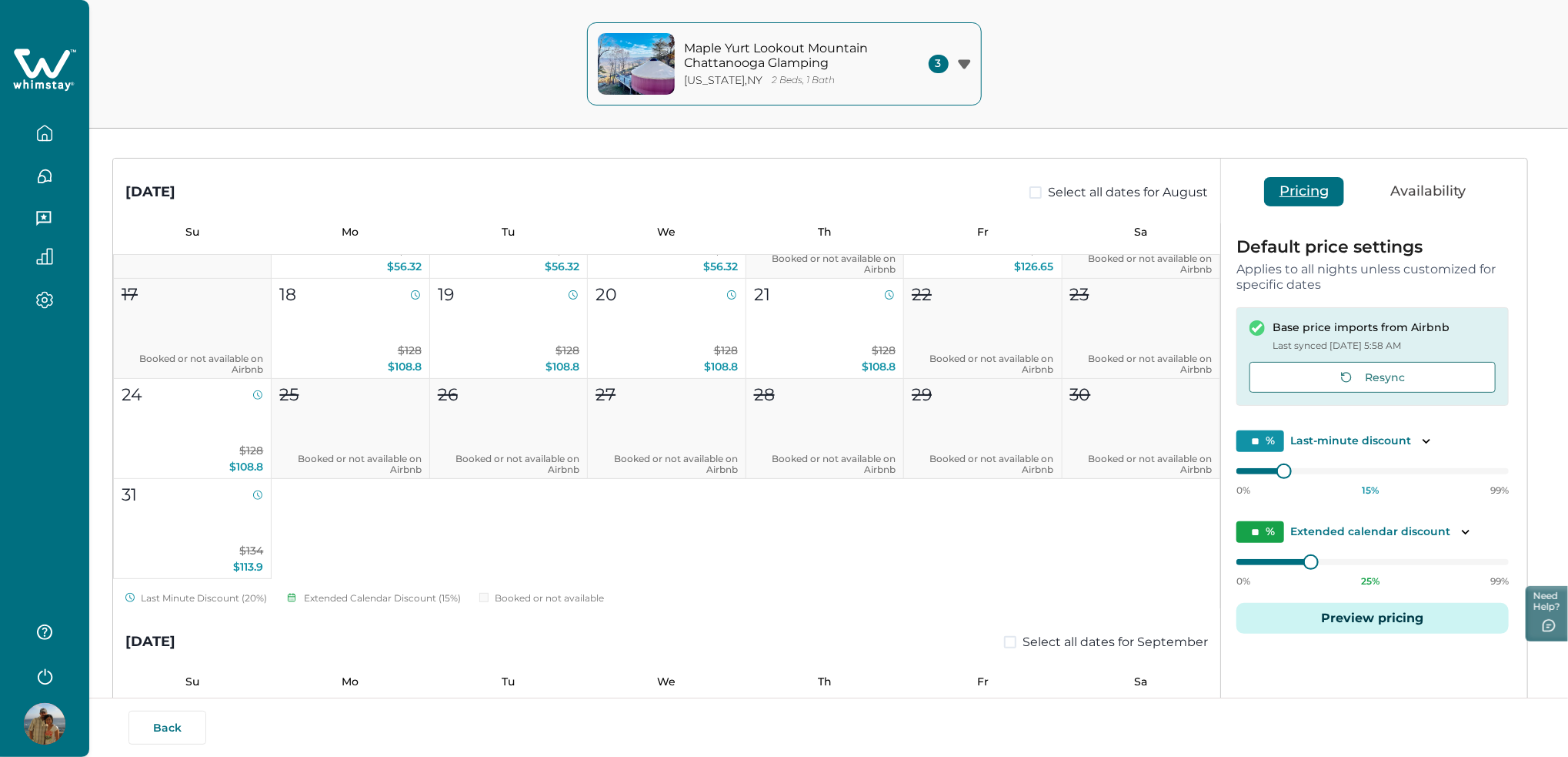
scroll to position [102, 0]
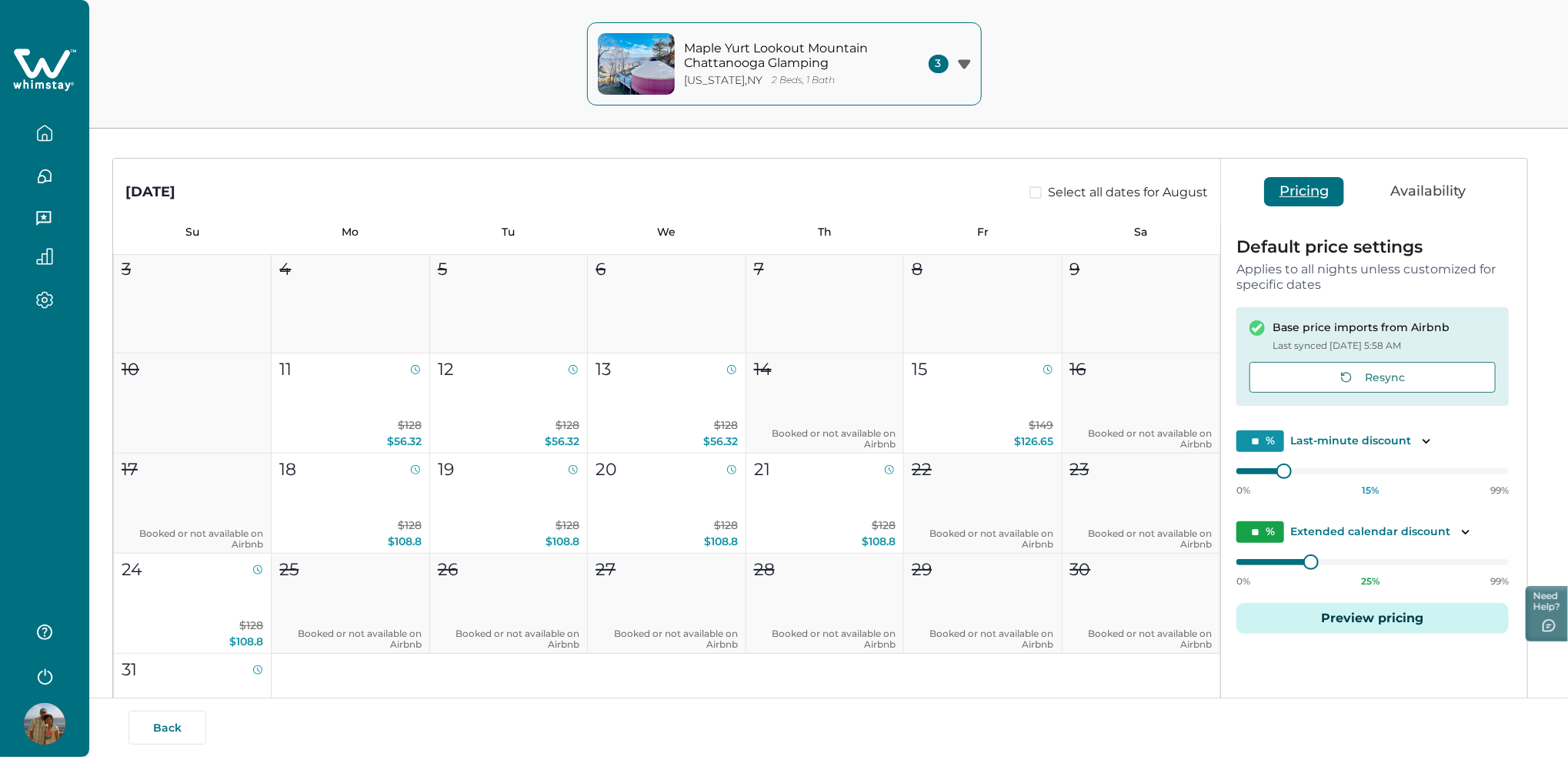
click at [1391, 609] on button "Preview pricing" at bounding box center [1373, 618] width 272 height 31
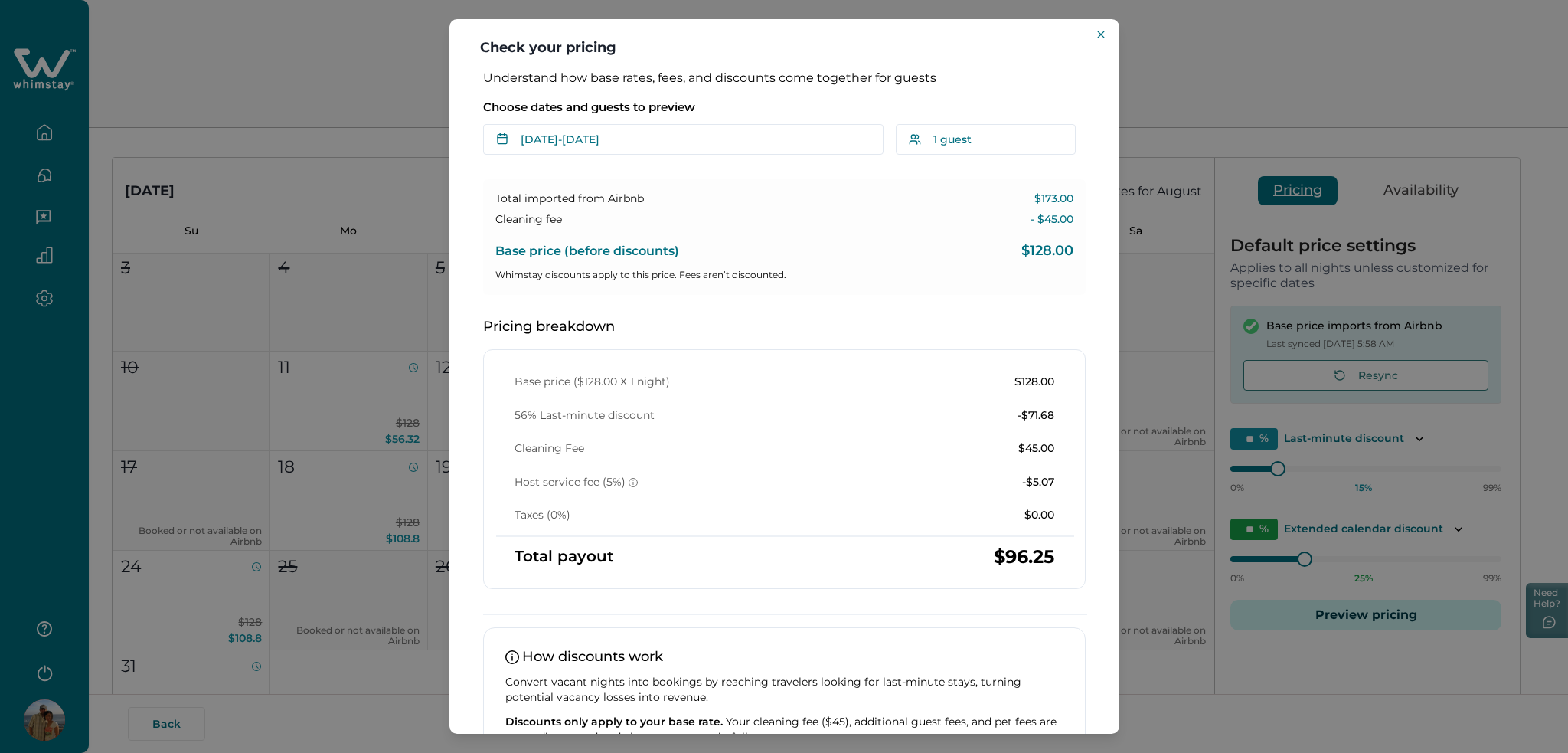
click at [1454, 187] on div "Check your pricing Understand how base rates, fees, and discounts come together…" at bounding box center [784, 376] width 1568 height 753
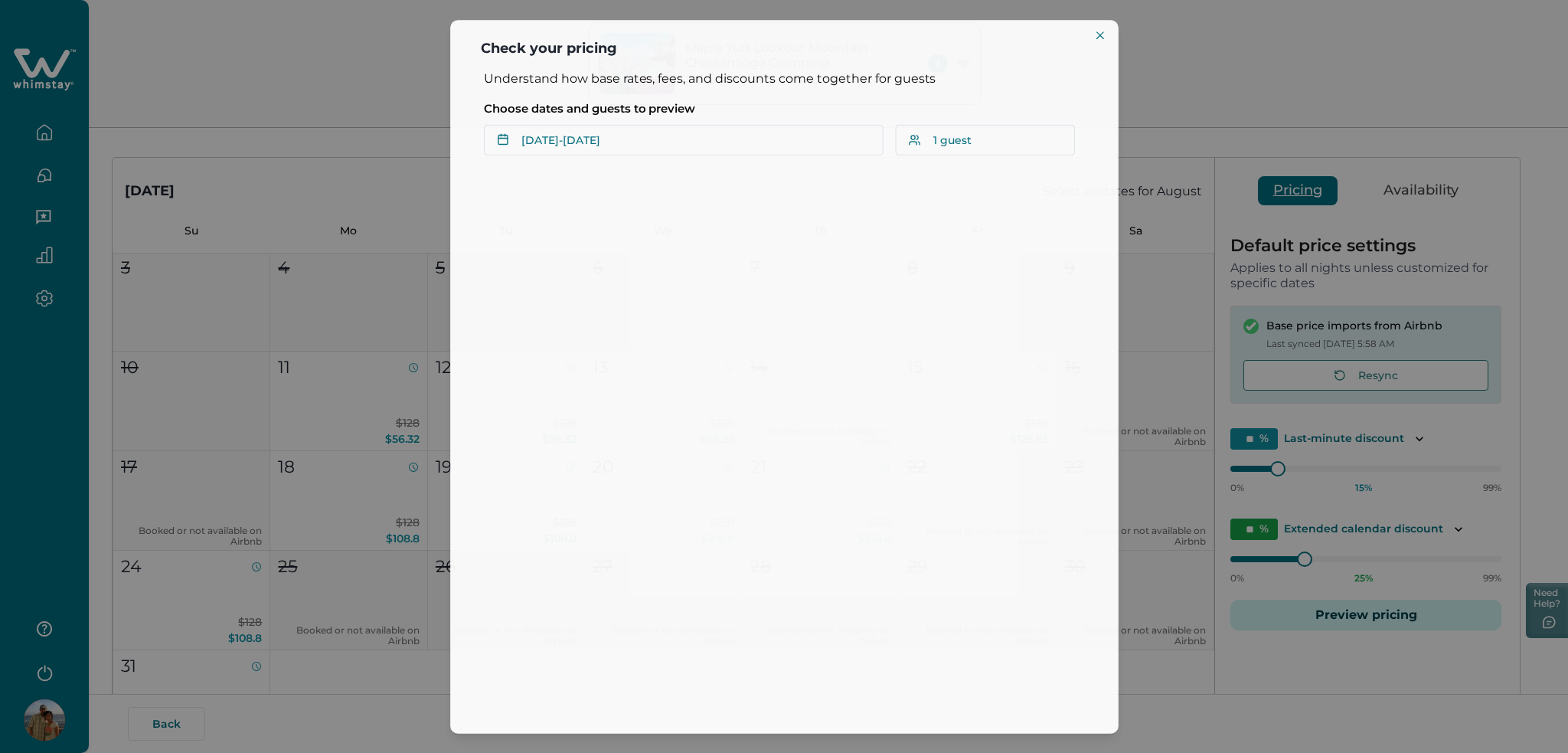
click at [1434, 187] on button "Availability" at bounding box center [1420, 191] width 106 height 29
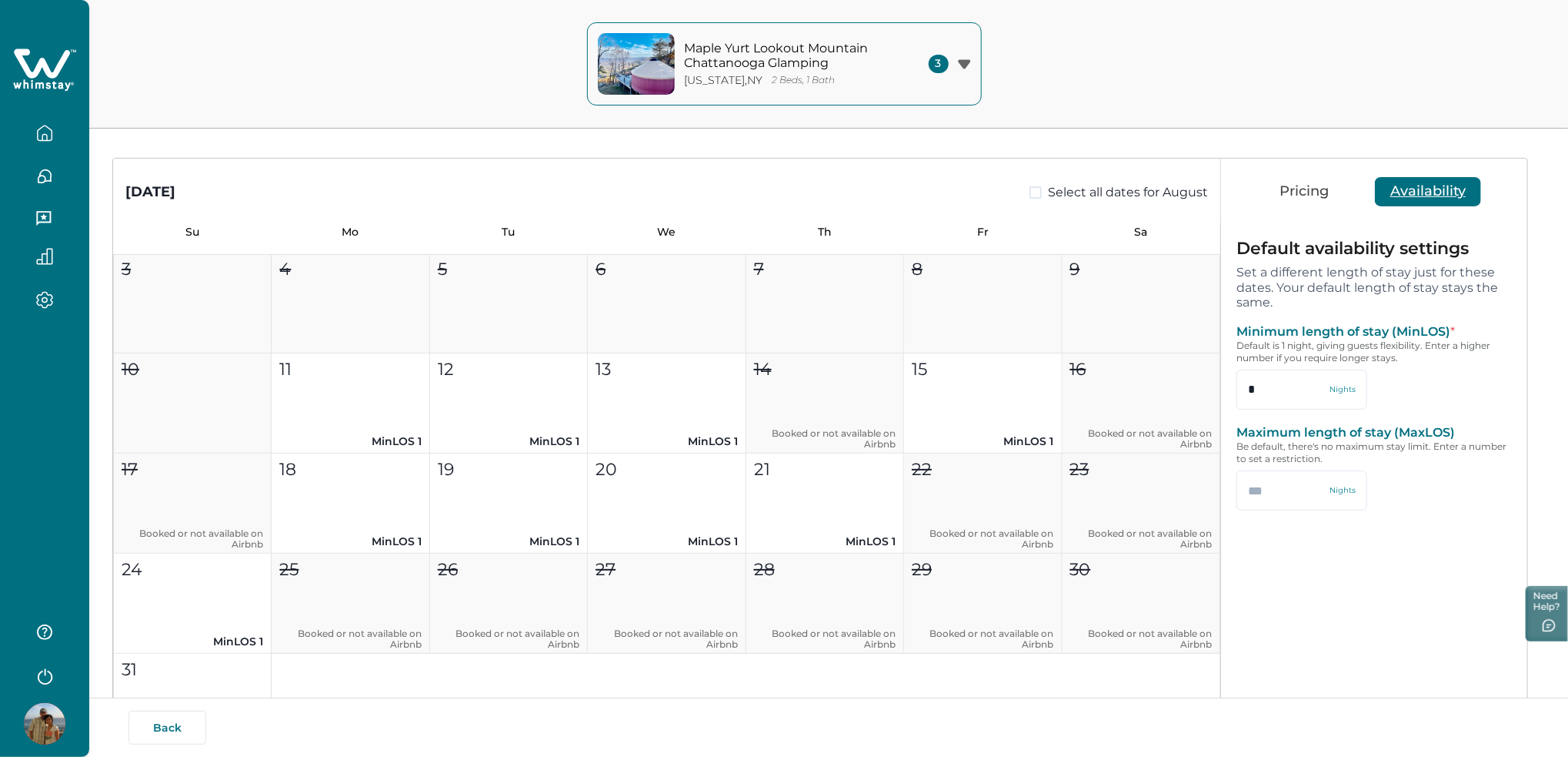
click at [1318, 188] on button "Pricing" at bounding box center [1304, 192] width 80 height 29
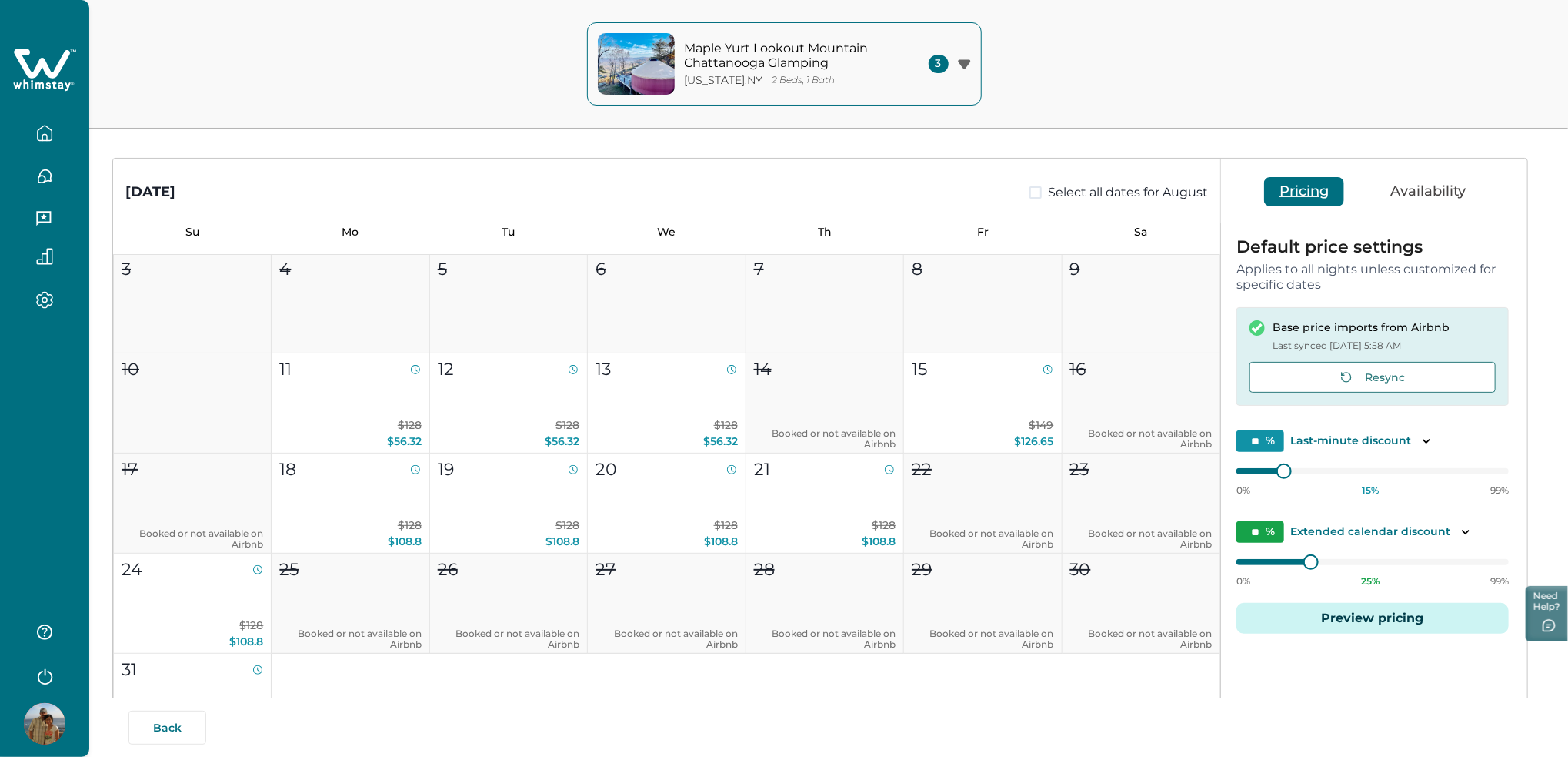
click at [1385, 620] on button "Preview pricing" at bounding box center [1373, 618] width 272 height 31
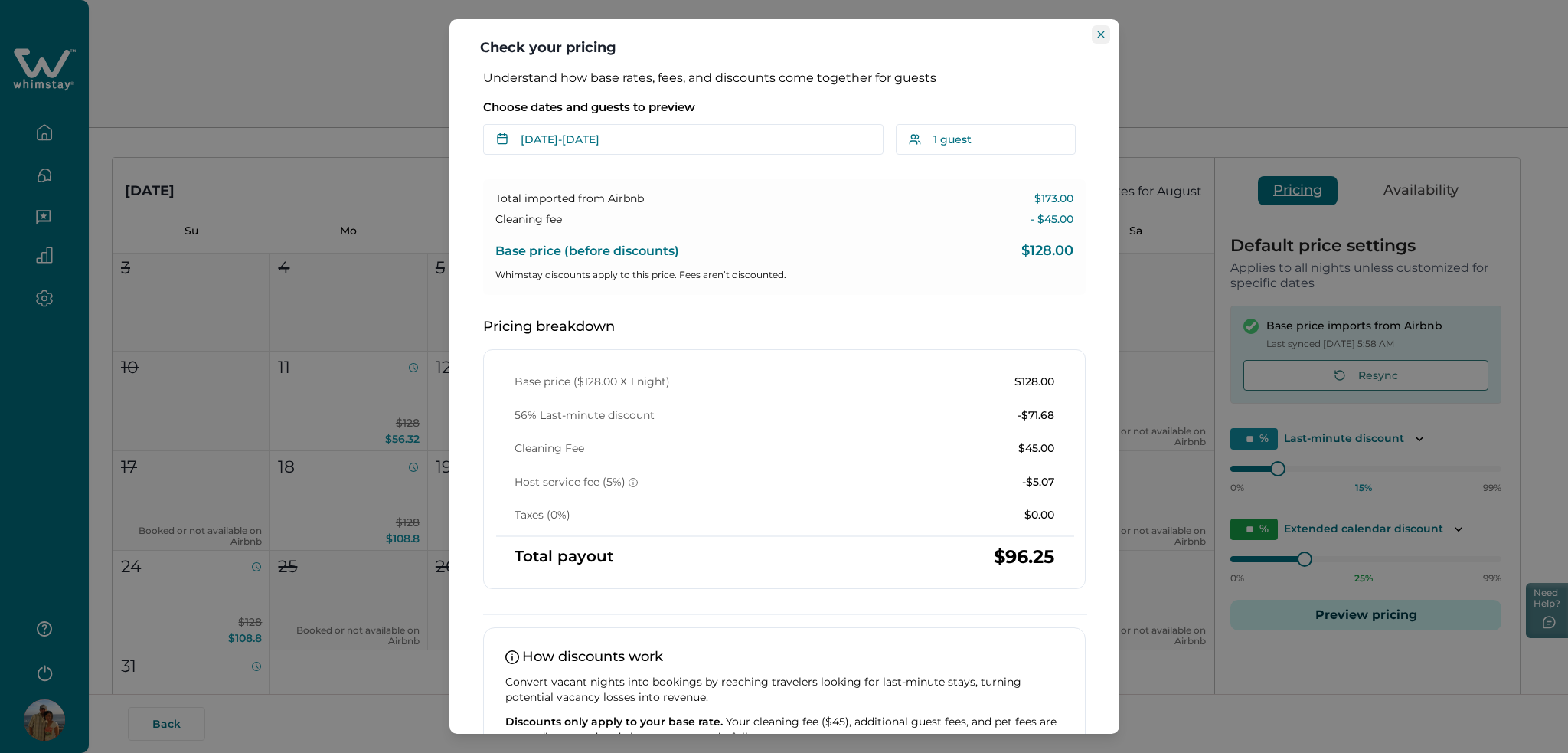
click at [1097, 38] on button "Close" at bounding box center [1101, 35] width 19 height 19
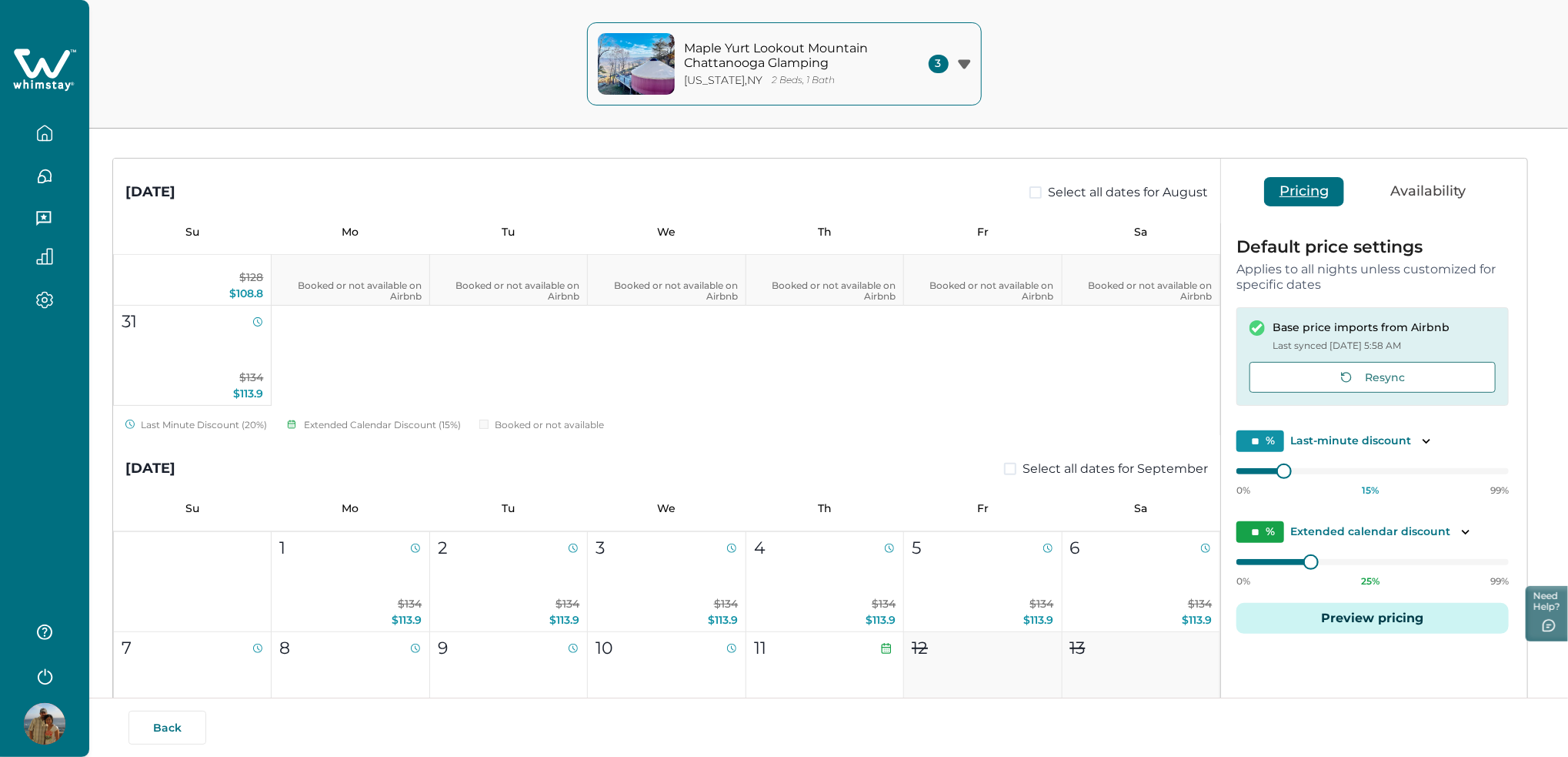
scroll to position [513, 0]
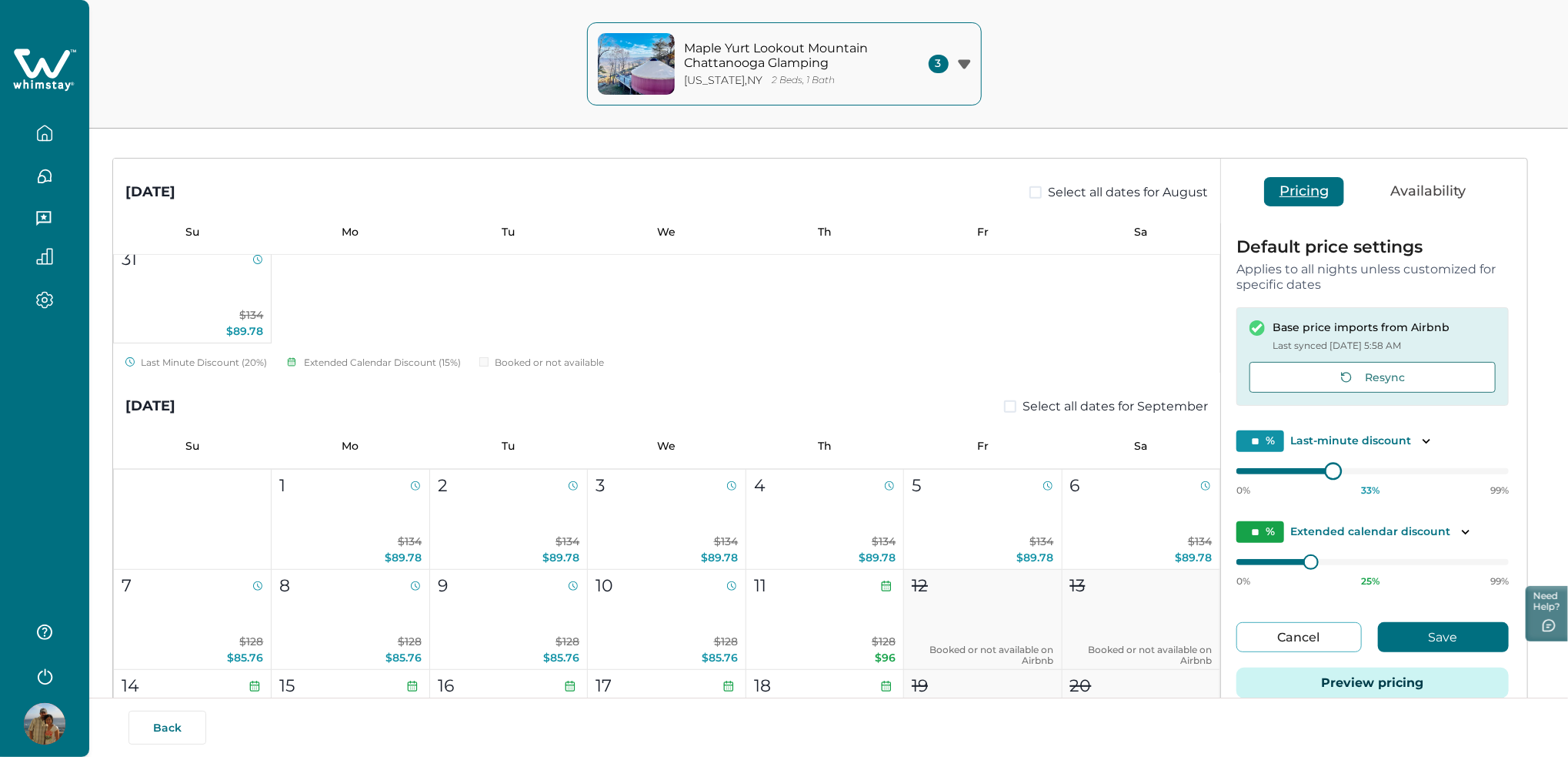
click at [1327, 468] on div at bounding box center [1333, 471] width 14 height 14
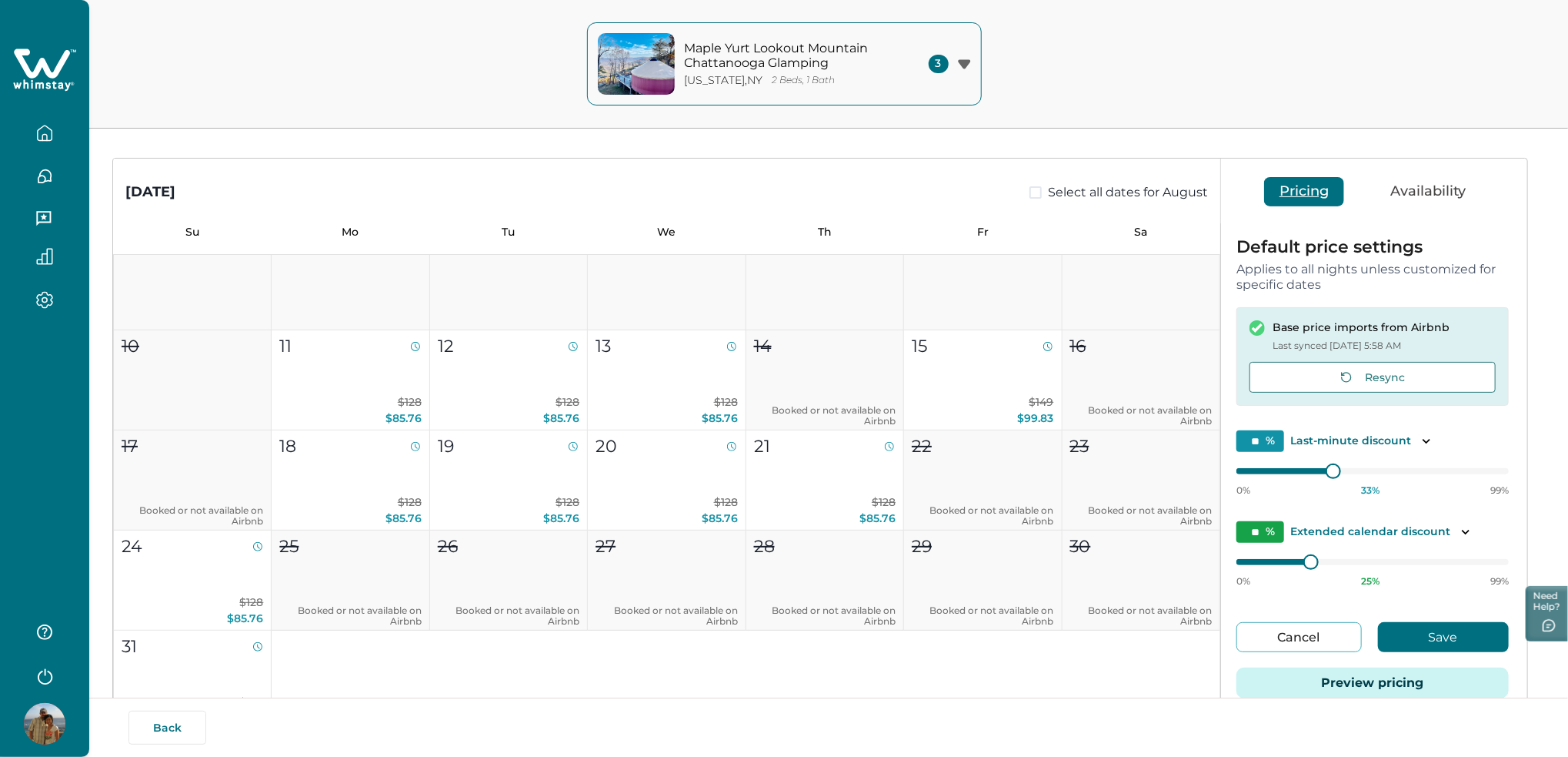
scroll to position [0, 0]
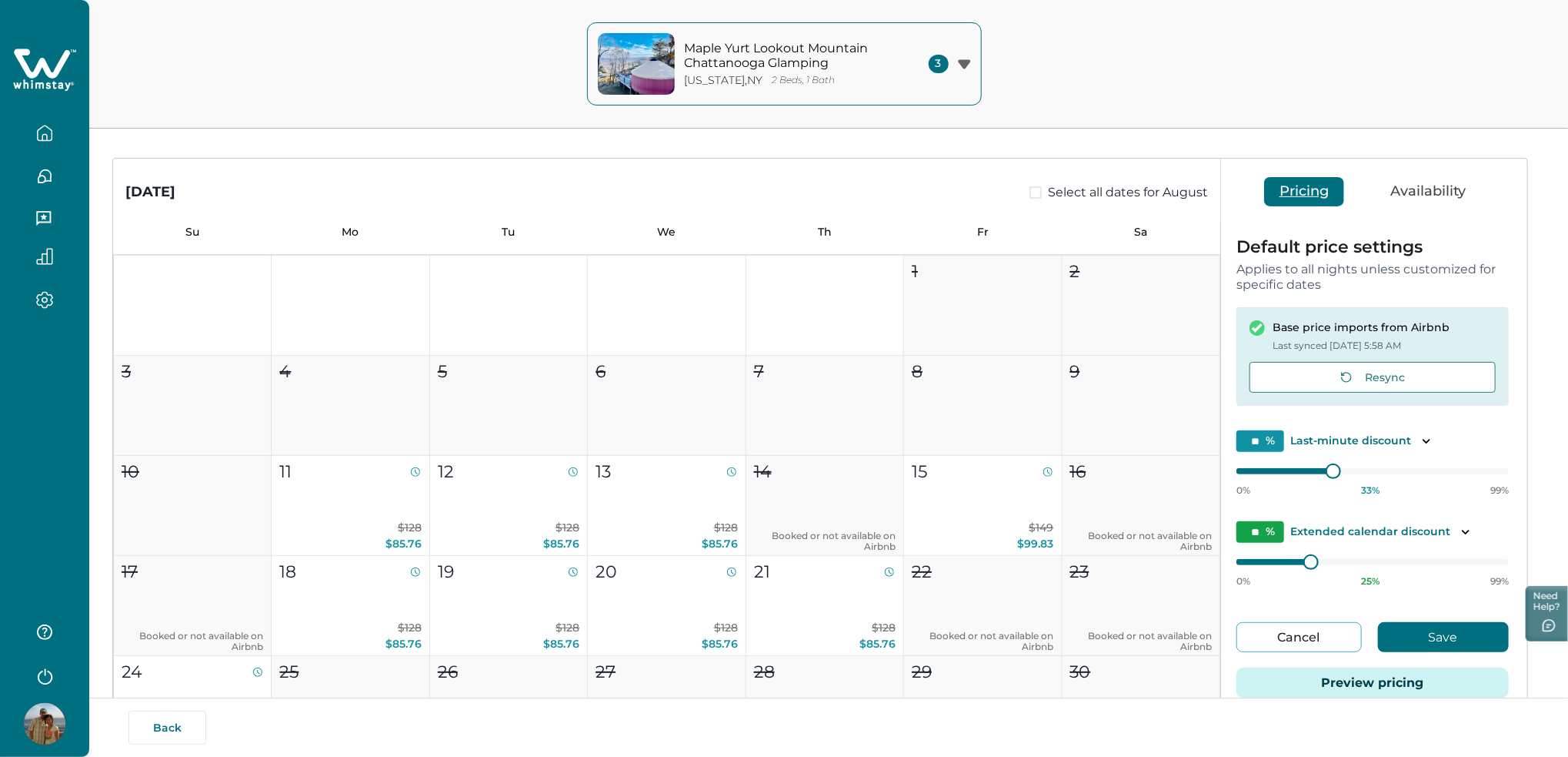
click at [1275, 648] on button "Cancel" at bounding box center [1299, 637] width 126 height 30
type input "**"
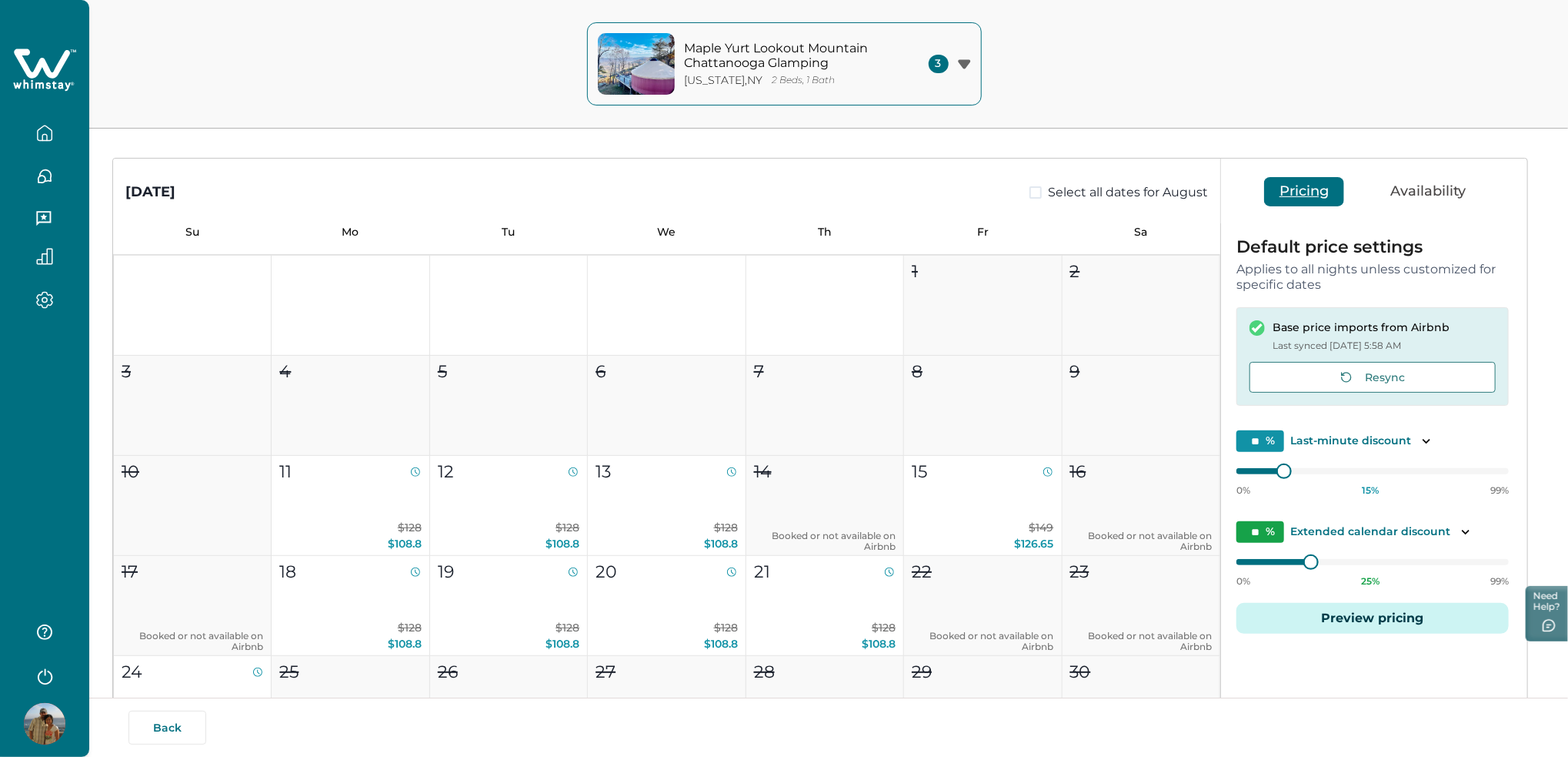
click at [1407, 629] on button "Preview pricing" at bounding box center [1373, 618] width 272 height 31
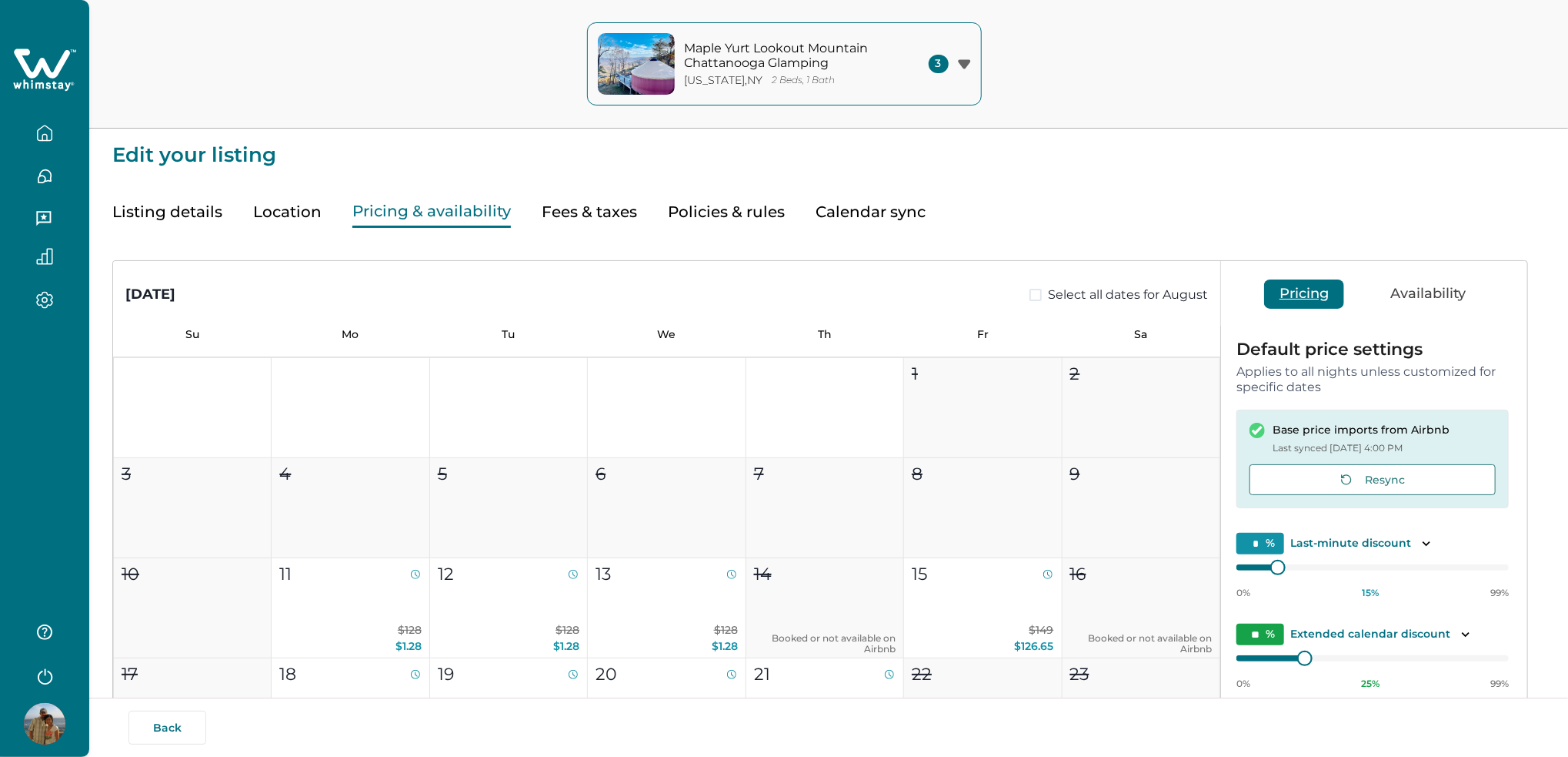
type input "**"
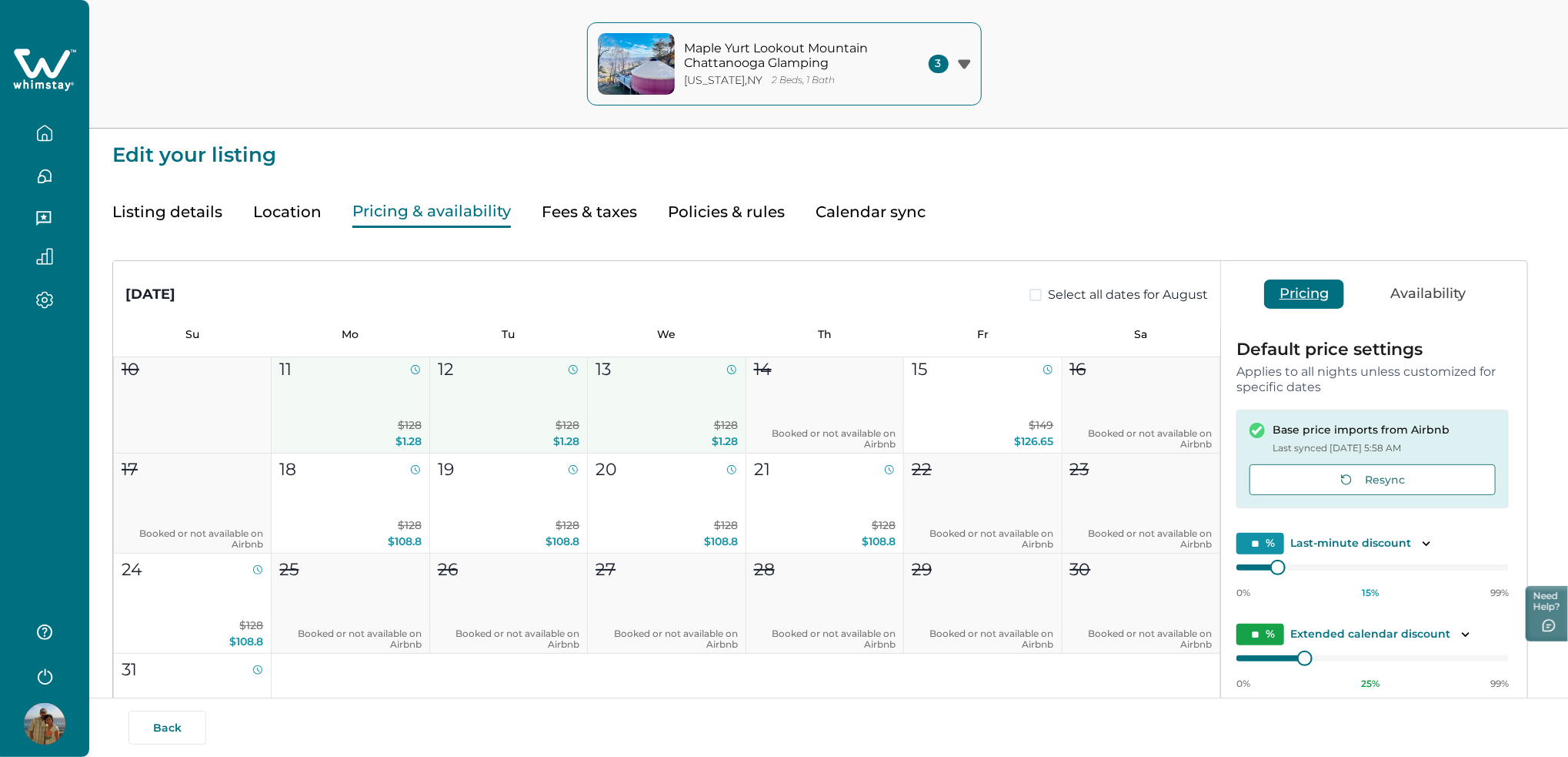
drag, startPoint x: 369, startPoint y: 433, endPoint x: 670, endPoint y: 417, distance: 301.4
click at [670, 417] on div "1 2 3 4 5 6 7 8 9 10 11 $128 $1.28 12 $128 $1.28 13 $128 $1.28 14 Booked or not…" at bounding box center [666, 453] width 1107 height 601
type input "**"
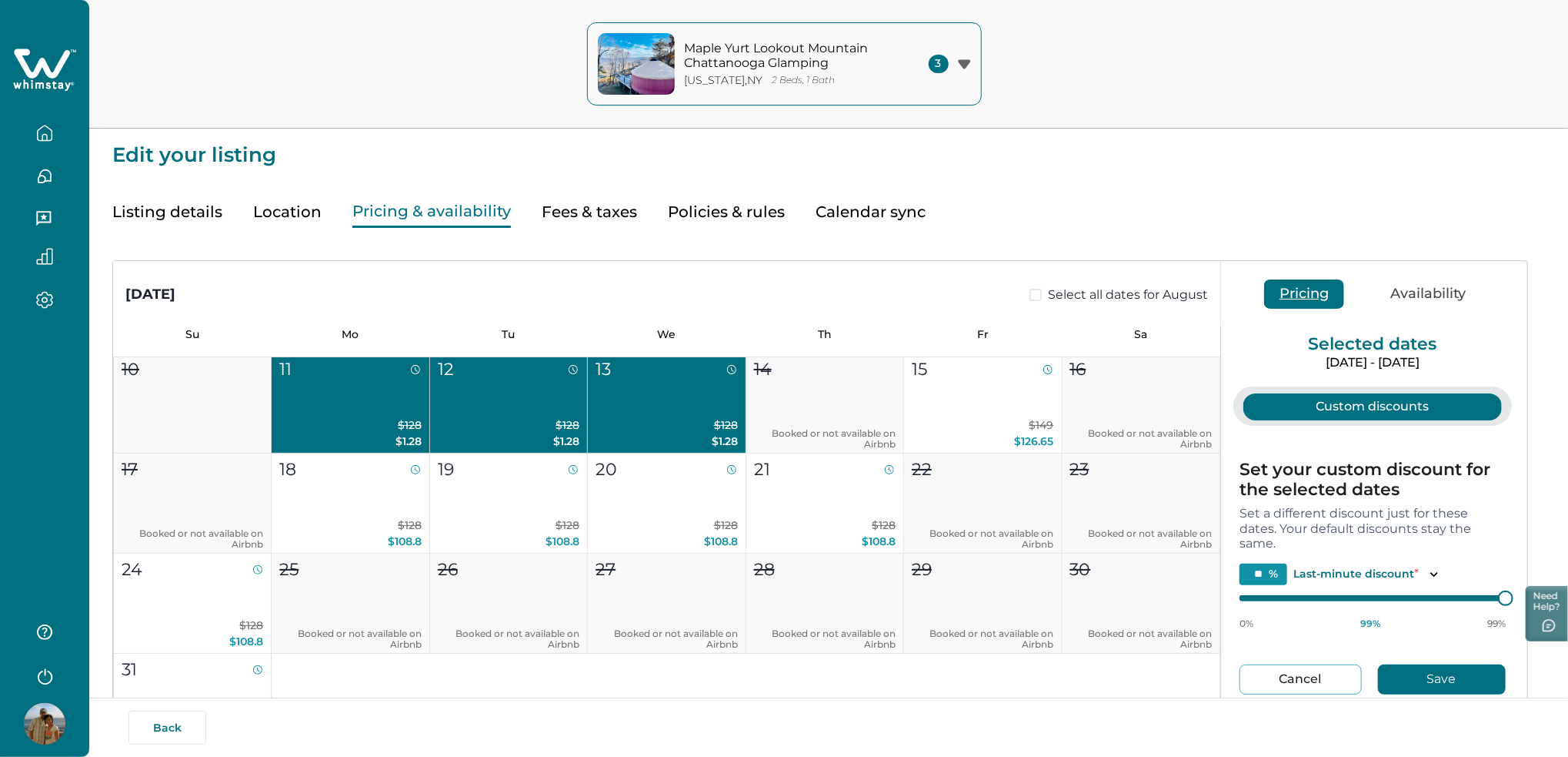
click at [1325, 671] on button "Cancel" at bounding box center [1300, 679] width 122 height 30
type input "**"
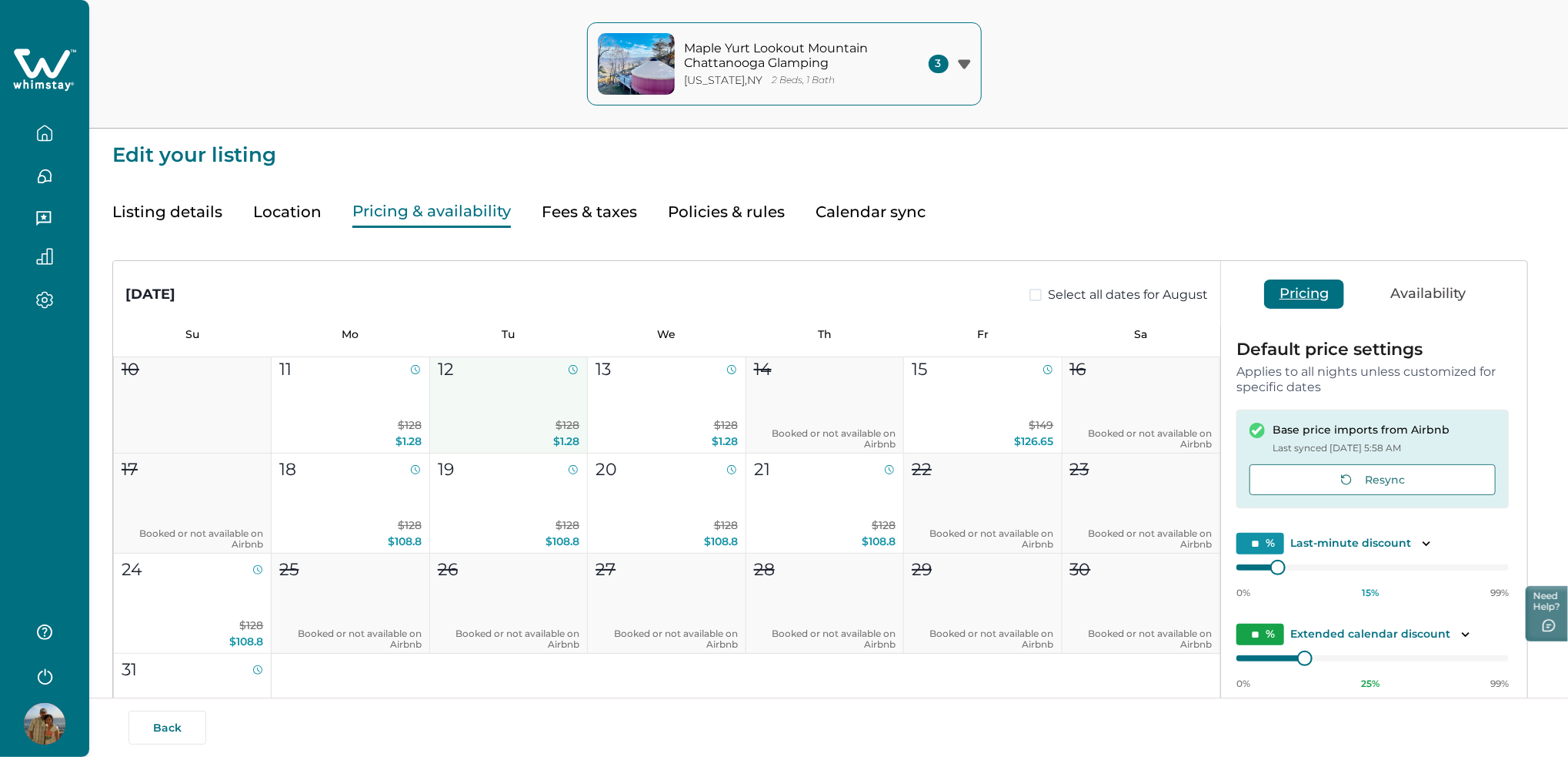
click at [531, 423] on p "$128 $1.28" at bounding box center [508, 433] width 142 height 32
type input "**"
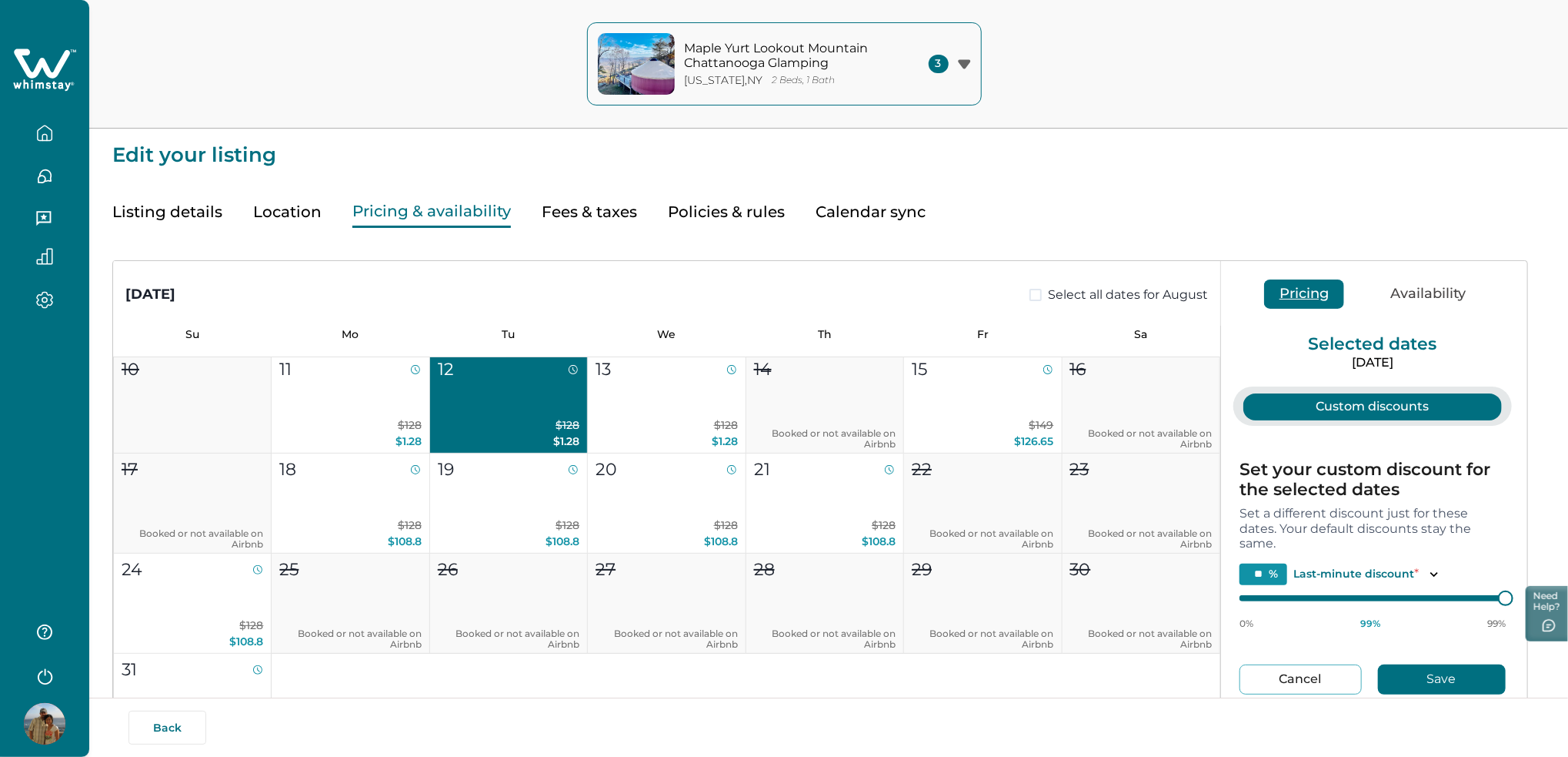
click at [1306, 690] on button "Cancel" at bounding box center [1300, 679] width 122 height 30
type input "**"
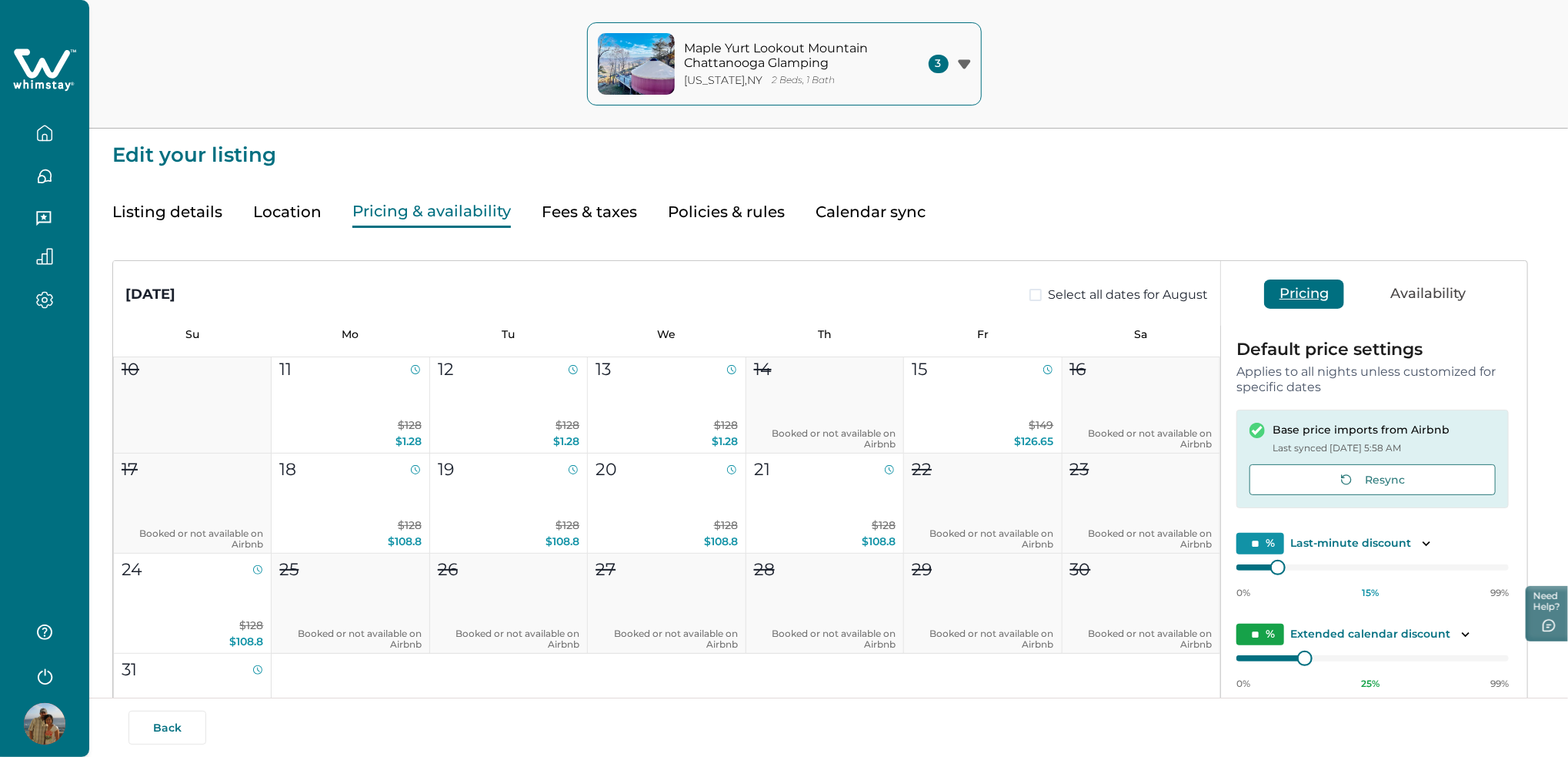
scroll to position [289, 0]
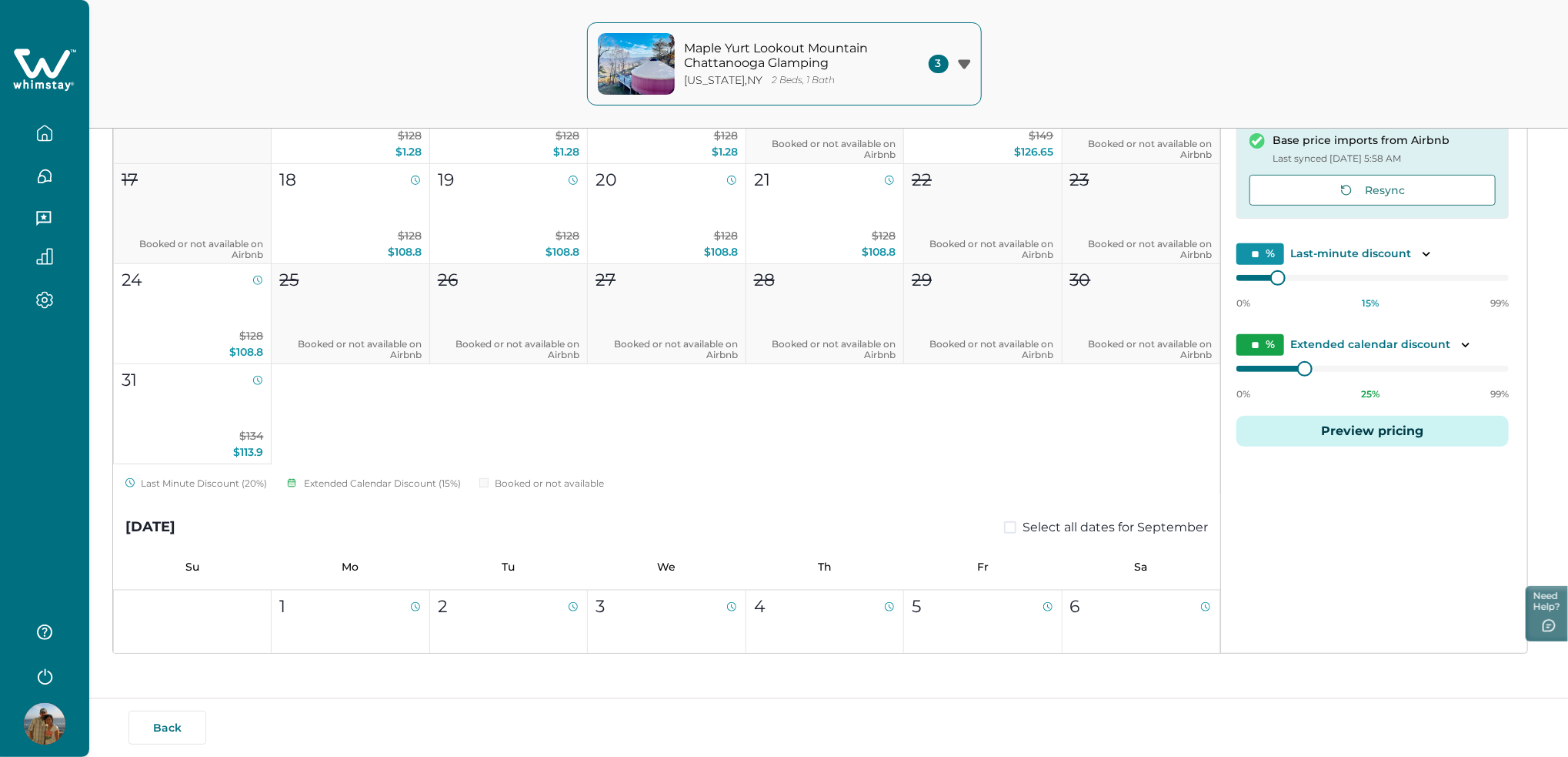
click at [1336, 434] on button "Preview pricing" at bounding box center [1373, 431] width 272 height 31
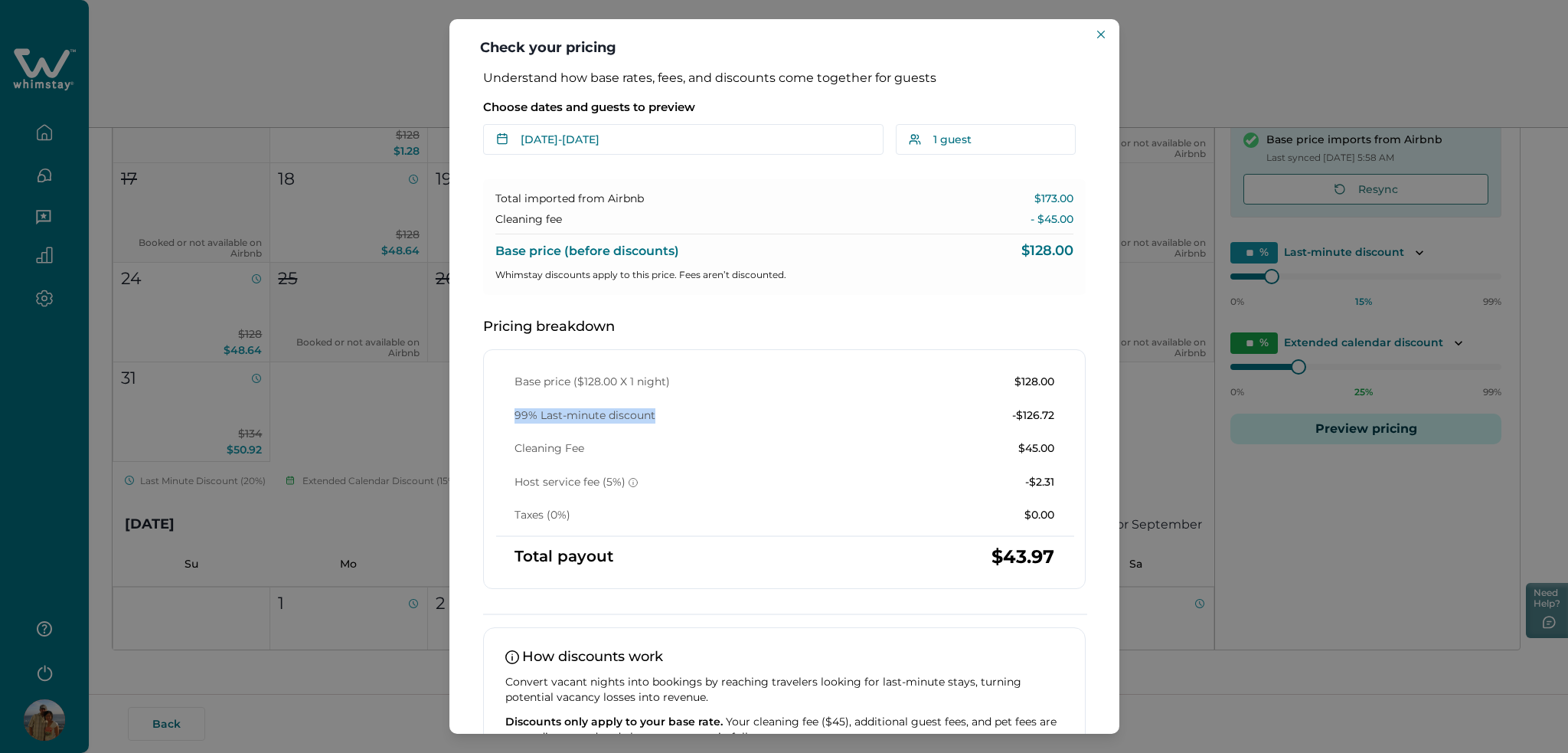
drag, startPoint x: 516, startPoint y: 416, endPoint x: 663, endPoint y: 409, distance: 147.2
click at [663, 409] on div "99% Last-minute discount -$126.72" at bounding box center [784, 416] width 540 height 15
click at [252, 336] on div "Check your pricing Understand how base rates, fees, and discounts come together…" at bounding box center [784, 376] width 1568 height 753
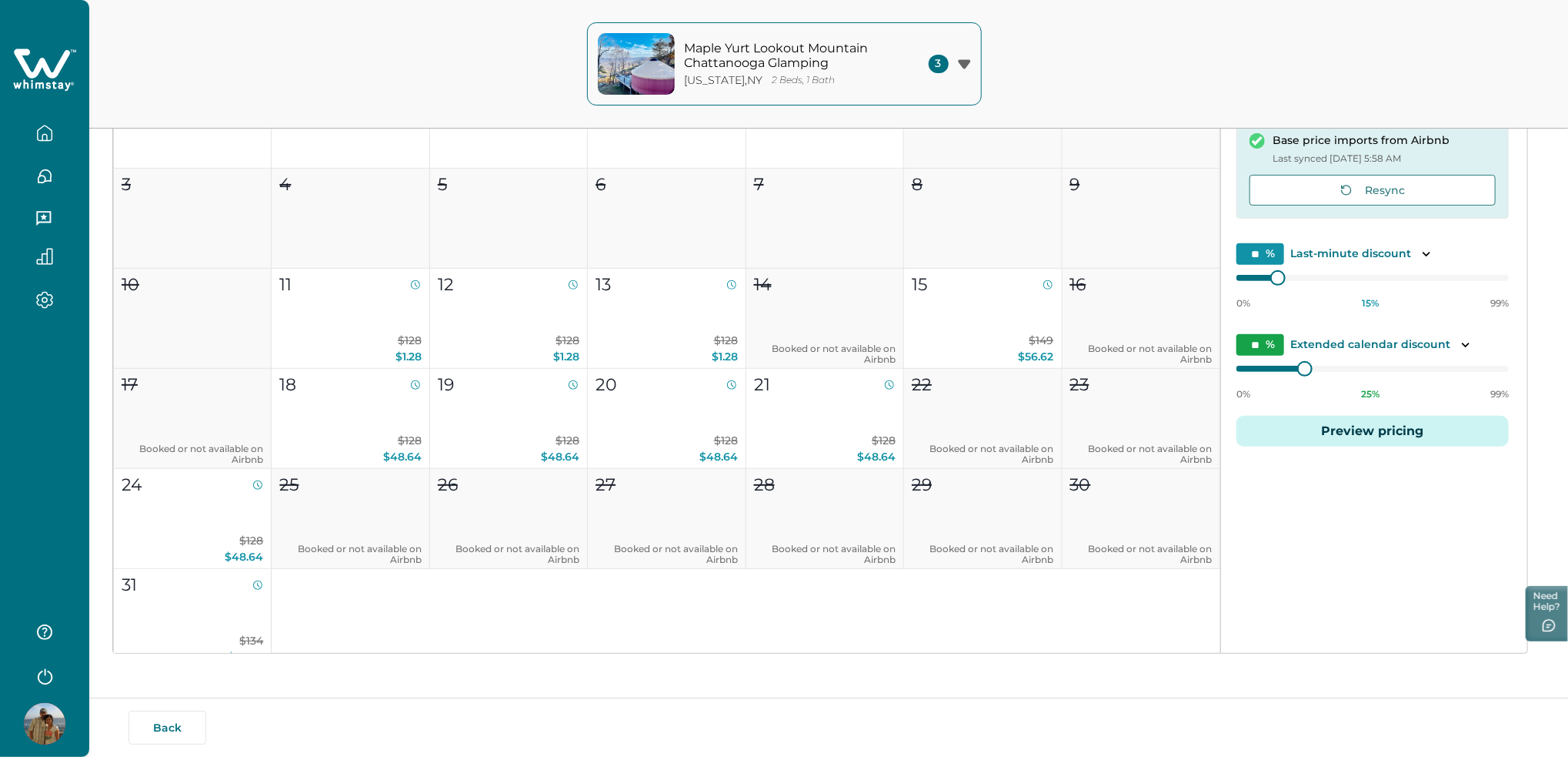
scroll to position [0, 0]
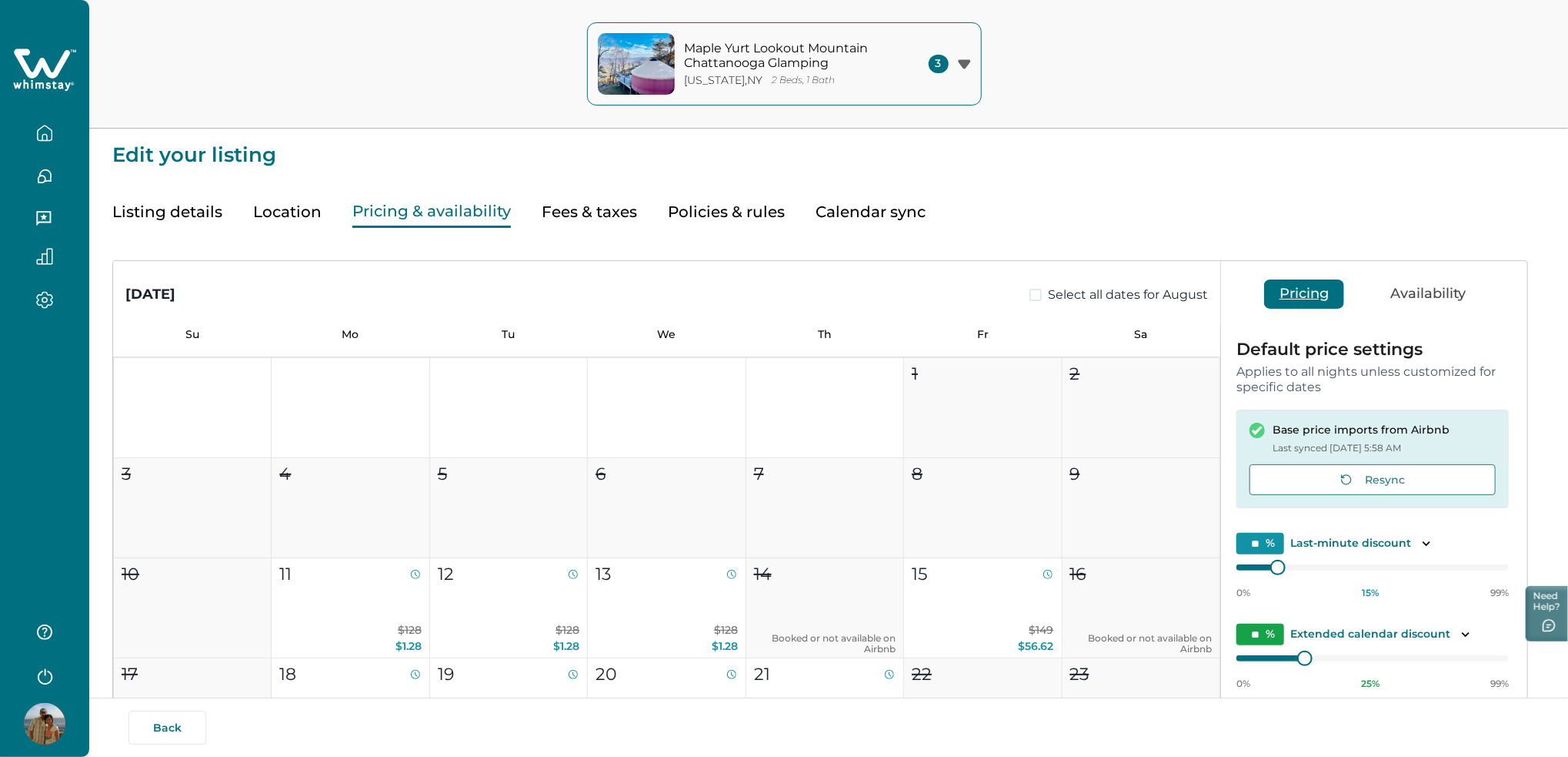
click at [192, 210] on button "Listing details" at bounding box center [167, 212] width 110 height 32
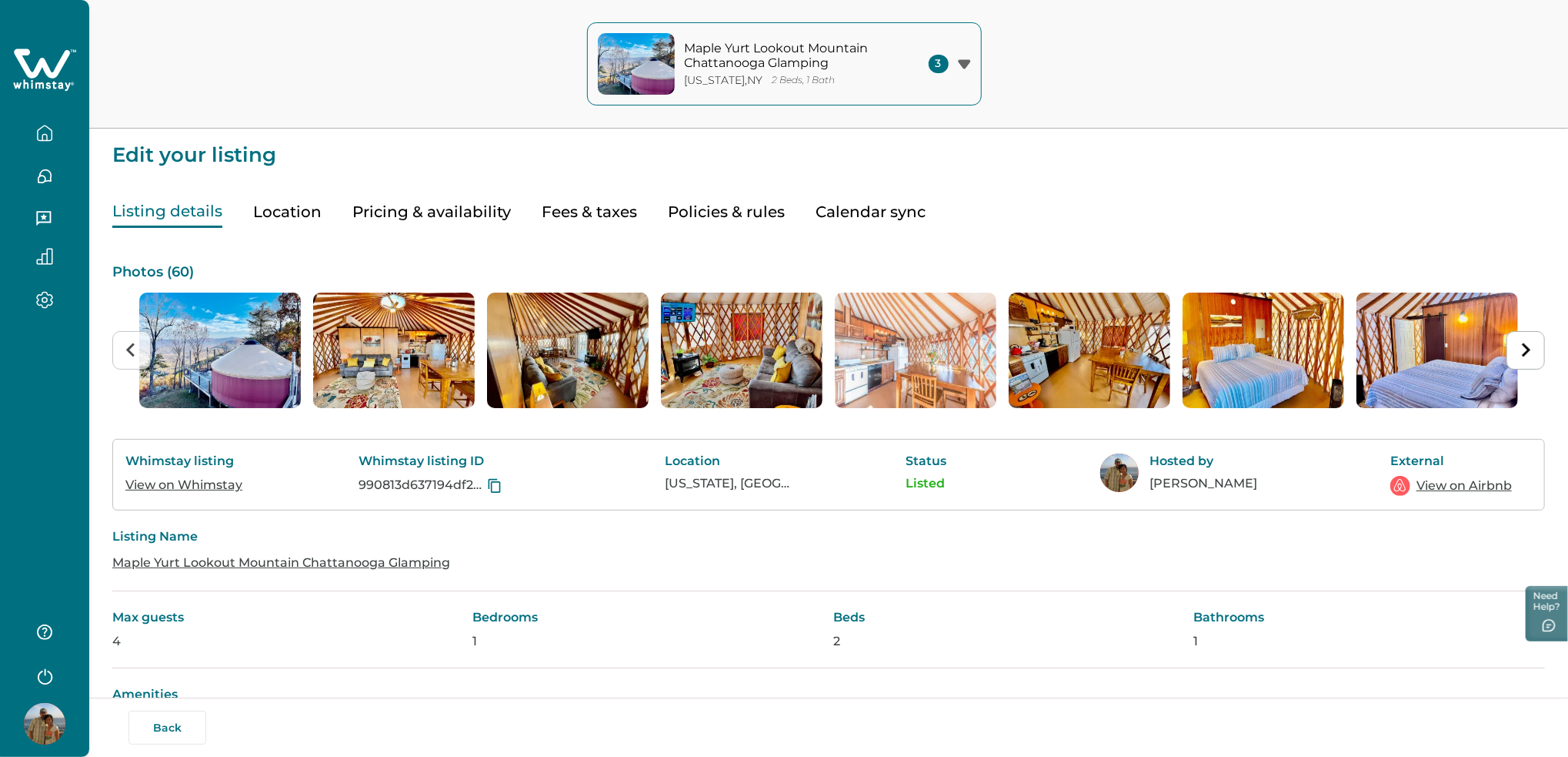
click at [207, 473] on div "Whimstay listing View on Whimstay" at bounding box center [187, 475] width 123 height 43
click at [204, 482] on link "View on Whimstay" at bounding box center [184, 485] width 117 height 15
click at [420, 216] on button "Pricing & availability" at bounding box center [431, 212] width 159 height 32
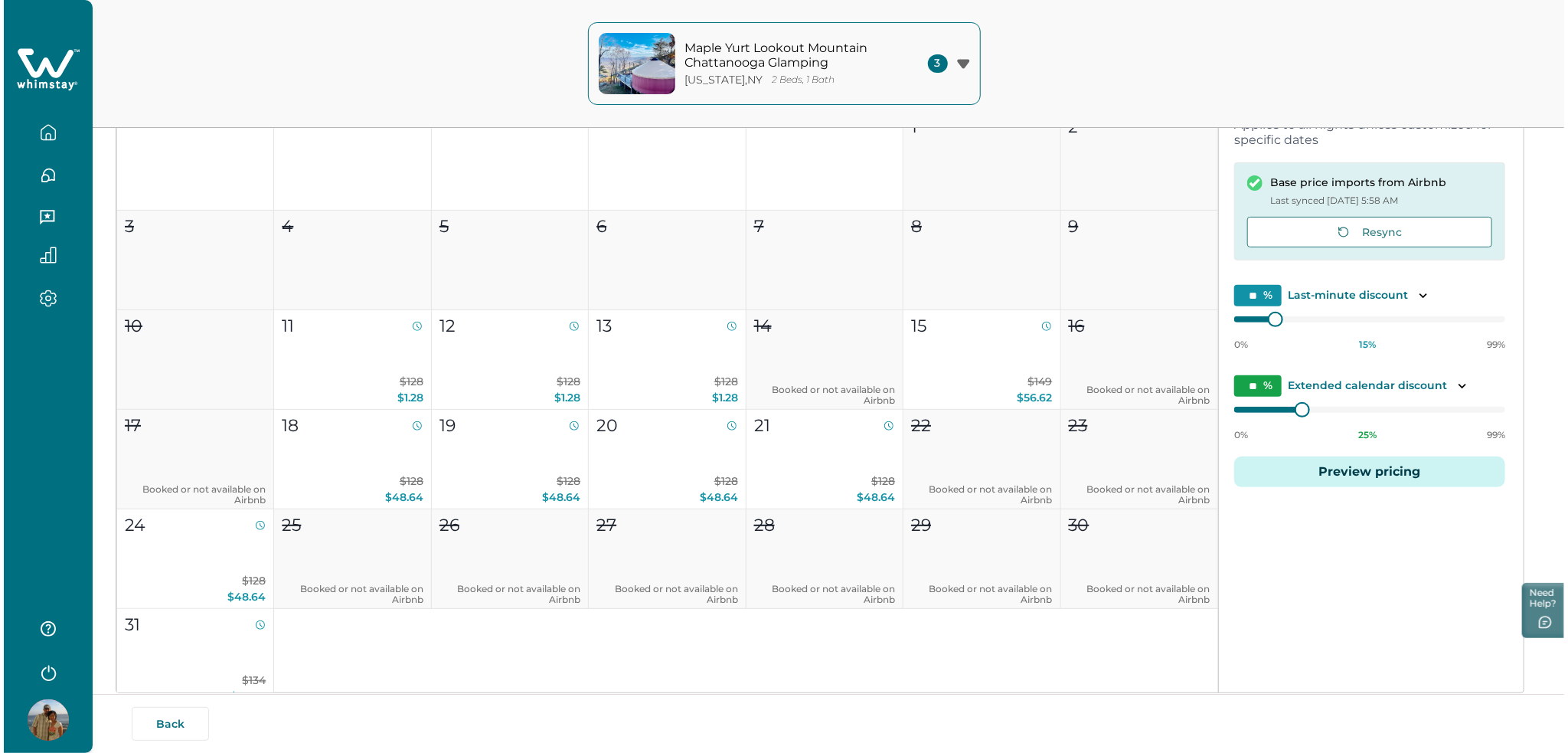
scroll to position [288, 0]
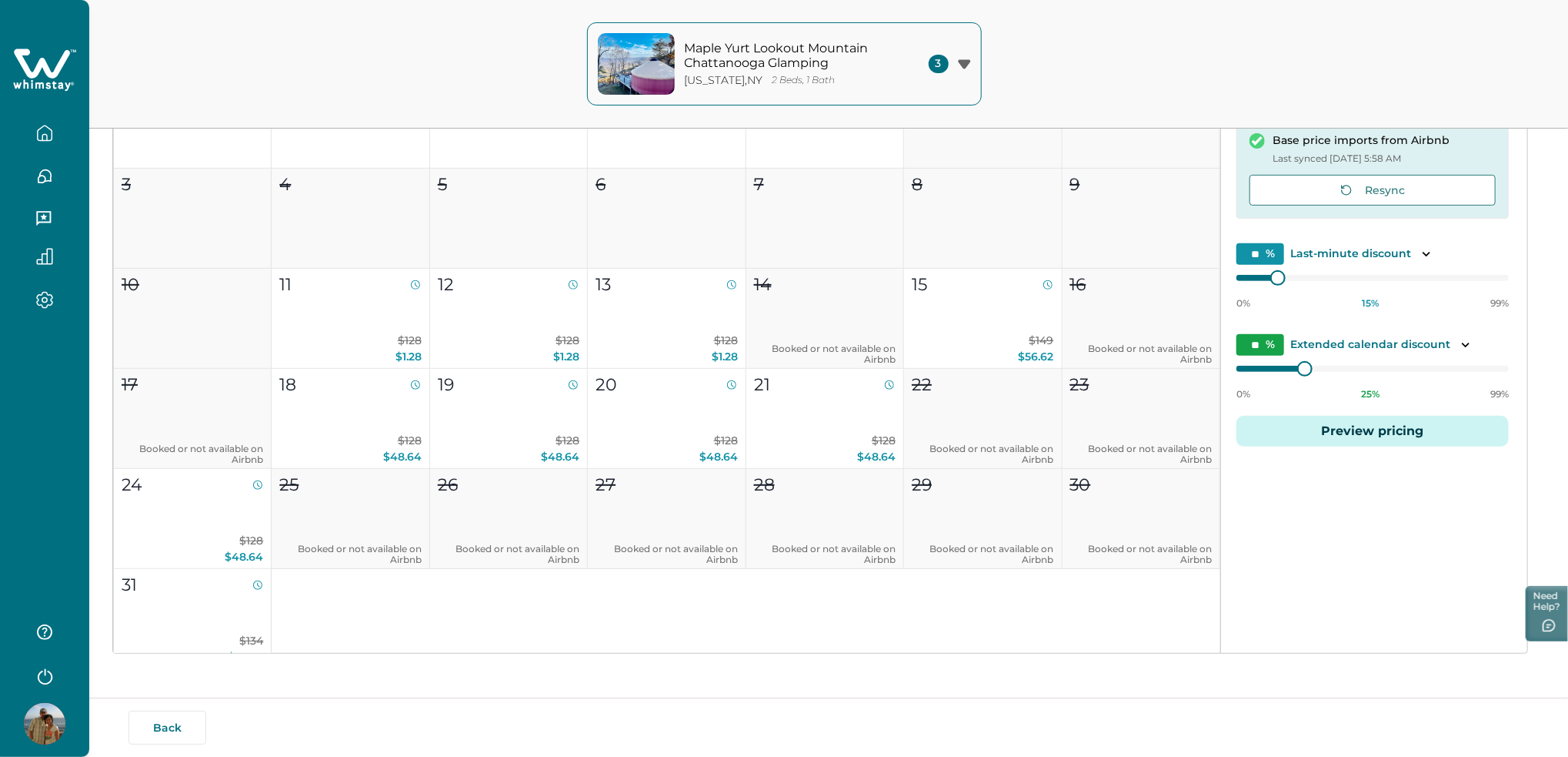
click at [1358, 434] on button "Preview pricing" at bounding box center [1373, 431] width 272 height 31
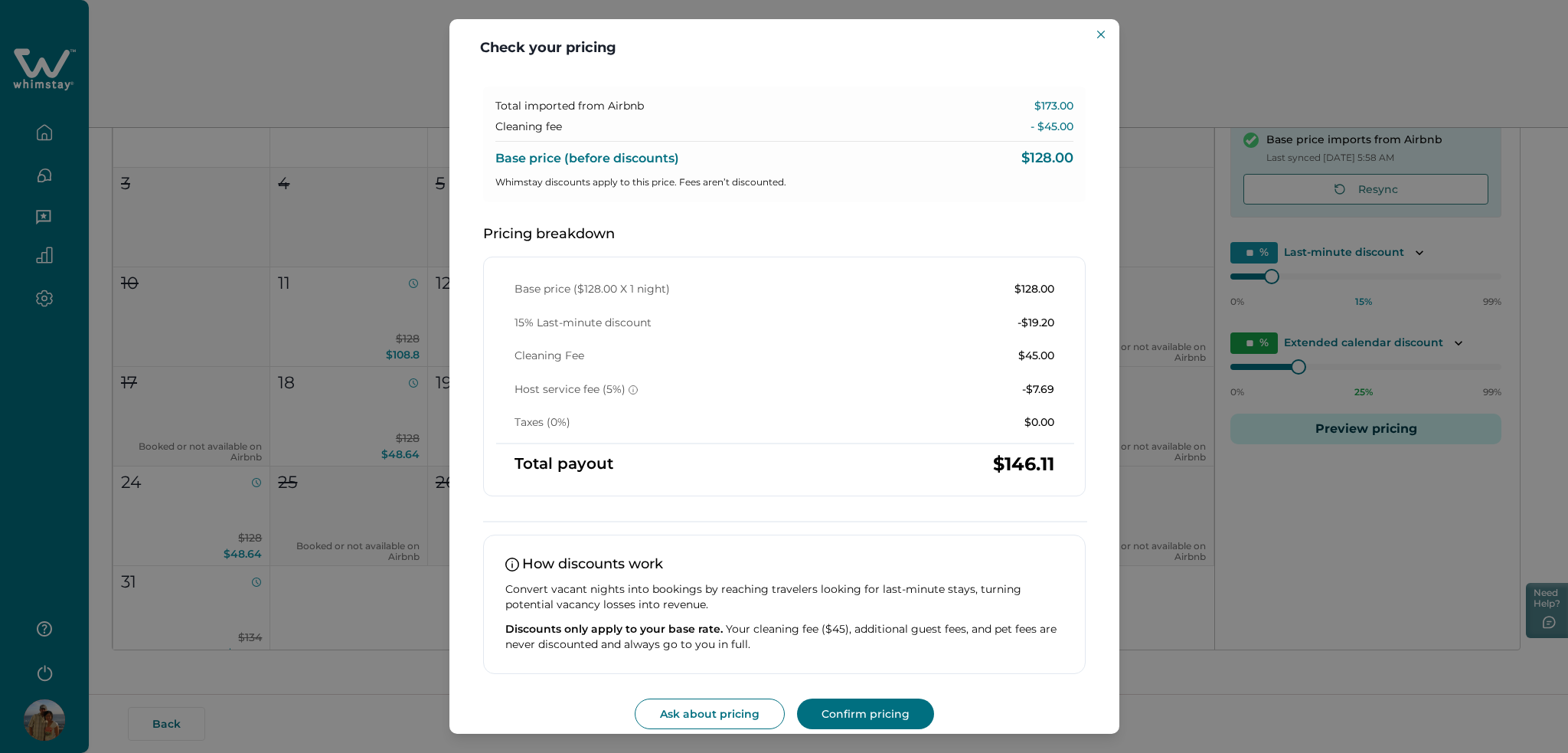
scroll to position [102, 0]
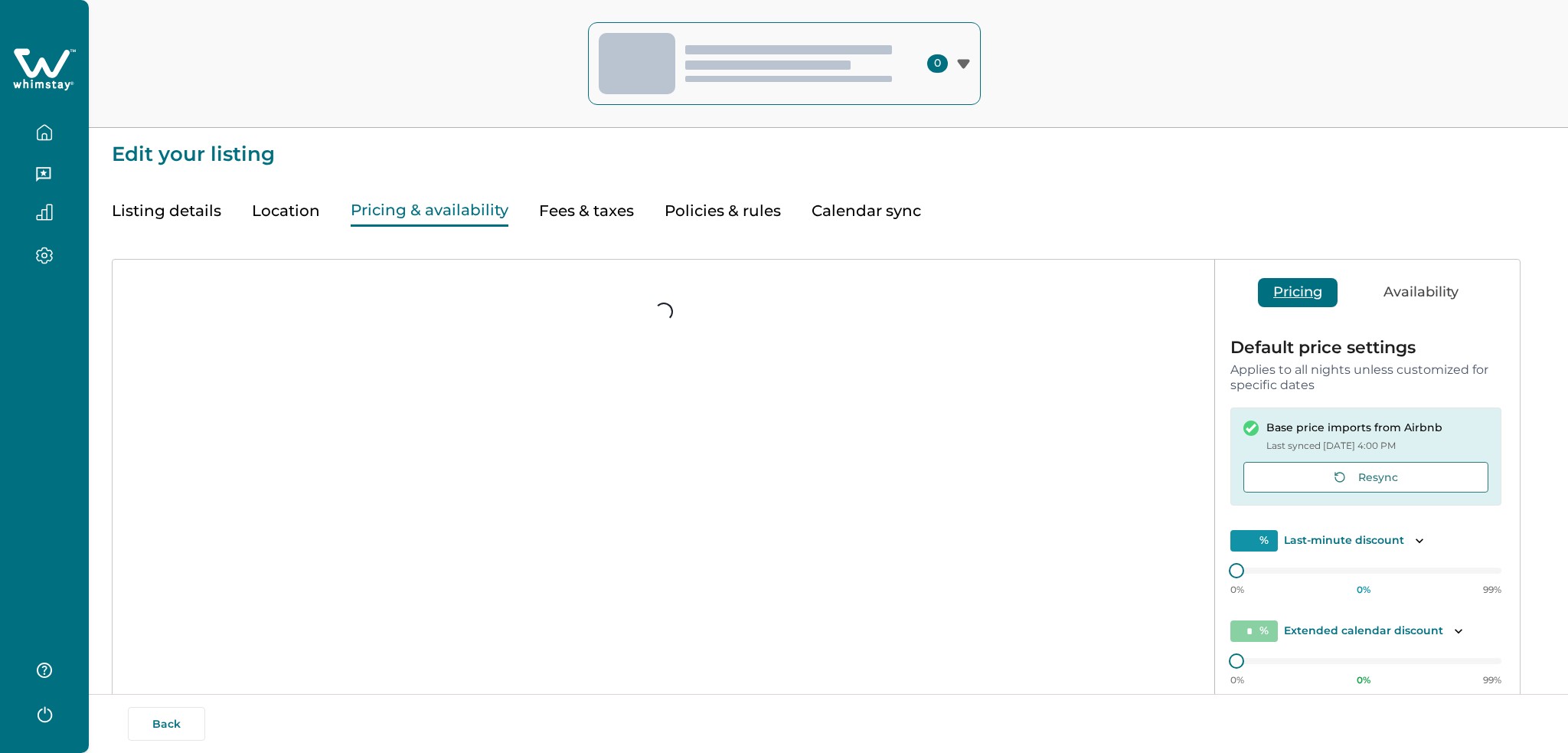
type input "*"
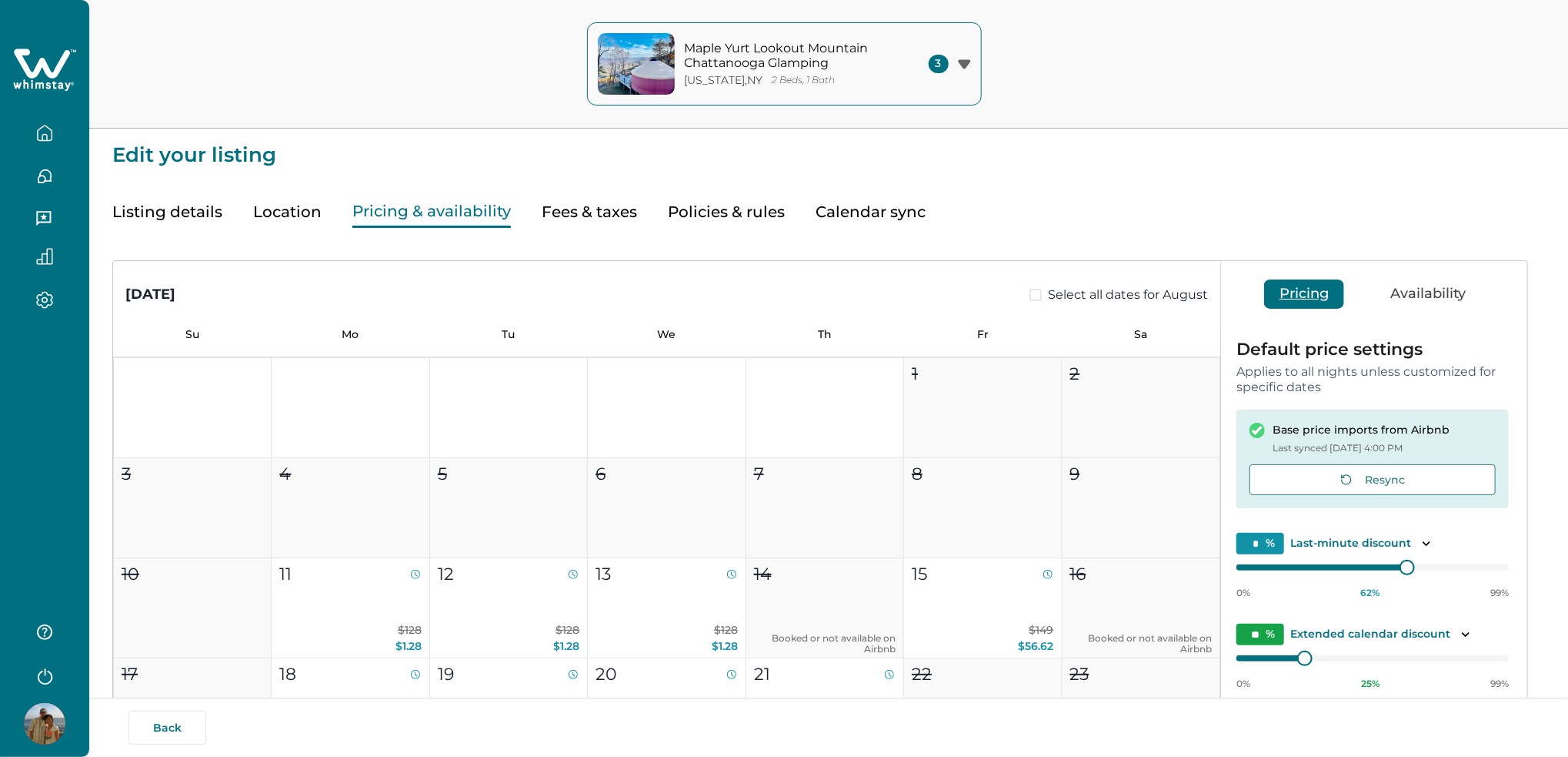
type input "**"
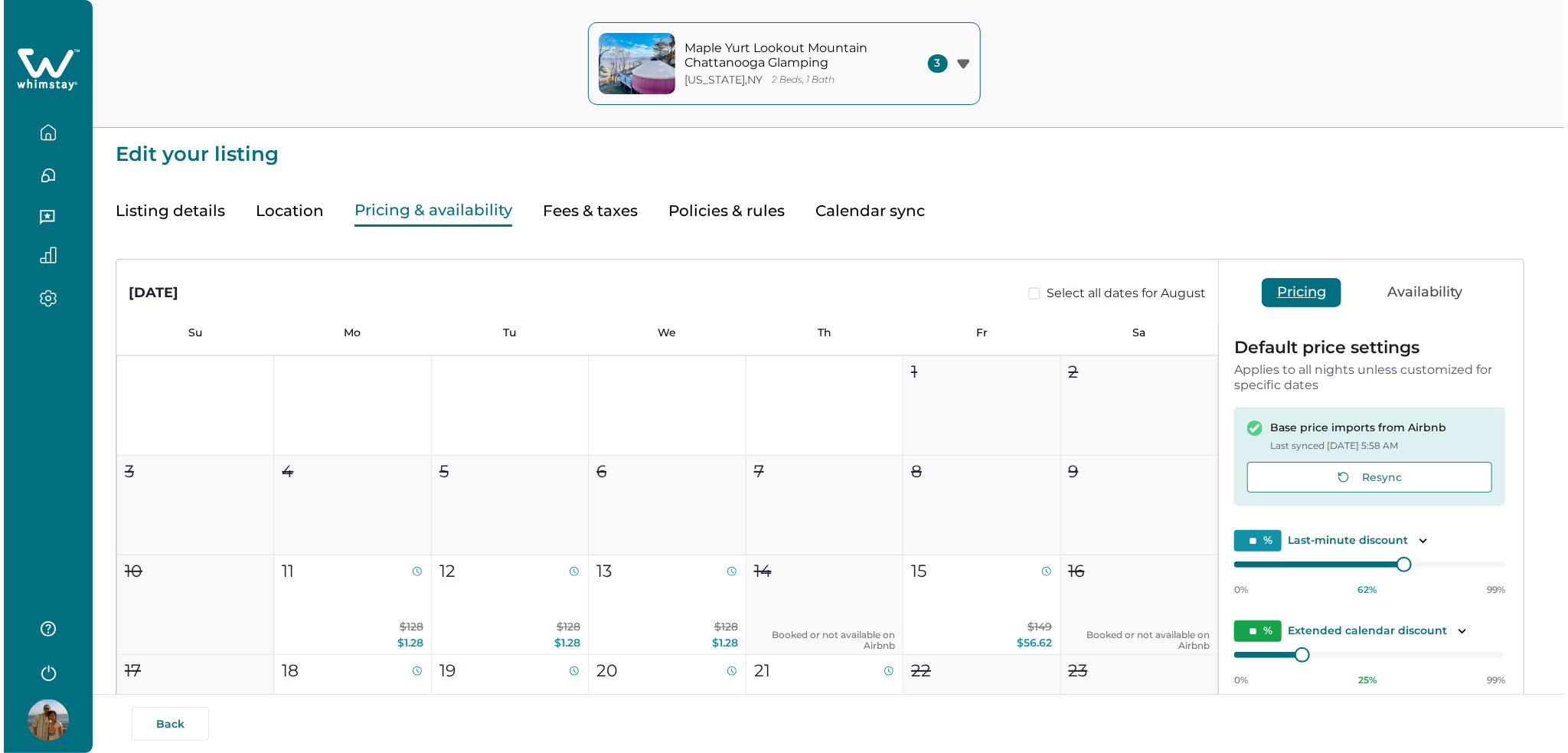
scroll to position [204, 0]
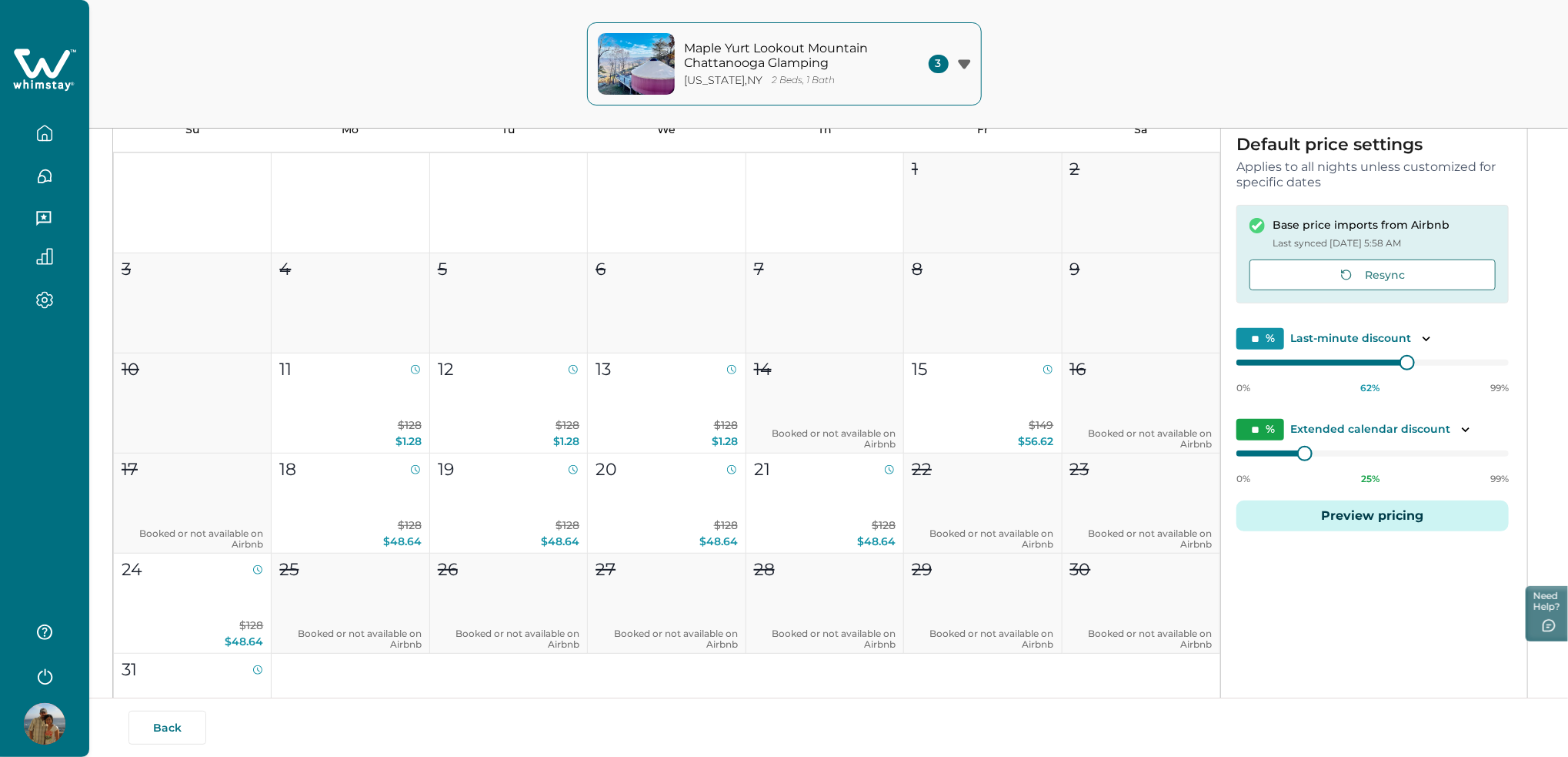
click at [1375, 522] on button "Preview pricing" at bounding box center [1373, 516] width 272 height 31
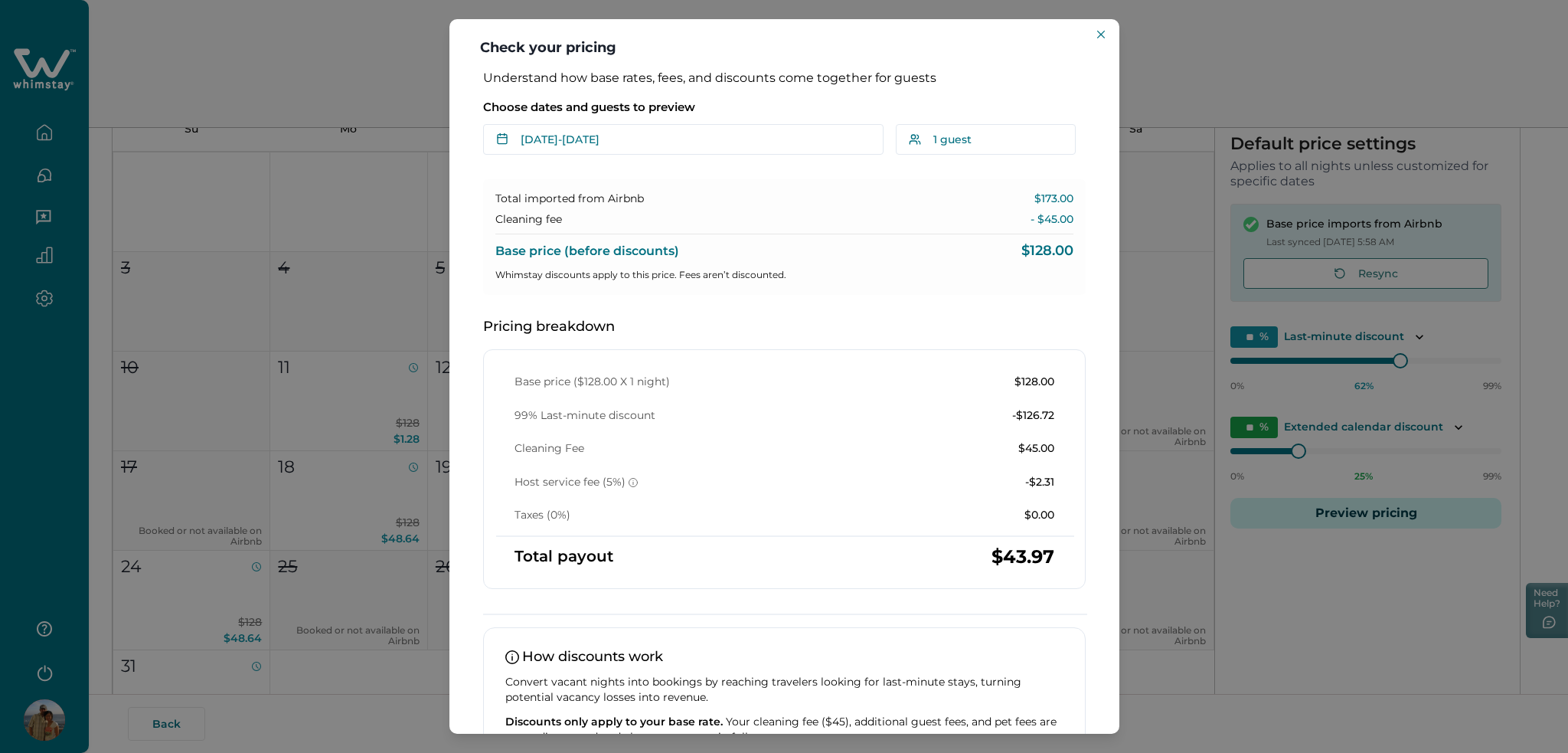
scroll to position [102, 0]
